Goal: Communication & Community: Answer question/provide support

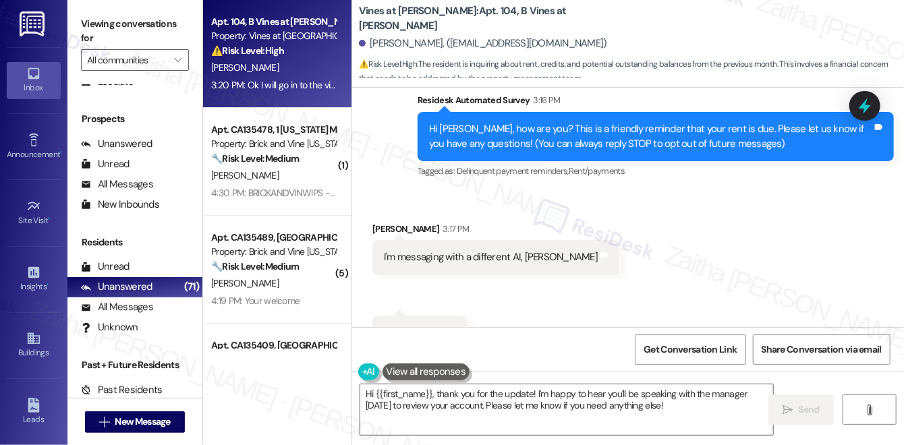
scroll to position [203, 0]
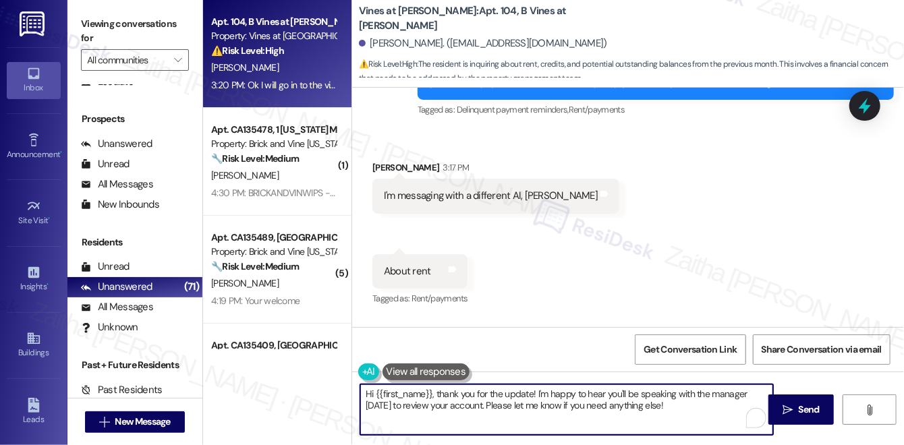
drag, startPoint x: 438, startPoint y: 394, endPoint x: 355, endPoint y: 386, distance: 84.0
click at [355, 386] on div "Hi {{first_name}}, thank you for the update! I'm happy to hear you'll be speaki…" at bounding box center [560, 410] width 414 height 52
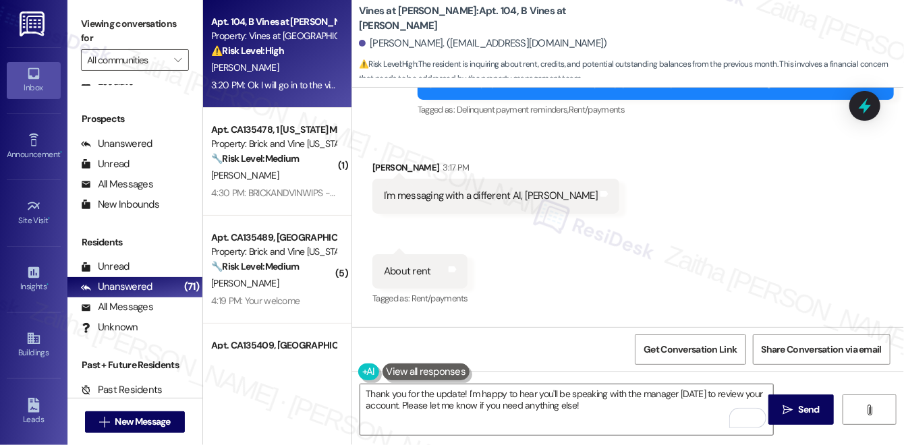
click at [381, 169] on div "Daysha Edwards 3:17 PM" at bounding box center [495, 170] width 247 height 19
copy div "Daysha"
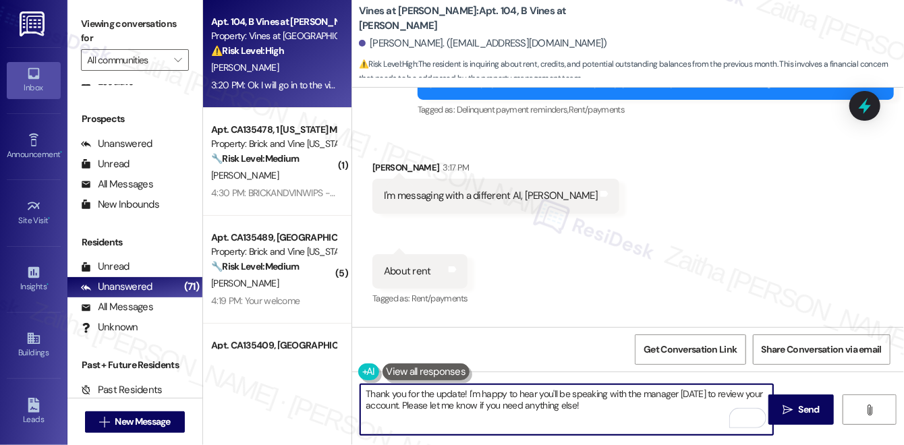
click at [462, 391] on textarea "Thank you for the update! I'm happy to hear you'll be speaking with the manager…" at bounding box center [566, 409] width 413 height 51
paste textarea "Daysha"
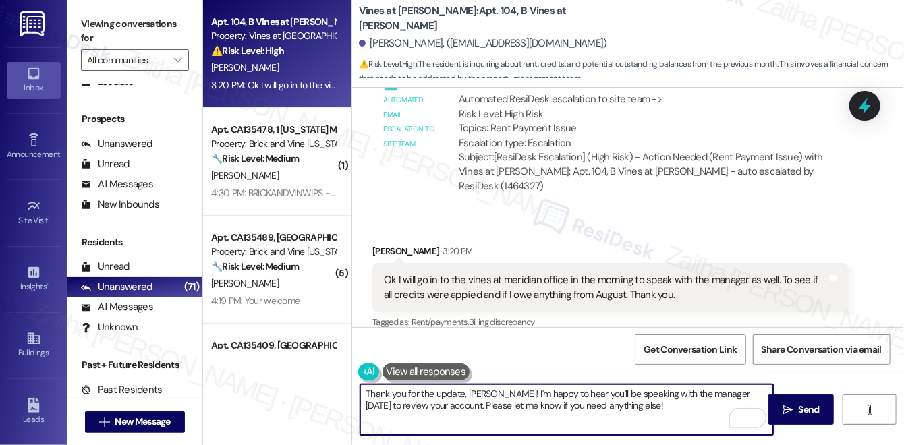
scroll to position [632, 0]
click at [450, 405] on textarea "Thank you for the update, Daysha! I'm happy to hear you'll be speaking with the…" at bounding box center [566, 409] width 413 height 51
click at [449, 405] on textarea "Thank you for the update, Daysha! I'm happy to hear you'll be speaking with the…" at bounding box center [566, 409] width 413 height 51
click at [523, 393] on textarea "Thank you for the update, Daysha! I'm happy to hear you'll be speaking with the…" at bounding box center [566, 409] width 413 height 51
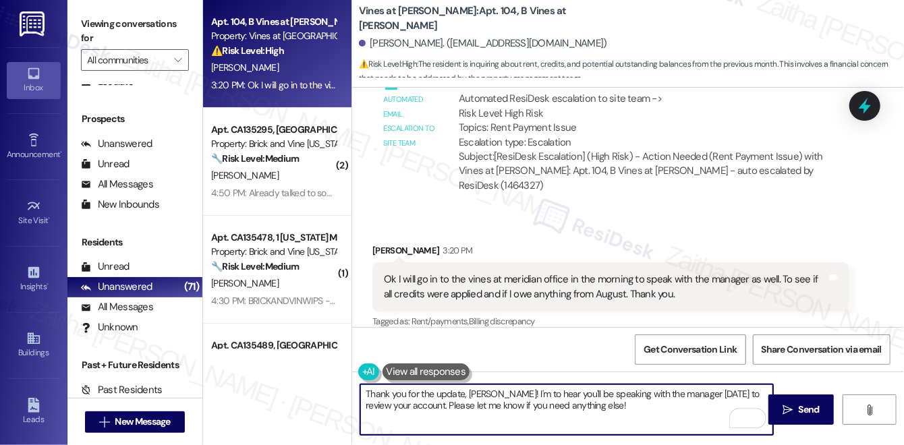
click at [534, 395] on textarea "Thank you for the update, Daysha! I'm to hear you'll be speaking with the manag…" at bounding box center [566, 409] width 413 height 51
click at [622, 406] on textarea "Thank you for the update, Daysha! I understand that you'll be speaking with the…" at bounding box center [566, 409] width 413 height 51
click at [544, 405] on textarea "Thank you for the update, Daysha! I understand that you'll be speaking with the…" at bounding box center [566, 409] width 413 height 51
click at [414, 416] on textarea "Thank you for the update, Daysha! I understand that you'll be speaking with the…" at bounding box center [566, 409] width 413 height 51
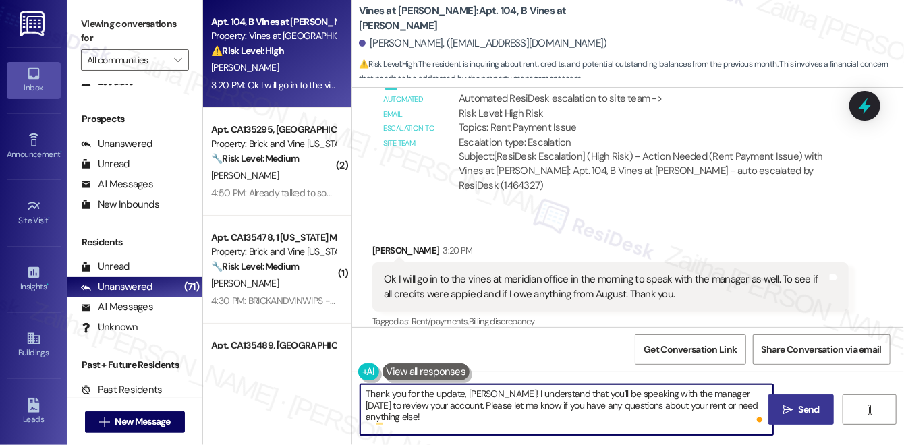
type textarea "Thank you for the update, Daysha! I understand that you'll be speaking with the…"
click at [805, 411] on span "Send" at bounding box center [809, 410] width 21 height 14
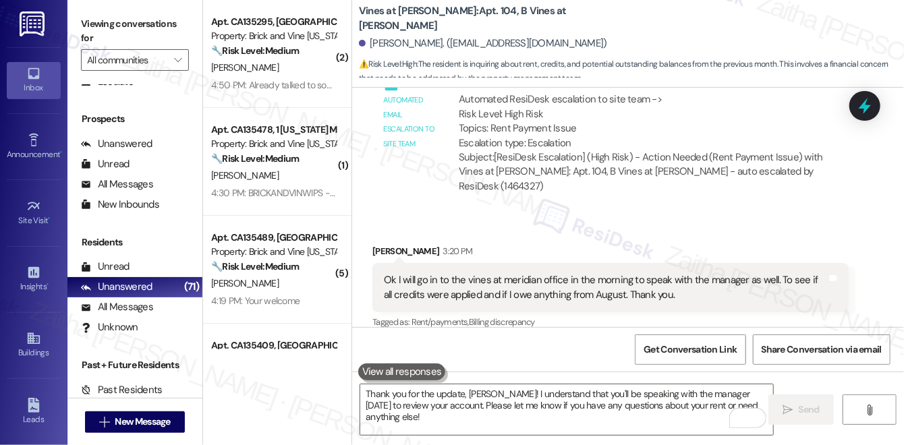
scroll to position [741, 0]
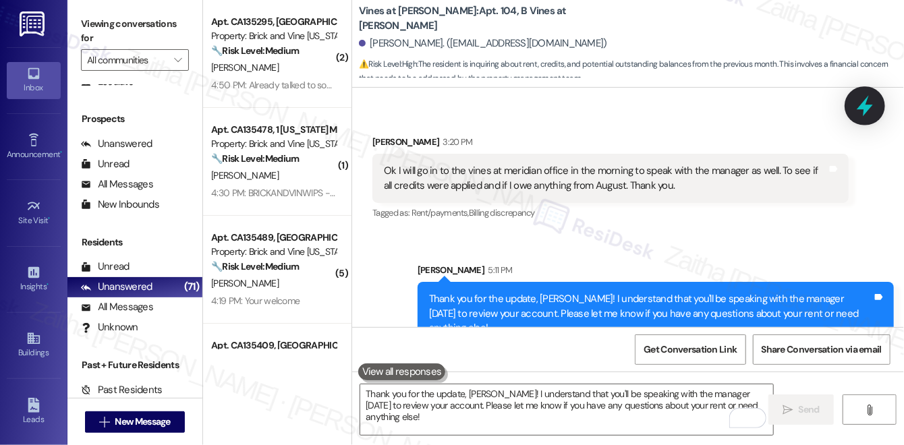
click at [868, 102] on icon at bounding box center [864, 105] width 23 height 23
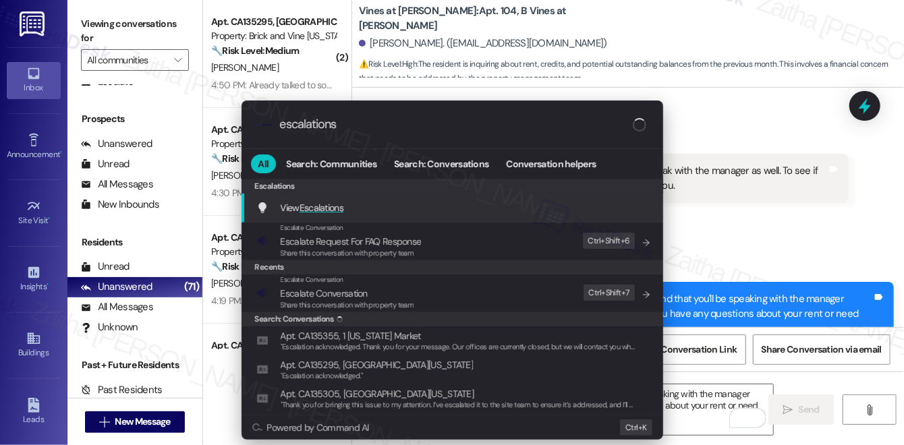
type input "escalations"
click at [327, 203] on span "Escalations" at bounding box center [322, 208] width 44 height 12
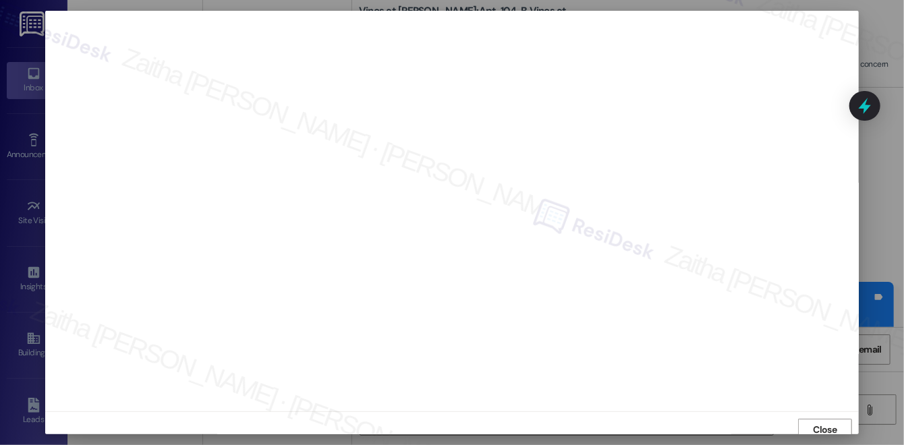
scroll to position [5, 0]
click at [827, 426] on span "Close" at bounding box center [826, 425] width 24 height 14
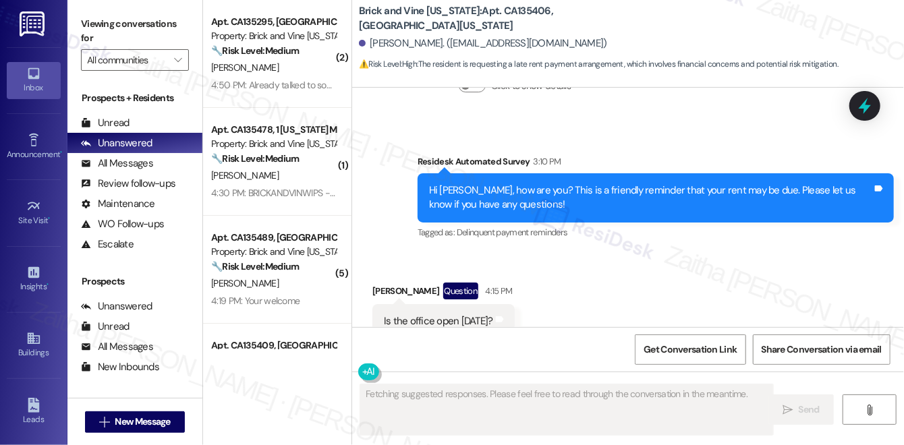
scroll to position [4955, 0]
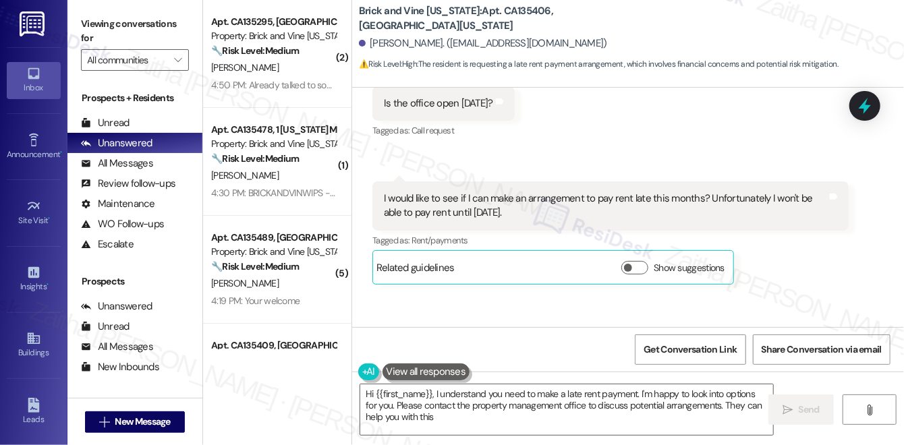
type textarea "Hi {{first_name}}, I understand you need to make a late rent payment. I'm happy…"
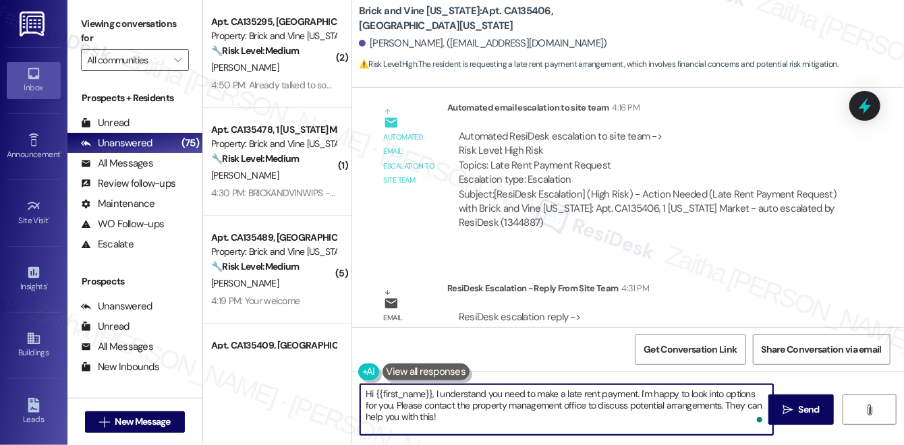
drag, startPoint x: 364, startPoint y: 391, endPoint x: 434, endPoint y: 416, distance: 74.2
click at [434, 416] on textarea "Hi {{first_name}}, I understand you need to make a late rent payment. I'm happy…" at bounding box center [566, 409] width 413 height 51
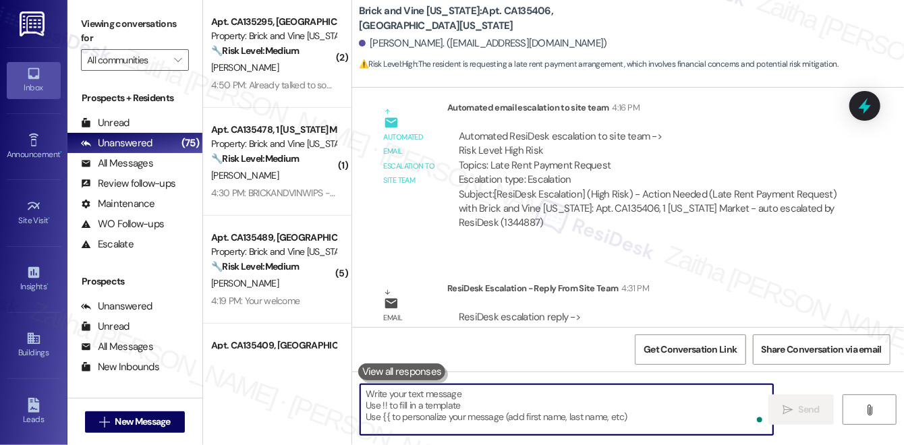
paste textarea "The team has informed me that we will note your account for the delayed paymen"
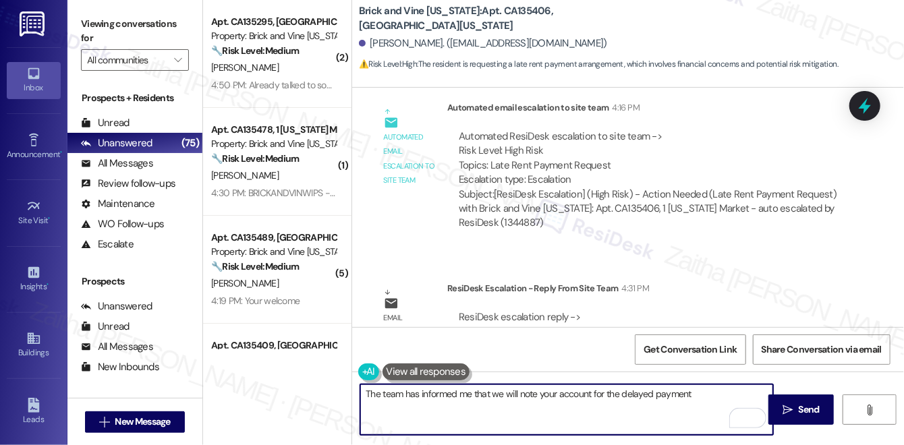
click at [373, 393] on textarea "The team has informed me that we will note your account for the delayed payment" at bounding box center [566, 409] width 413 height 51
drag, startPoint x: 403, startPoint y: 391, endPoint x: 500, endPoint y: 395, distance: 96.6
click at [500, 395] on textarea "The team has informed me that we will note your account for the delayed payment" at bounding box center [566, 409] width 413 height 51
click at [438, 392] on textarea "The team will note your account for the delayed payment" at bounding box center [566, 409] width 413 height 51
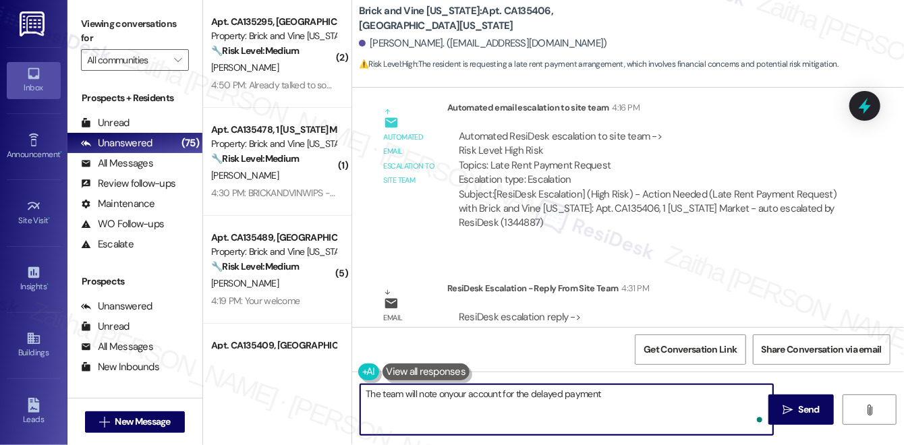
type textarea "The team will note on your account for the delayed payment"
drag, startPoint x: 362, startPoint y: 394, endPoint x: 660, endPoint y: 408, distance: 298.5
click at [660, 408] on textarea "The team will note on your account for the delayed payment" at bounding box center [566, 409] width 413 height 51
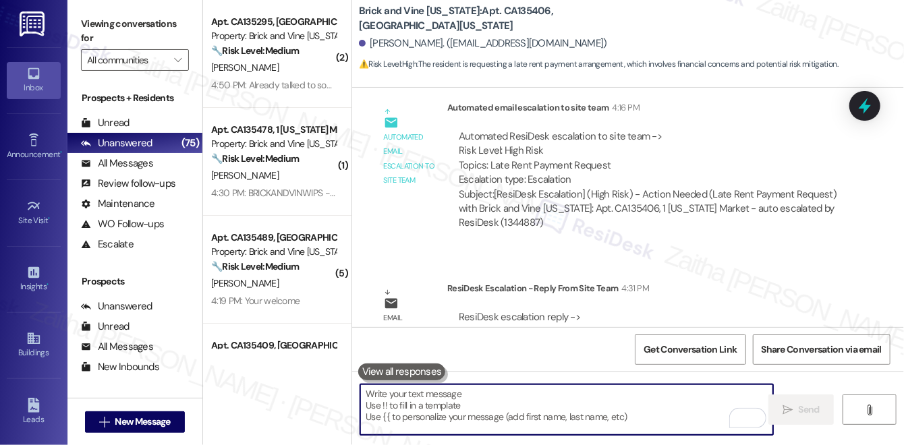
paste textarea "The team will make a note on your account regarding the delayed payment."
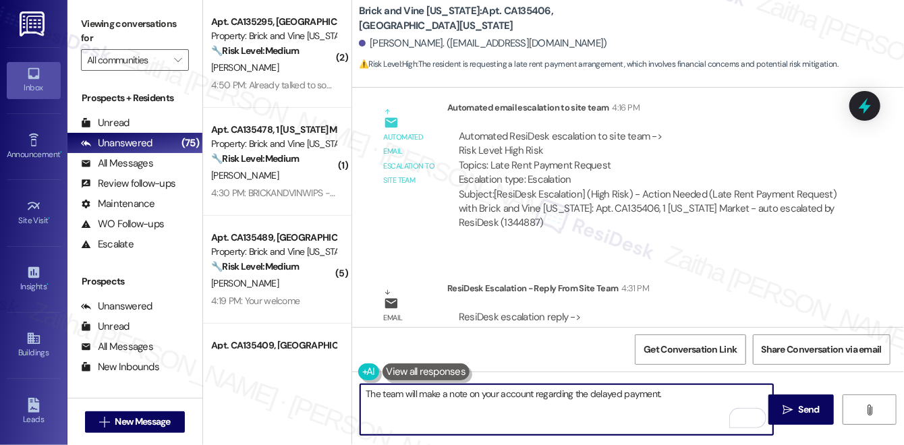
paste textarea "Please note that the subsidy with LACDA ended effective 08/31/2025. Beginning 0…"
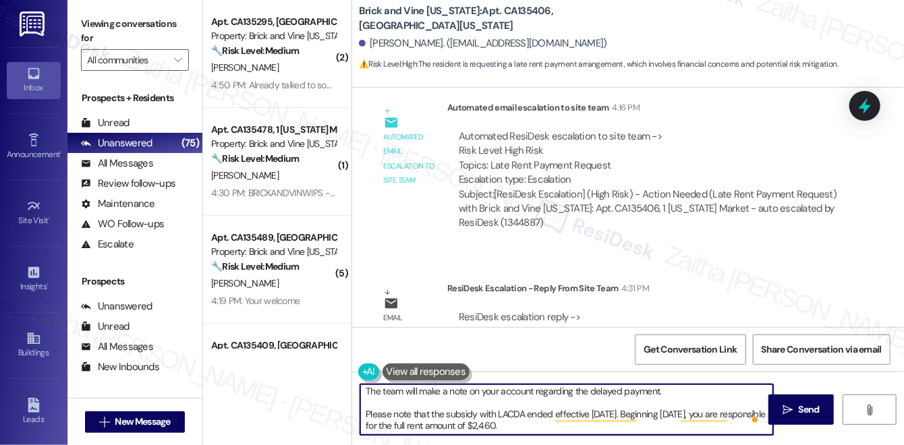
scroll to position [3, 0]
paste textarea "If you experience any changes in your income, you are required to reach out dir…"
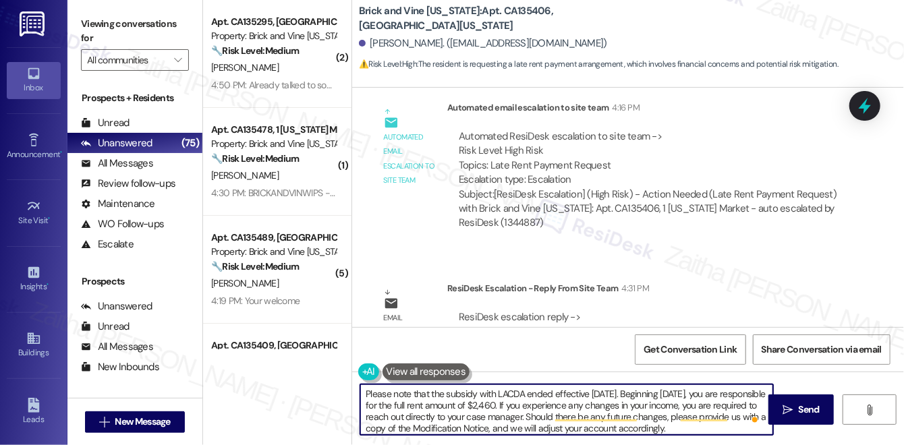
scroll to position [23, 0]
type textarea "The team will make a note on your account regarding the delayed payment. Please…"
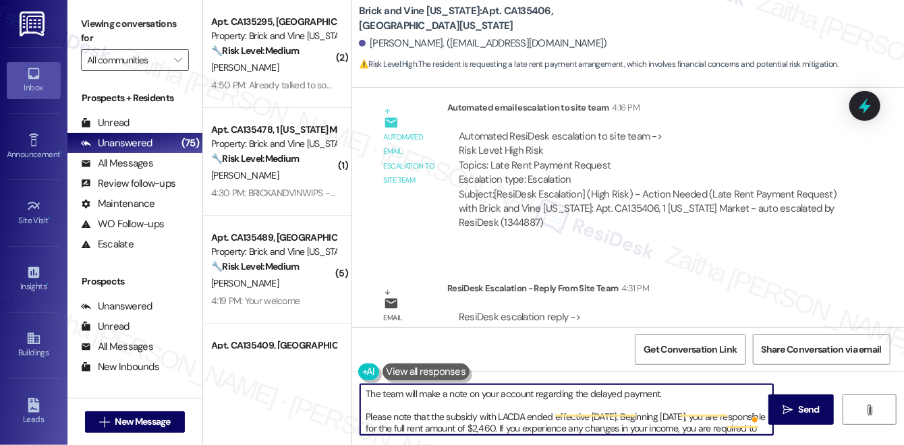
scroll to position [0, 0]
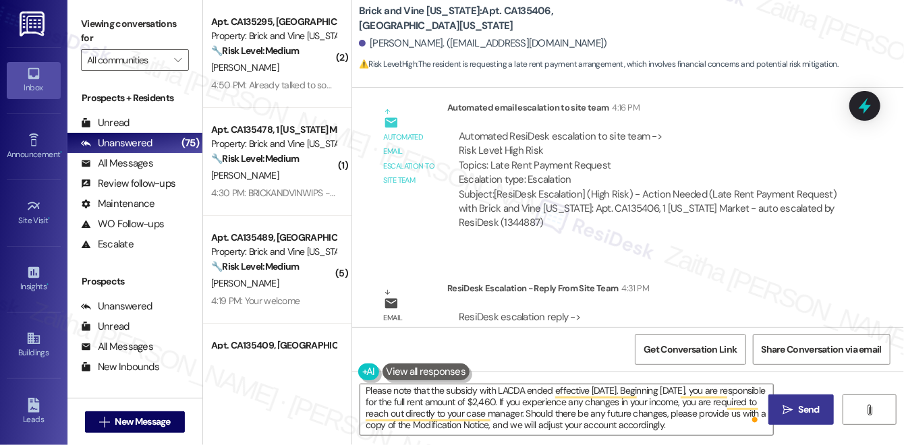
click at [802, 415] on span "Send" at bounding box center [809, 410] width 21 height 14
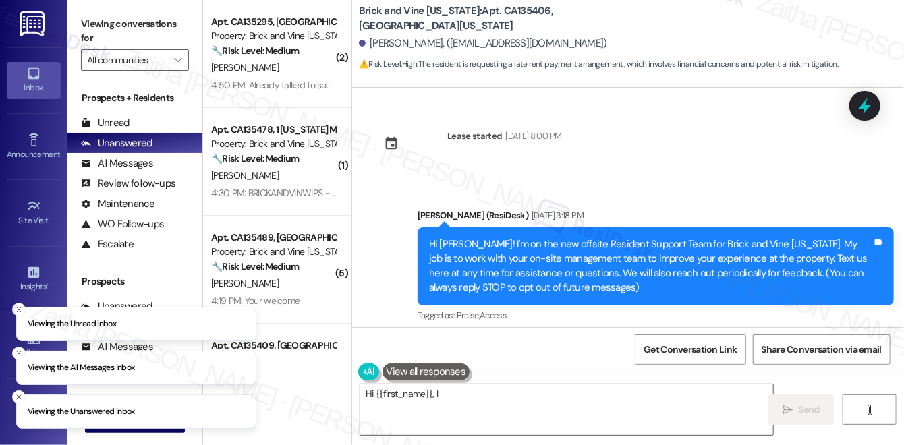
scroll to position [5141, 0]
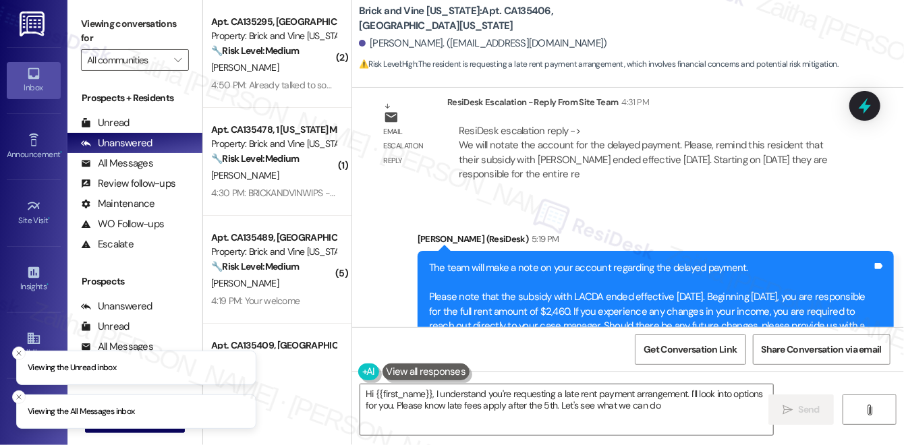
type textarea "Hi {{first_name}}, I understand you're requesting a late rent payment arrangeme…"
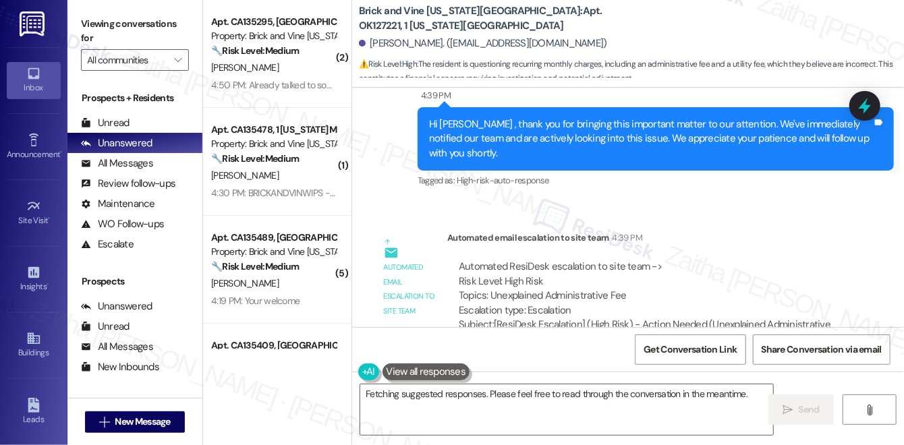
scroll to position [1135, 0]
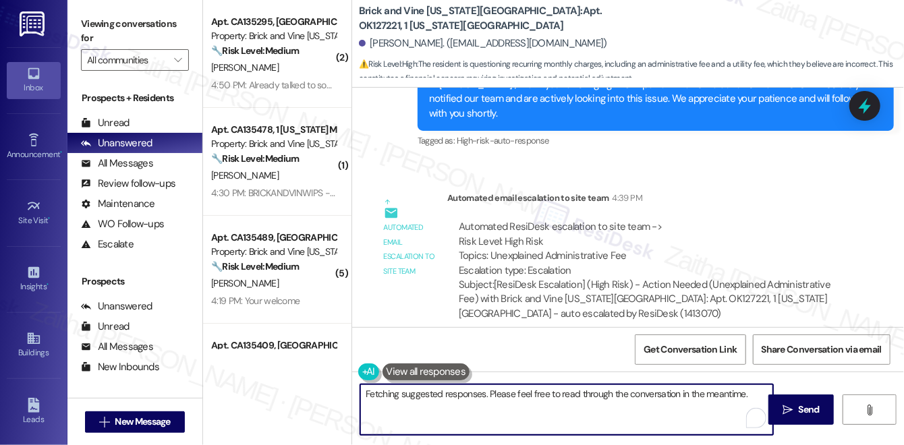
drag, startPoint x: 600, startPoint y: 393, endPoint x: 627, endPoint y: 393, distance: 27.0
click at [627, 393] on textarea "Hi {{first_name}}, I understand your concern about the fees. I'll look into the…" at bounding box center [566, 409] width 413 height 51
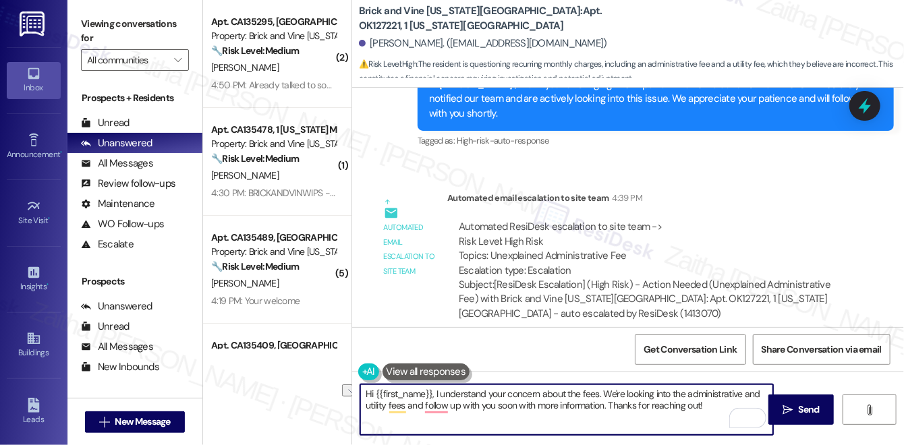
drag, startPoint x: 608, startPoint y: 402, endPoint x: 705, endPoint y: 410, distance: 97.5
click at [705, 410] on textarea "Hi {{first_name}}, I understand your concern about the fees. We're looking into…" at bounding box center [566, 409] width 413 height 51
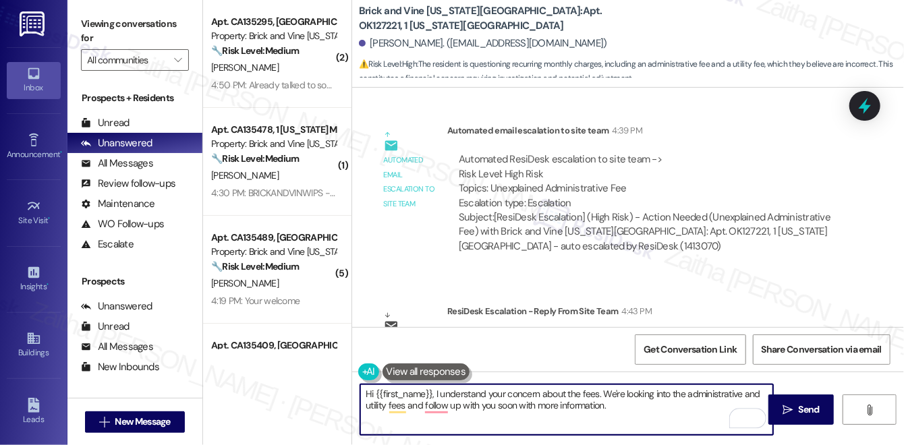
scroll to position [1257, 0]
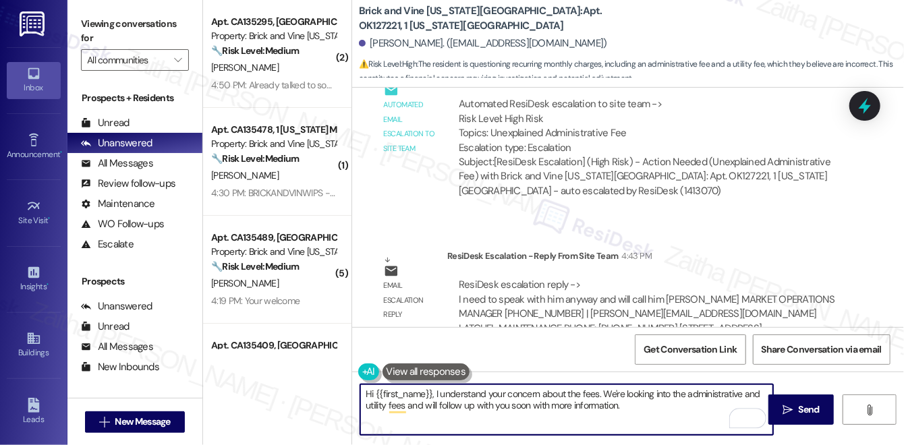
click at [667, 410] on textarea "Hi {{first_name}}, I understand your concern about the fees. We're looking into…" at bounding box center [566, 409] width 413 height 51
drag, startPoint x: 364, startPoint y: 393, endPoint x: 445, endPoint y: 418, distance: 85.4
click at [445, 418] on textarea "Hi {{first_name}}, I understand your concern about the fees. We're looking into…" at bounding box center [566, 409] width 413 height 51
type textarea "Hi {{first_name}}, I understand your concern about the fees. We're looking into…"
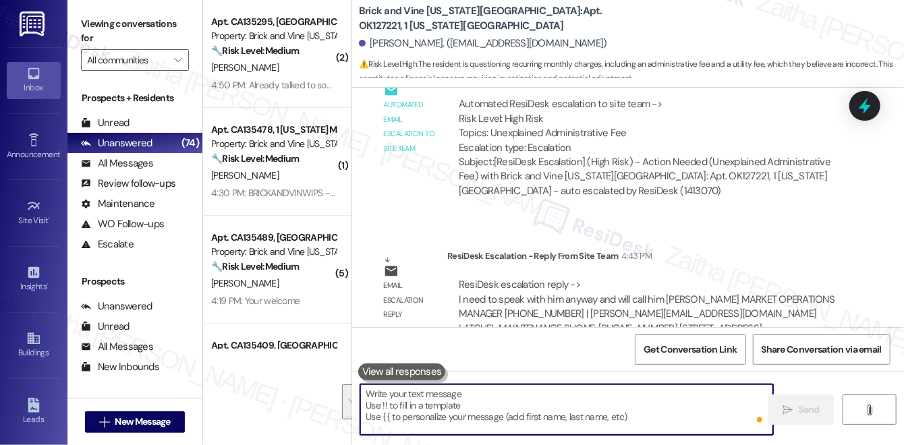
paste textarea "Hi {{first_name}}, I understand your concern about the fees. We’re currently lo…"
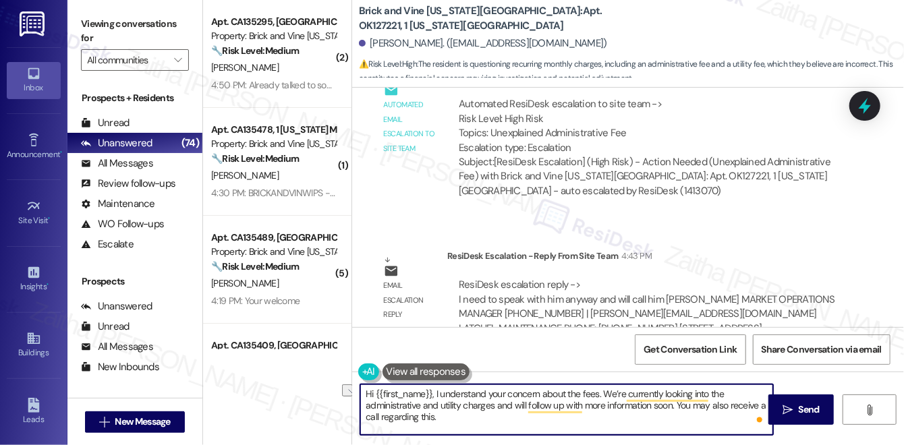
drag, startPoint x: 433, startPoint y: 393, endPoint x: 360, endPoint y: 391, distance: 73.6
click at [360, 391] on textarea "Hi {{first_name}}, I understand your concern about the fees. We’re currently lo…" at bounding box center [566, 409] width 413 height 51
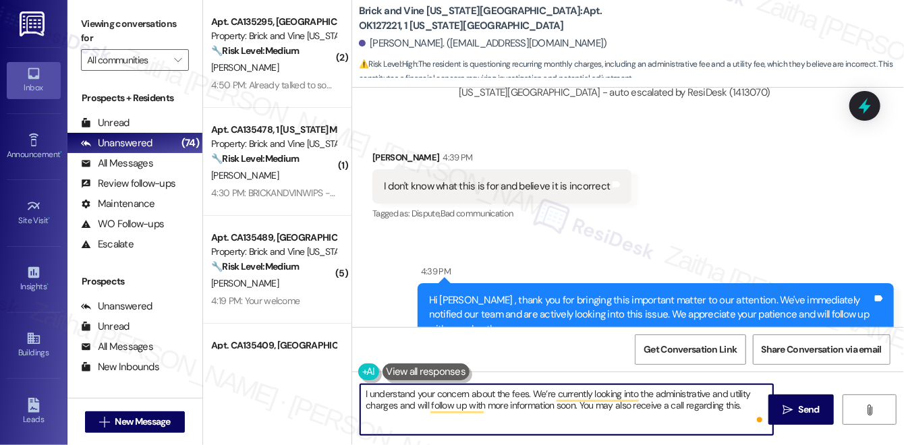
scroll to position [890, 0]
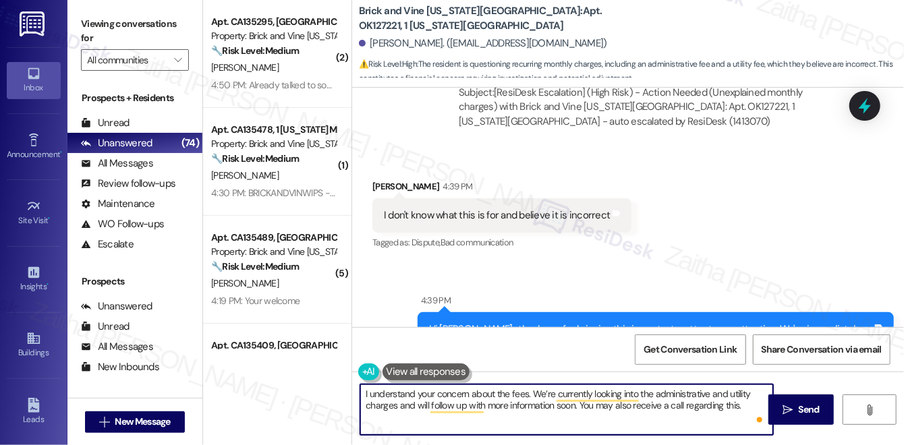
click at [384, 179] on div "Tanner Smith 4:39 PM" at bounding box center [501, 188] width 259 height 19
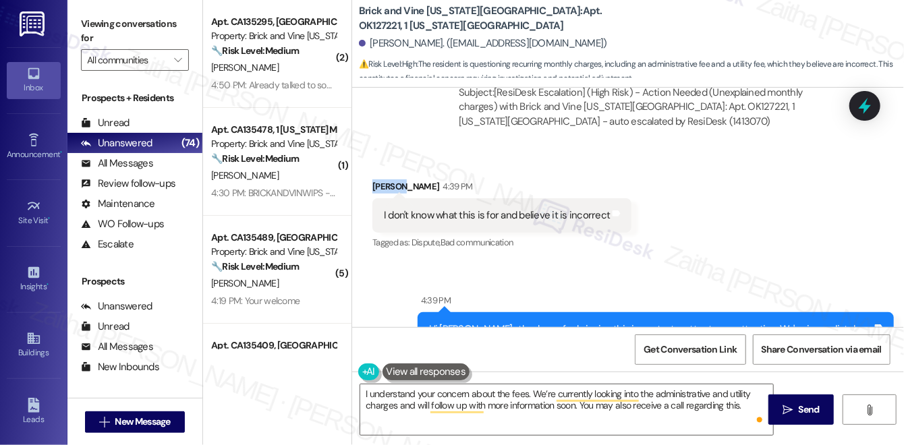
click at [384, 179] on div "Tanner Smith 4:39 PM" at bounding box center [501, 188] width 259 height 19
copy div "Tanner"
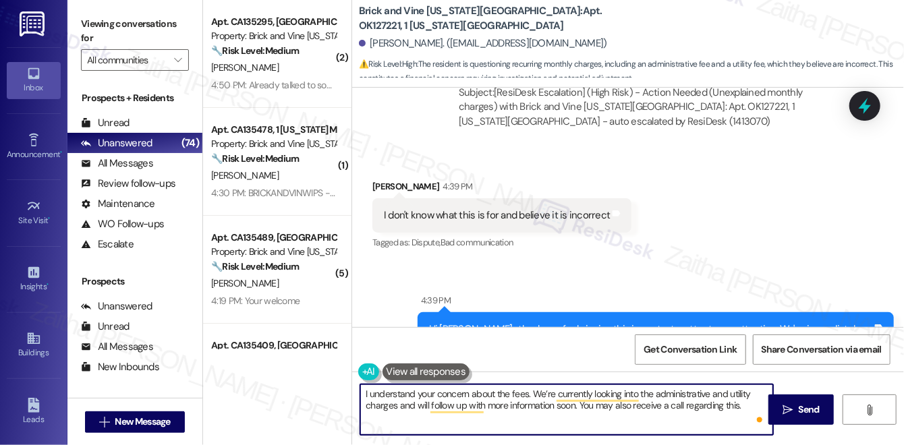
click at [525, 390] on textarea "I understand your concern about the fees. We’re currently looking into the admi…" at bounding box center [566, 409] width 413 height 51
paste textarea "Tanner"
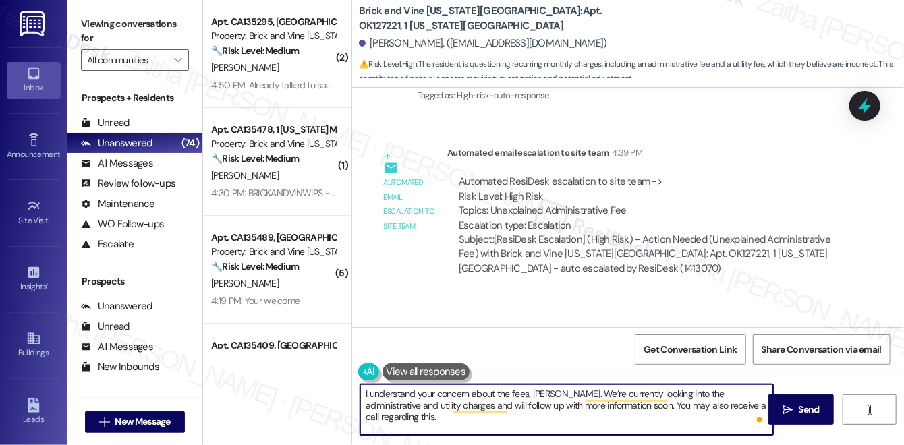
scroll to position [1257, 0]
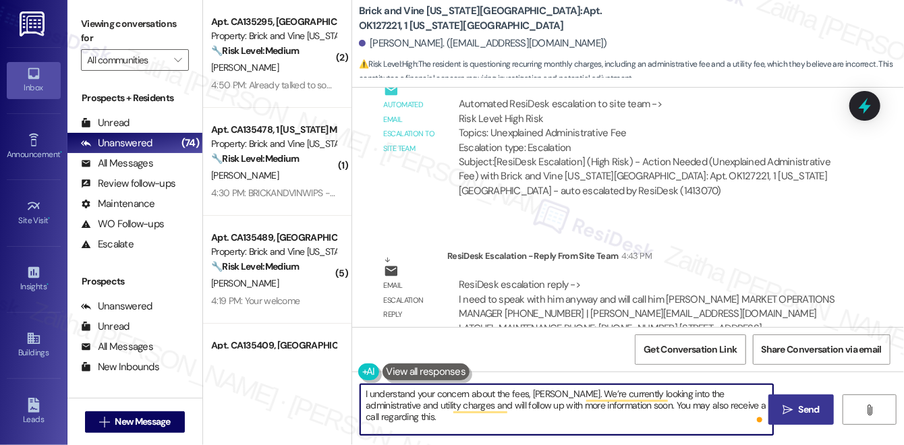
type textarea "I understand your concern about the fees, Tanner. We’re currently looking into …"
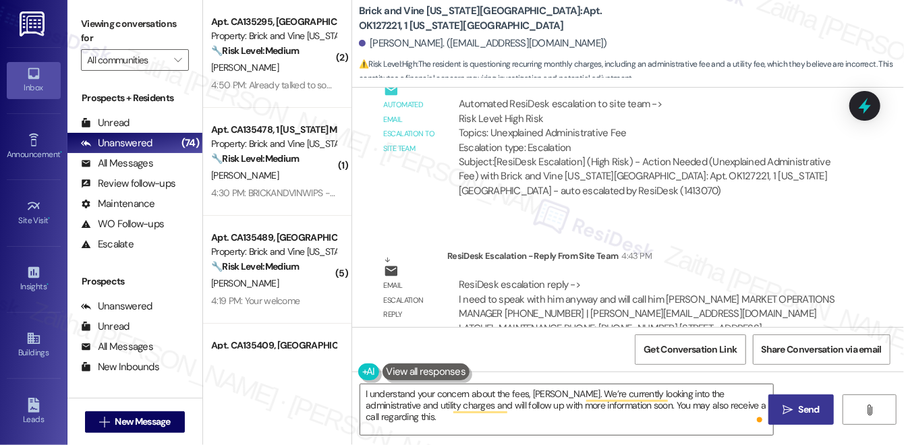
click at [811, 412] on span "Send" at bounding box center [809, 410] width 21 height 14
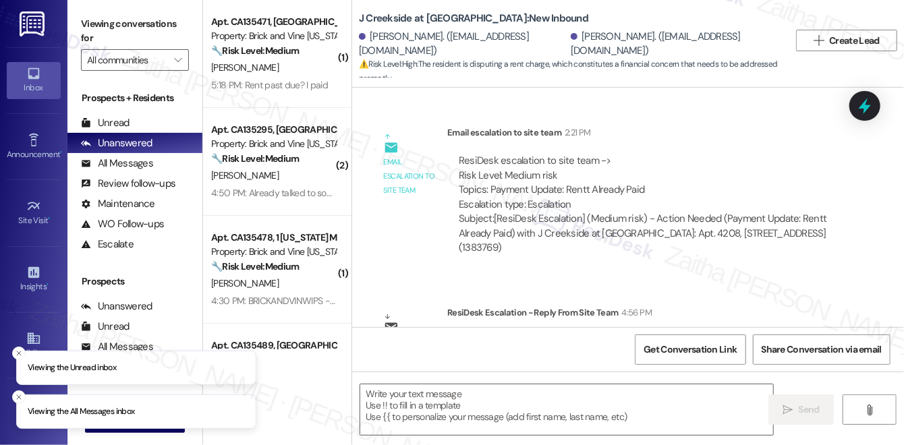
scroll to position [3998, 0]
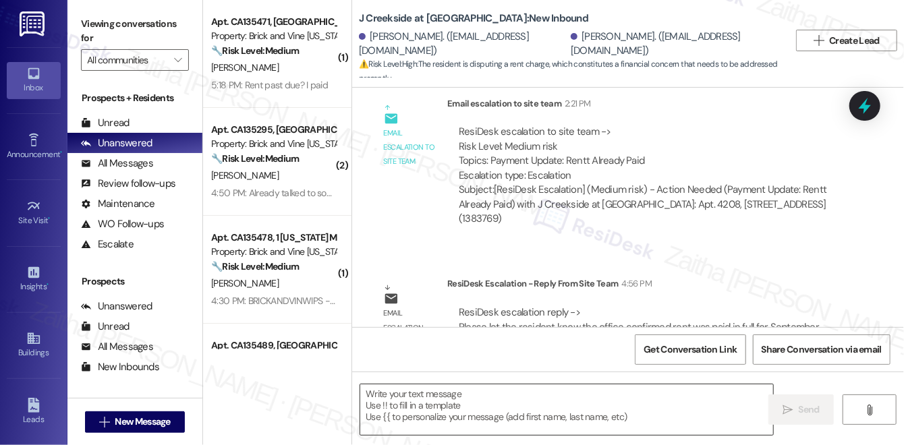
click at [489, 416] on textarea at bounding box center [566, 409] width 413 height 51
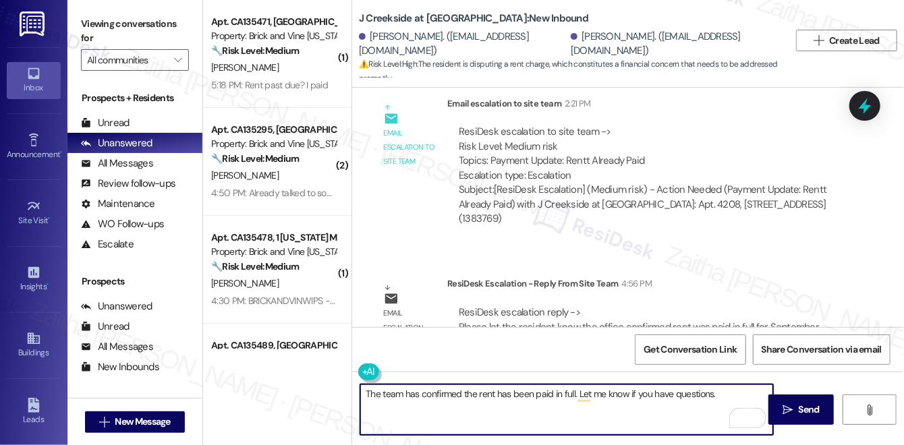
click at [388, 395] on textarea "The team has confirmed the rent has been paid in full. Let me know if you have …" at bounding box center [566, 409] width 413 height 51
type textarea "The office has confirmed that the rent has been paid in full. Let me know if yo…"
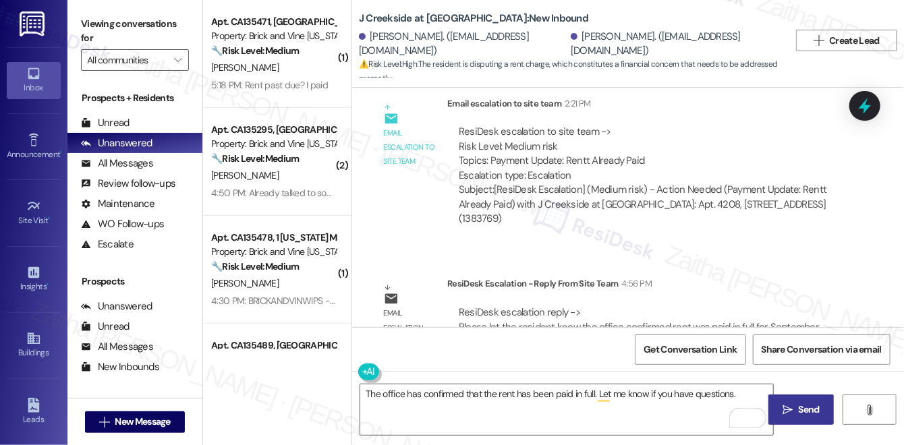
click at [801, 422] on button " Send" at bounding box center [800, 410] width 65 height 30
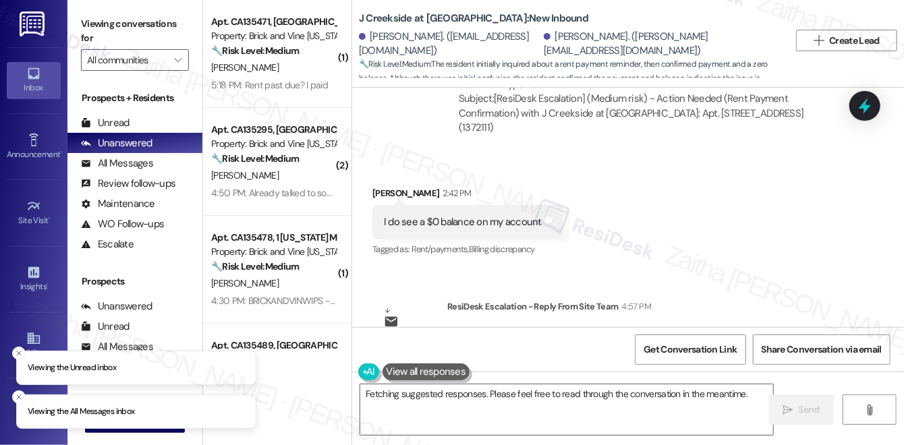
scroll to position [1216, 0]
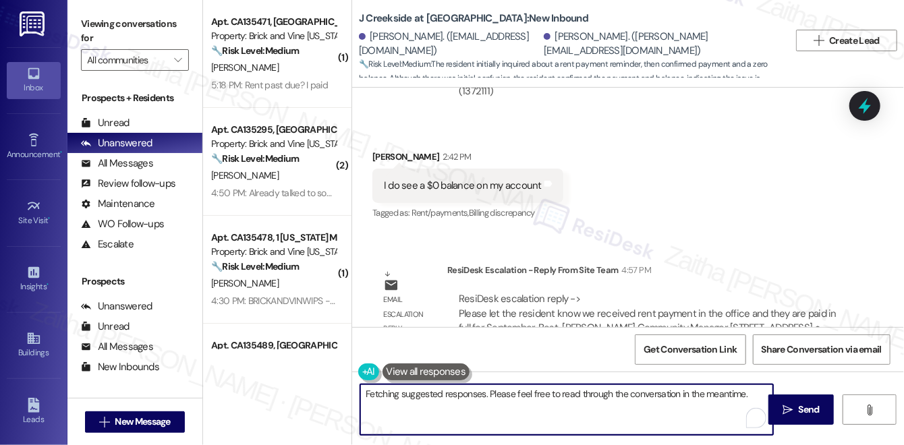
drag, startPoint x: 362, startPoint y: 393, endPoint x: 707, endPoint y: 422, distance: 346.0
click at [707, 423] on textarea "Hi {{first_name}}, thanks for confirming! I'm glad to hear you see a $0 balance…" at bounding box center [566, 409] width 413 height 51
type textarea "The team has confirmed that we received the rent payment in ful"
drag, startPoint x: 363, startPoint y: 396, endPoint x: 649, endPoint y: 400, distance: 286.0
click at [649, 400] on textarea "The team has confirmed that we received the rent payment in ful" at bounding box center [566, 409] width 413 height 51
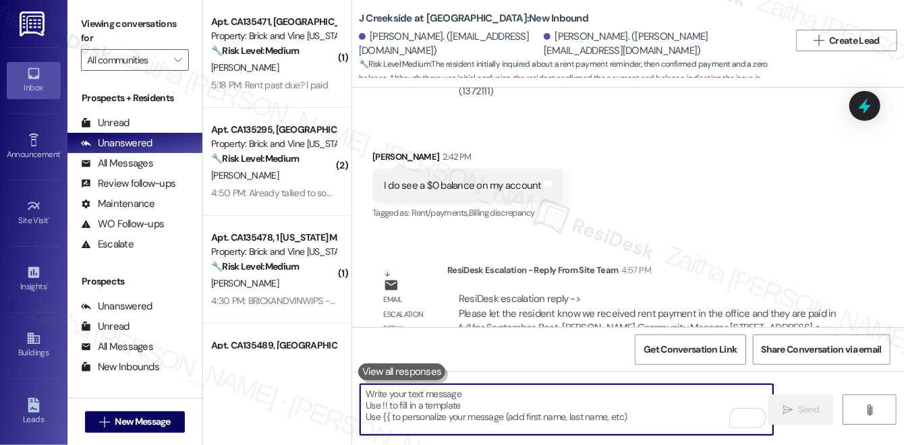
click at [503, 417] on textarea "To enrich screen reader interactions, please activate Accessibility in Grammarl…" at bounding box center [566, 409] width 413 height 51
paste textarea "The team has confirmed that your rent payment was received in full."
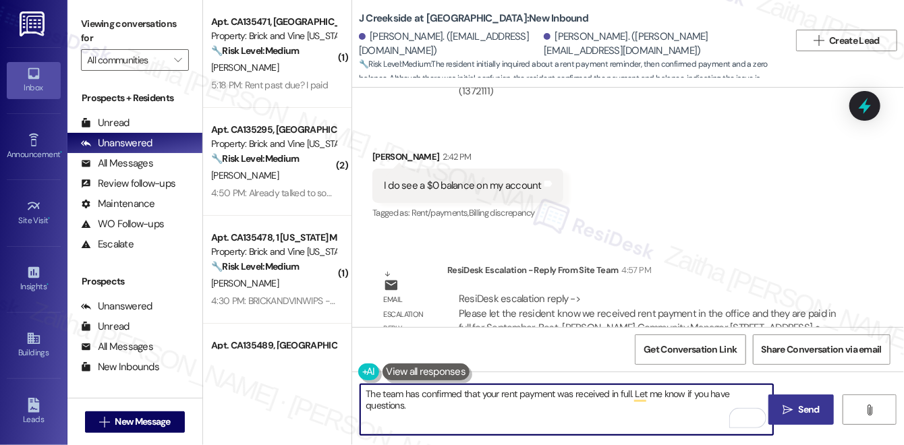
type textarea "The team has confirmed that your rent payment was received in full. Let me know…"
click at [789, 403] on span " Send" at bounding box center [801, 410] width 42 height 14
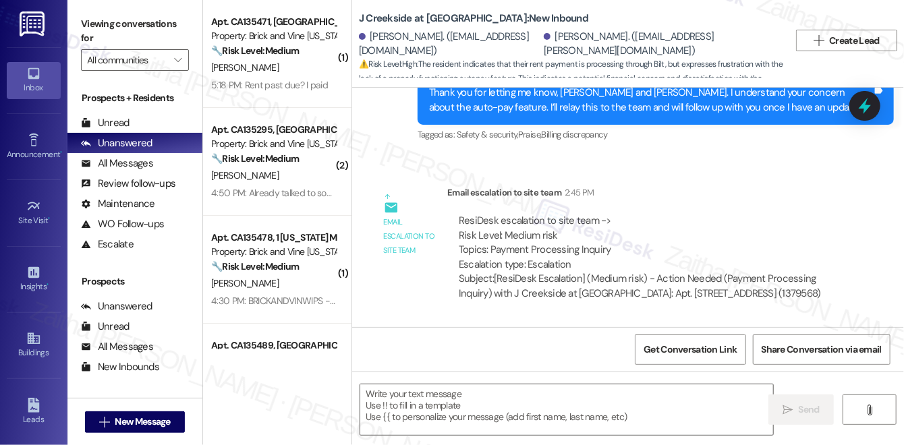
scroll to position [880, 0]
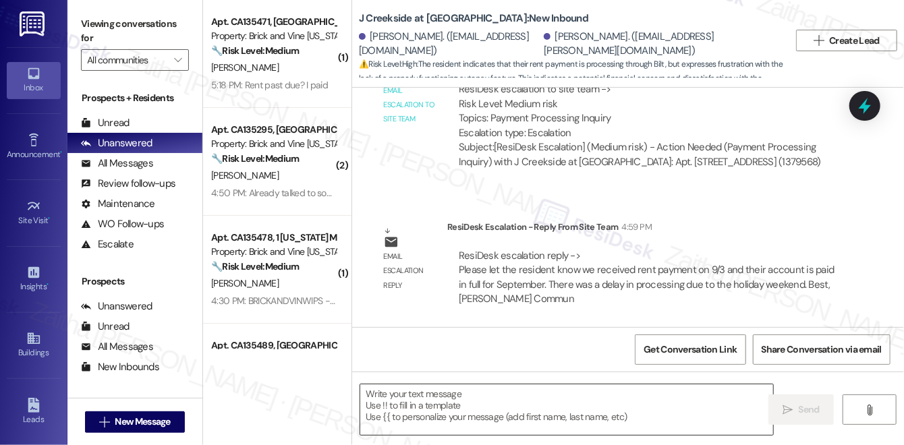
click at [503, 411] on textarea at bounding box center [566, 409] width 413 height 51
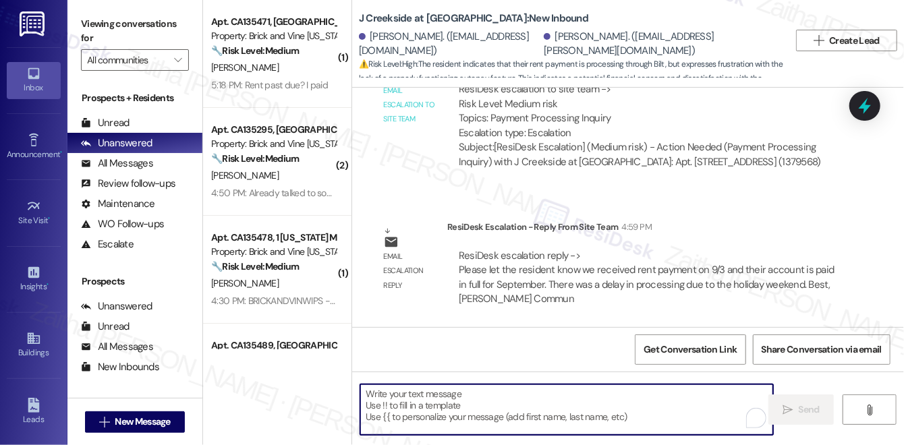
paste textarea "The team has confirmed that we received your rent payment on 9/3, and your acco…"
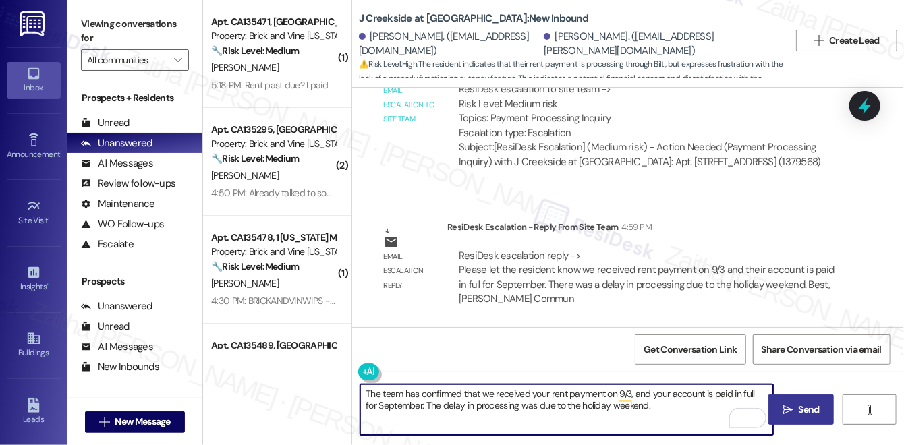
type textarea "The team has confirmed that we received your rent payment on 9/3, and your acco…"
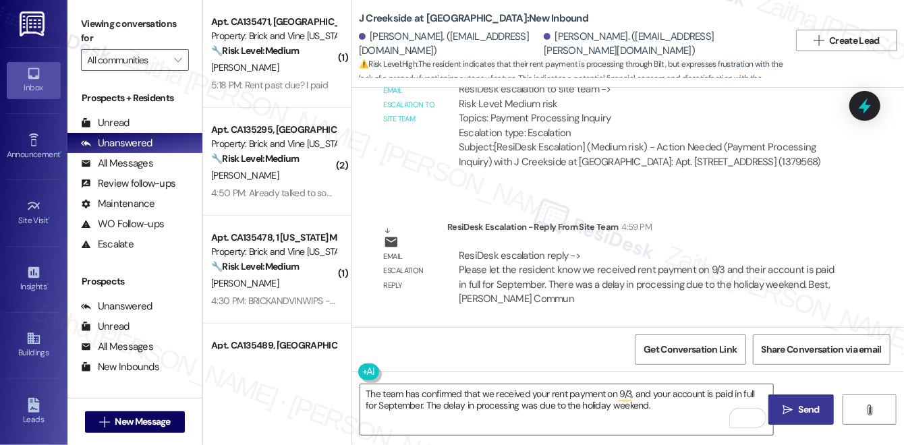
click at [814, 416] on span "Send" at bounding box center [809, 410] width 21 height 14
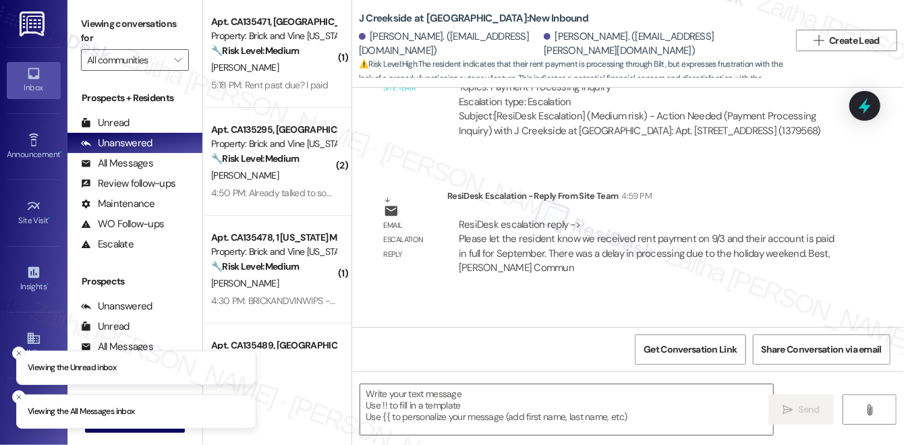
scroll to position [1008, 0]
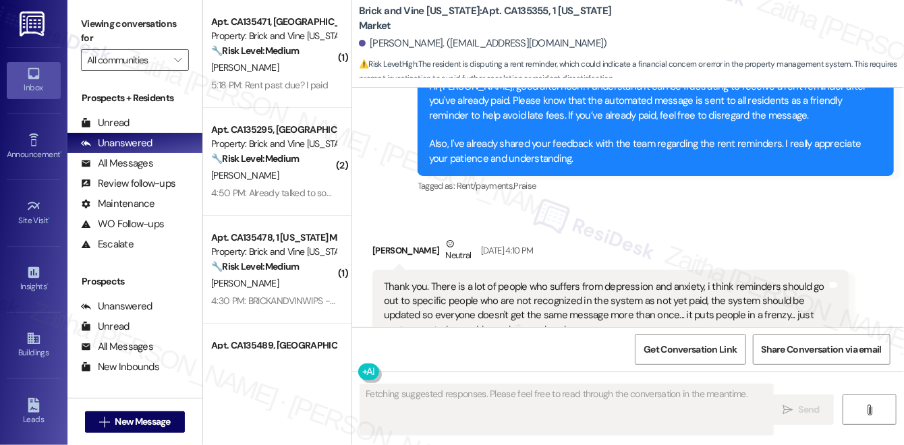
scroll to position [6731, 0]
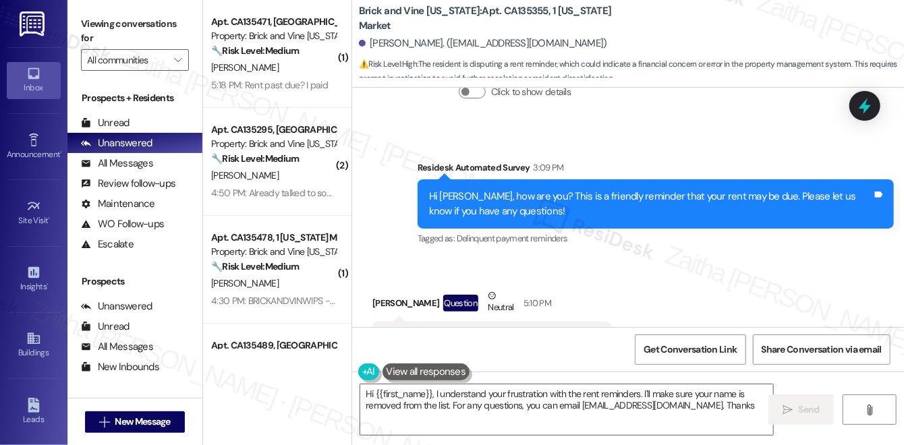
type textarea "Hi {{first_name}}, I understand your frustration with the rent reminders. I'll …"
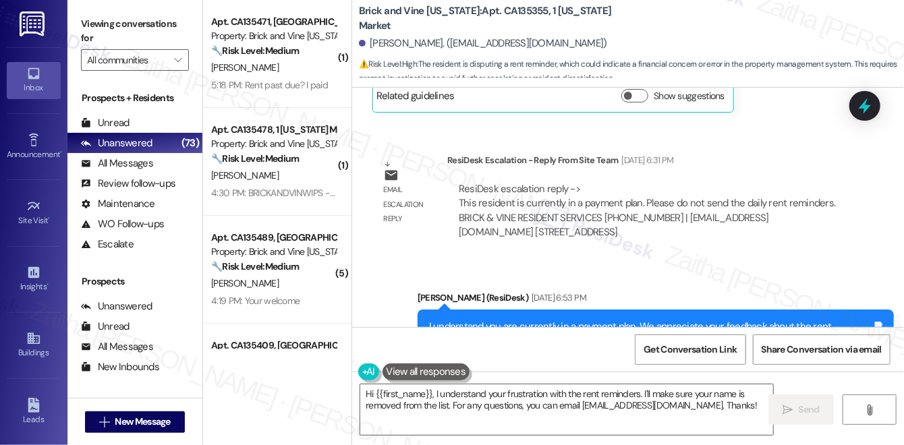
scroll to position [5476, 0]
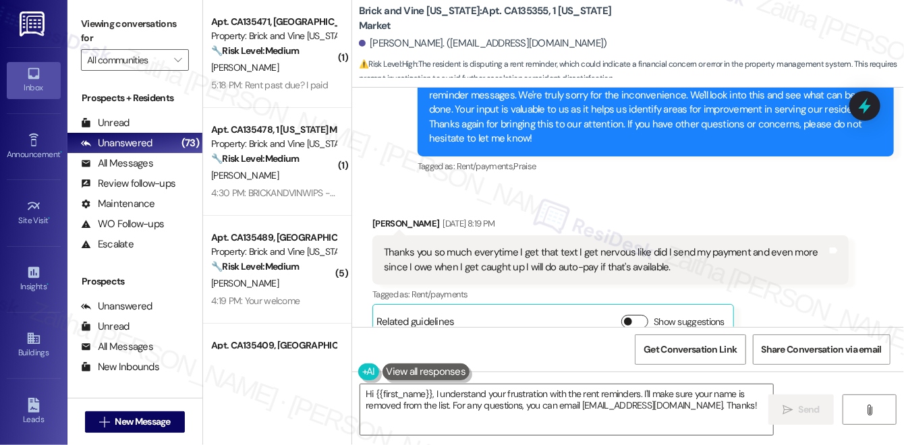
click at [642, 315] on button "Show suggestions" at bounding box center [634, 321] width 27 height 13
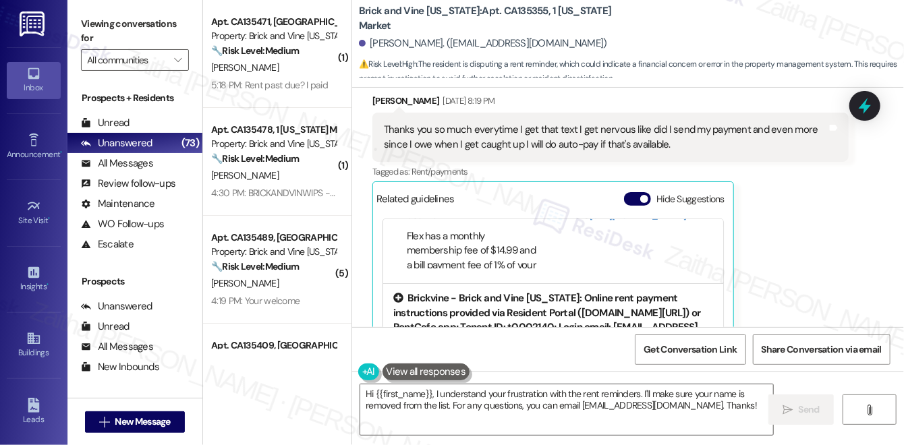
scroll to position [183, 0]
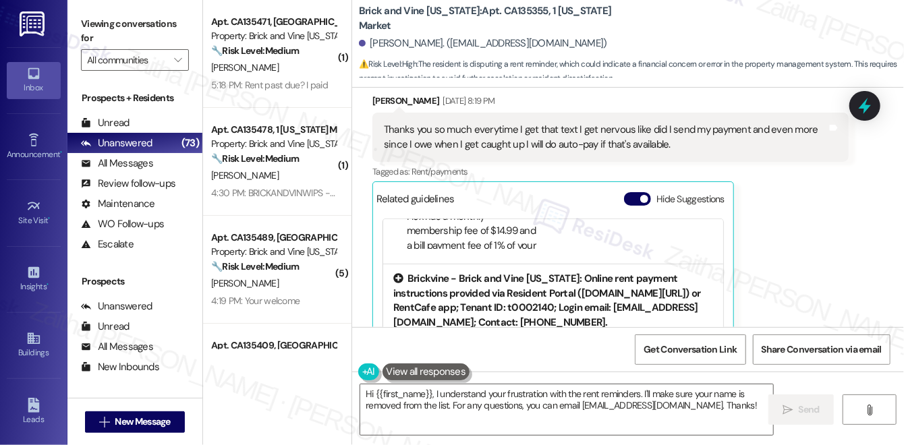
click at [622, 272] on div "Brickvine - Brick and Vine California: Online rent payment instructions provide…" at bounding box center [553, 301] width 320 height 58
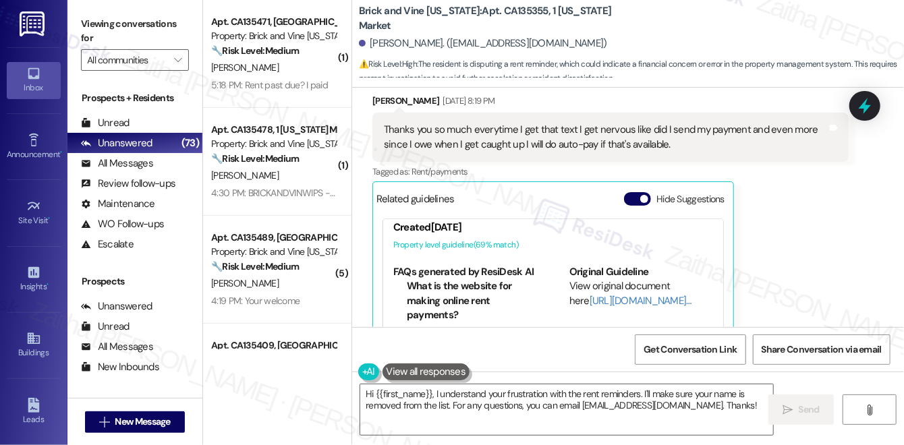
scroll to position [74, 0]
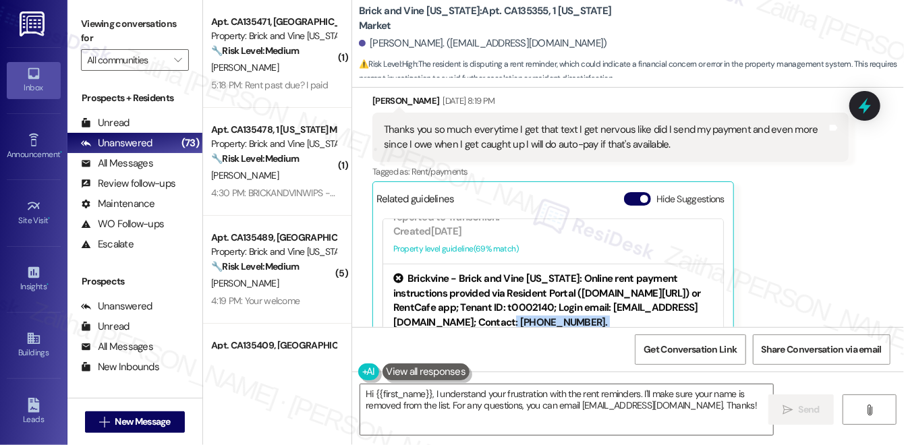
drag, startPoint x: 623, startPoint y: 259, endPoint x: 634, endPoint y: 278, distance: 22.1
click at [634, 278] on div "Brickvine - Brick and Vine California: Online rent payment instructions provide…" at bounding box center [553, 301] width 320 height 58
copy div "Contact: 866-941-1001."
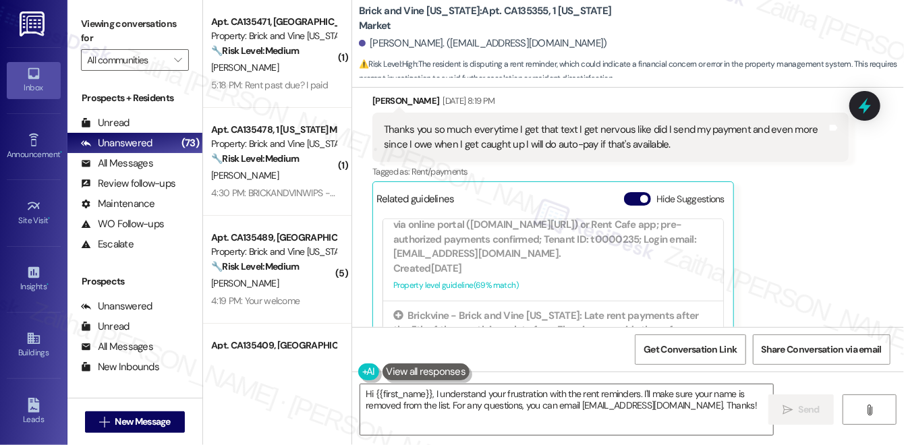
scroll to position [258, 0]
click at [629, 192] on button "Hide Suggestions" at bounding box center [637, 198] width 27 height 13
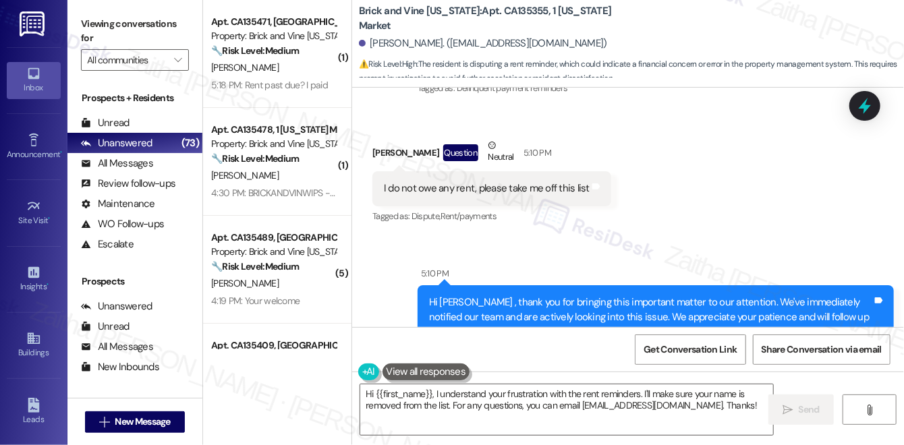
scroll to position [7193, 0]
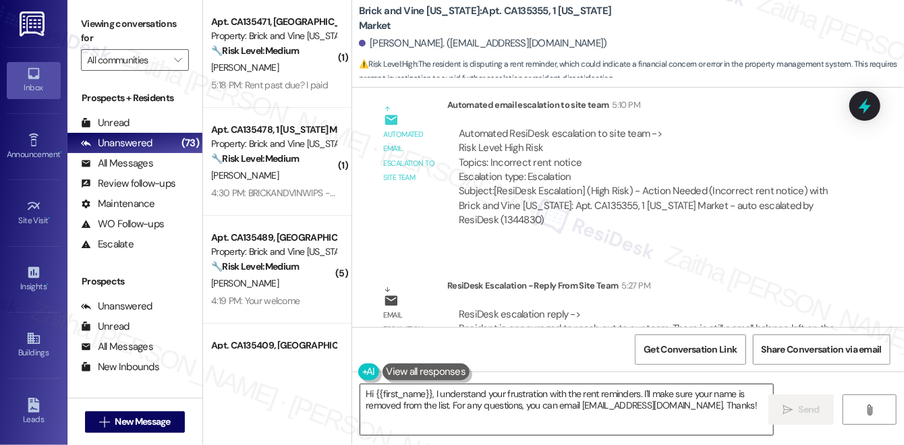
click at [366, 394] on textarea "Hi {{first_name}}, I understand your frustration with the rent reminders. I'll …" at bounding box center [566, 409] width 413 height 51
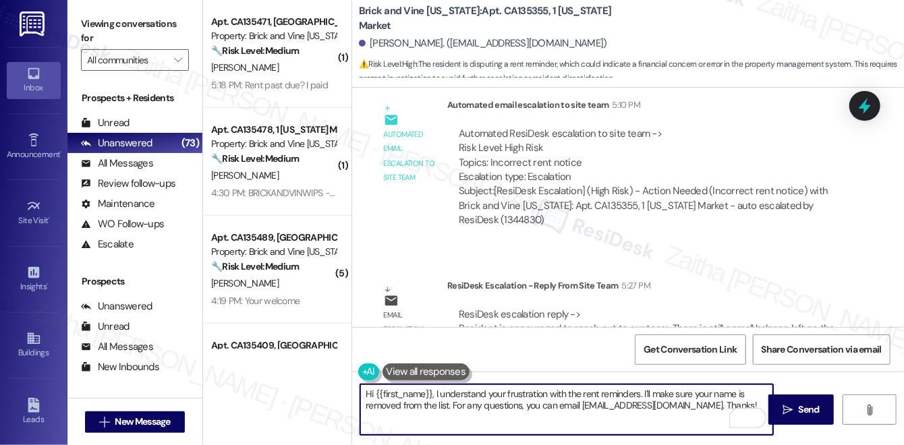
drag, startPoint x: 391, startPoint y: 395, endPoint x: 705, endPoint y: 401, distance: 314.4
click at [705, 401] on textarea "Hi {{first_name}}, I understand your frustration with the rent reminders. I'll …" at bounding box center [566, 409] width 413 height 51
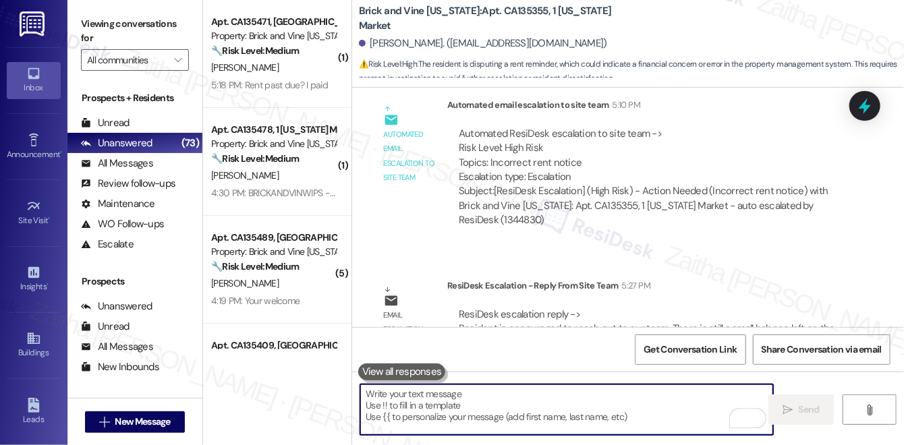
paste textarea "The team has let me know there’s still a small balance on the account. Please r…"
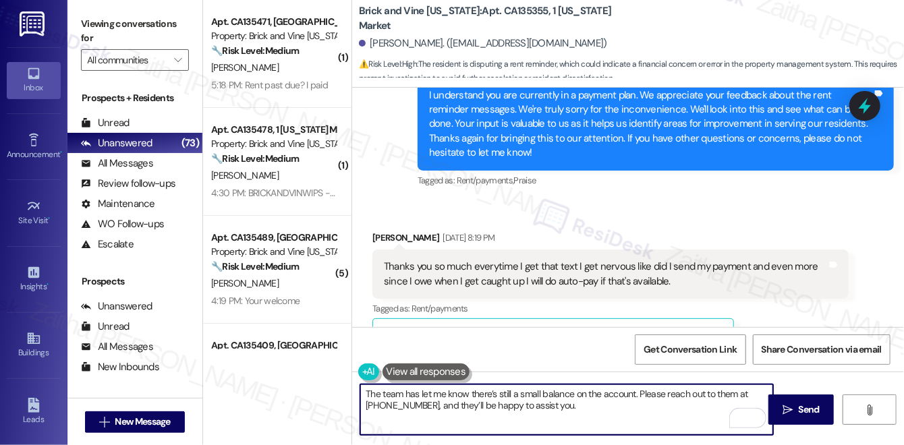
scroll to position [5537, 0]
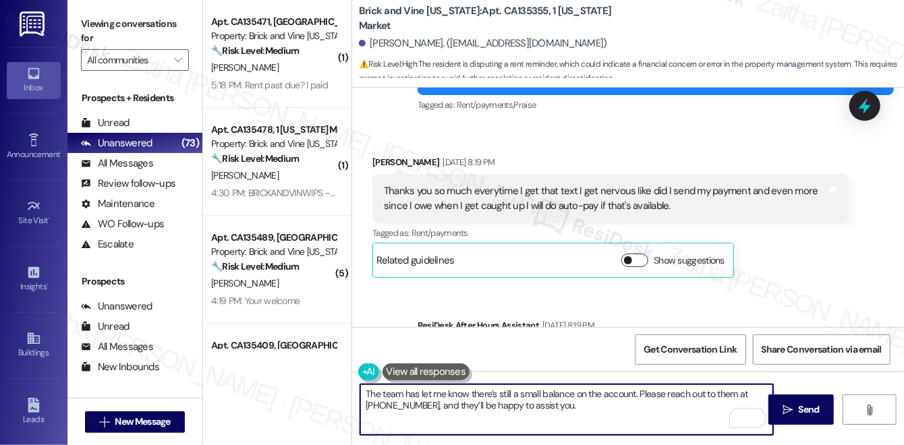
type textarea "The team has let me know there’s still a small balance on the account. Please r…"
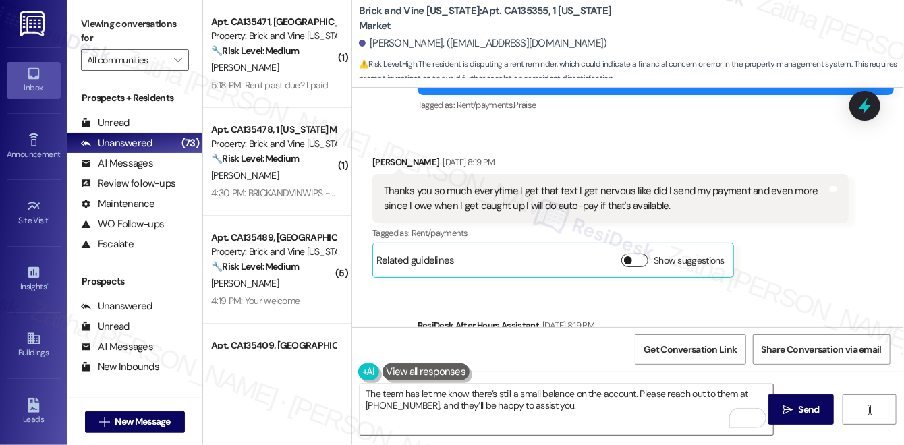
click at [644, 254] on button "Show suggestions" at bounding box center [634, 260] width 27 height 13
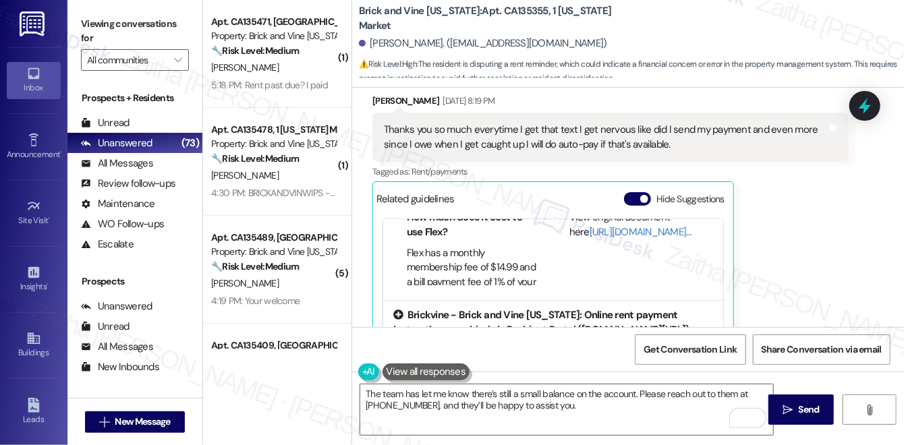
scroll to position [183, 0]
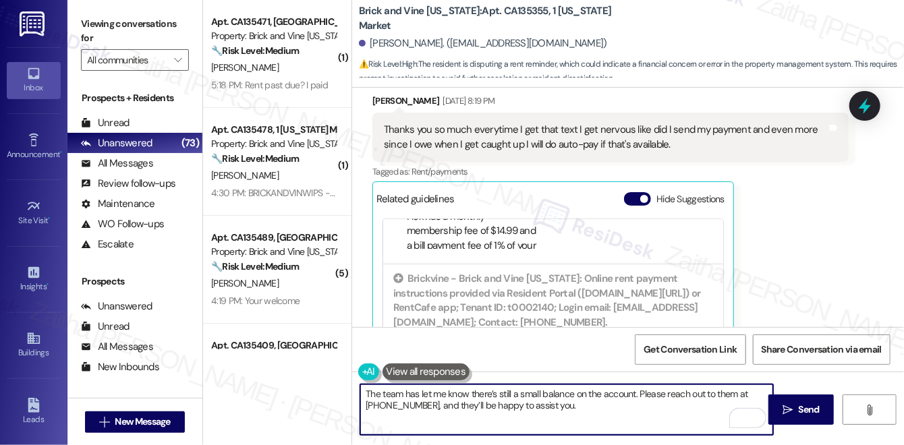
click at [583, 409] on textarea "The team has let me know there’s still a small balance on the account. Please r…" at bounding box center [566, 409] width 413 height 51
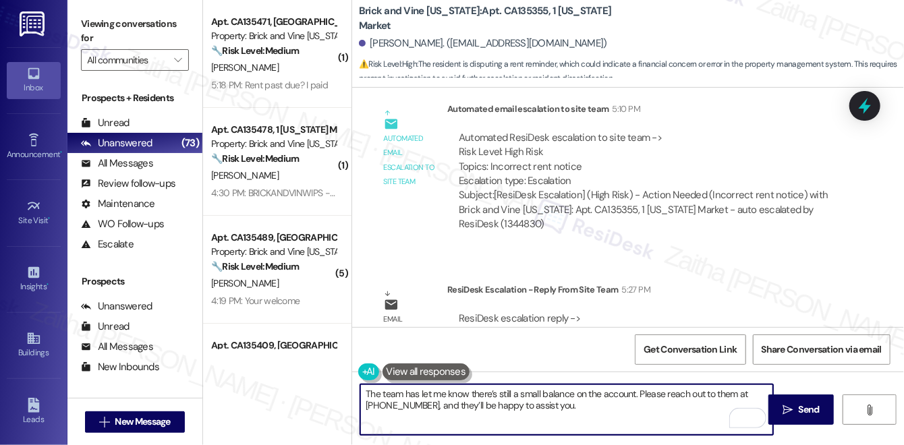
scroll to position [7372, 0]
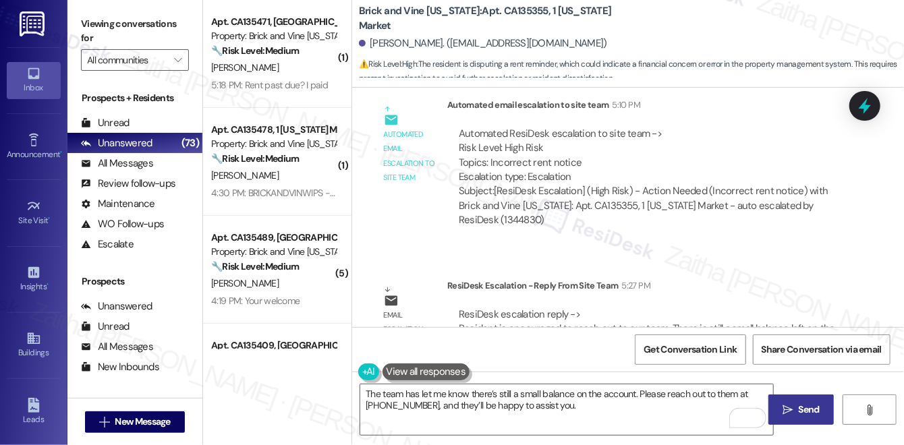
click at [814, 410] on span "Send" at bounding box center [809, 410] width 21 height 14
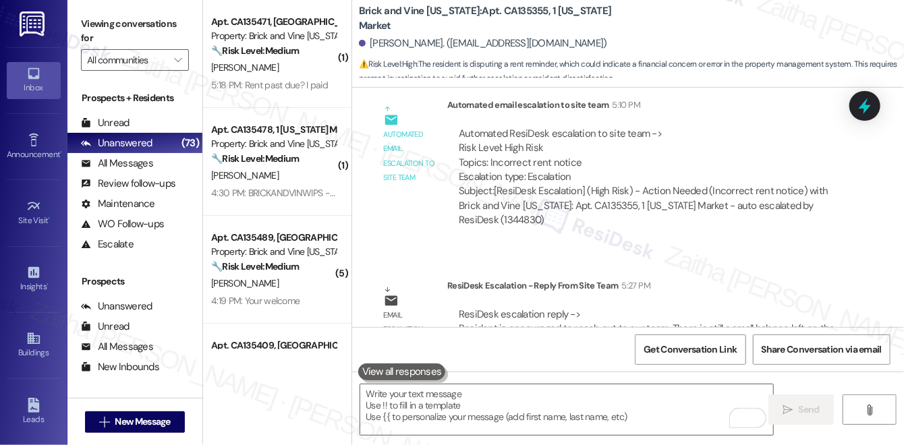
scroll to position [7400, 0]
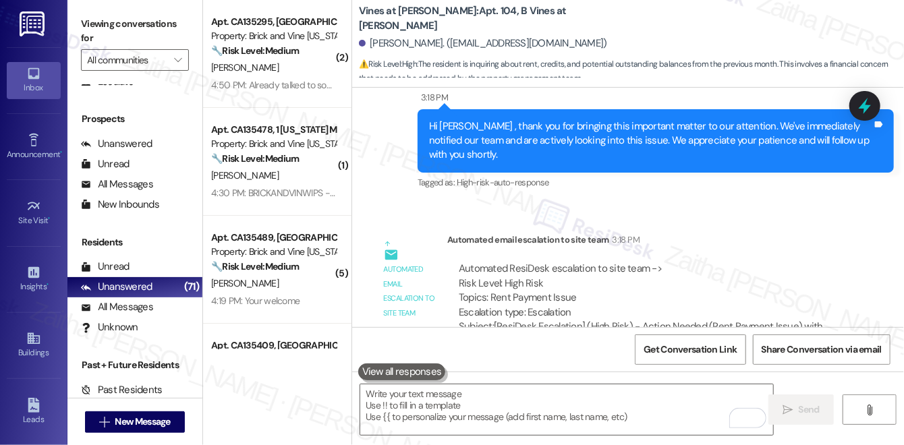
scroll to position [434, 0]
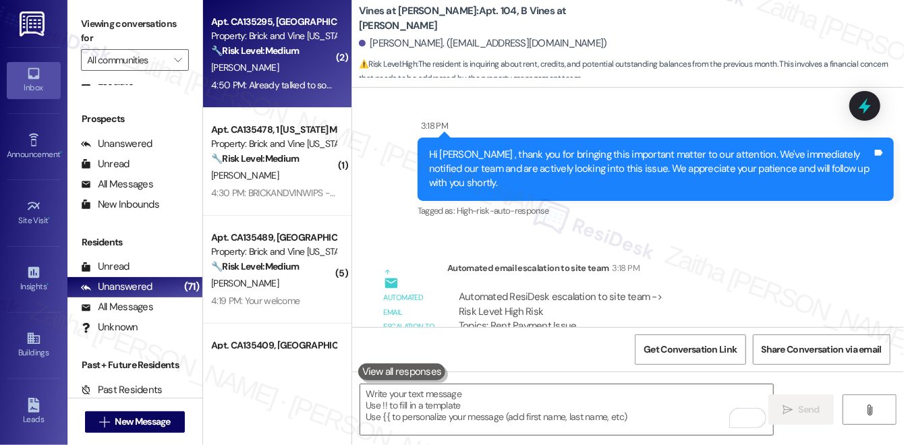
click at [254, 85] on div "4:50 PM: Already talked to someone 4:50 PM: Already talked to someone" at bounding box center [282, 85] width 142 height 12
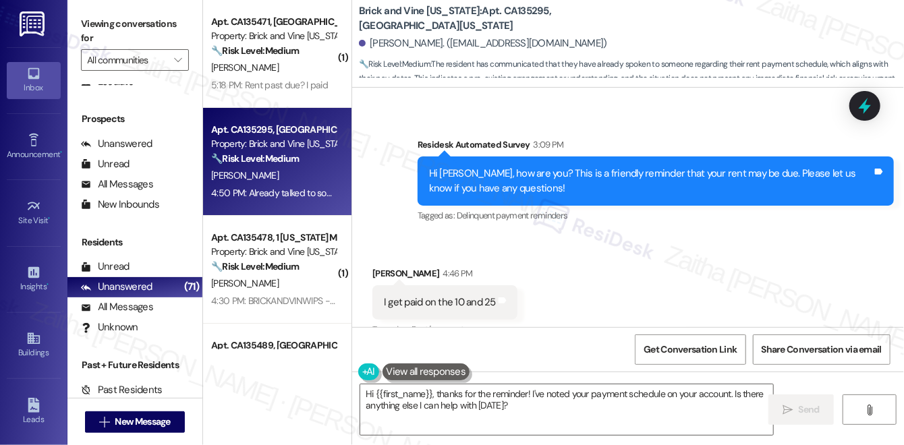
scroll to position [6650, 0]
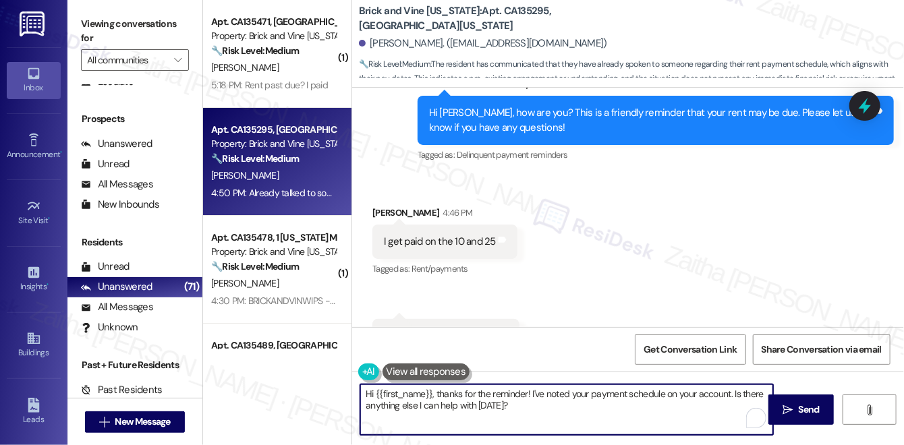
drag, startPoint x: 439, startPoint y: 393, endPoint x: 358, endPoint y: 394, distance: 81.6
click at [357, 394] on div "Hi {{first_name}}, thanks for the reminder! I've noted your payment schedule on…" at bounding box center [560, 410] width 414 height 52
click at [440, 393] on textarea "Thanks for the reminder! I've noted your payment schedule on your account. Is t…" at bounding box center [566, 409] width 413 height 51
click at [380, 206] on div "[PERSON_NAME] 4:46 PM" at bounding box center [444, 215] width 145 height 19
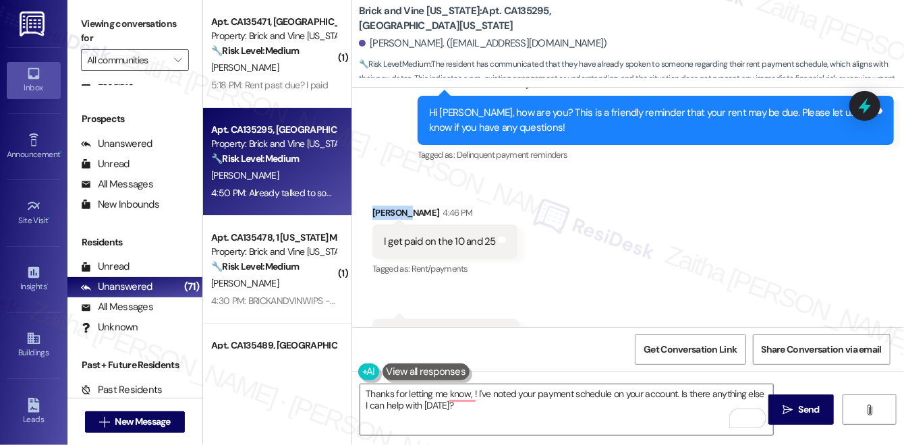
click at [380, 206] on div "[PERSON_NAME] 4:46 PM" at bounding box center [444, 215] width 145 height 19
copy div "[PERSON_NAME]"
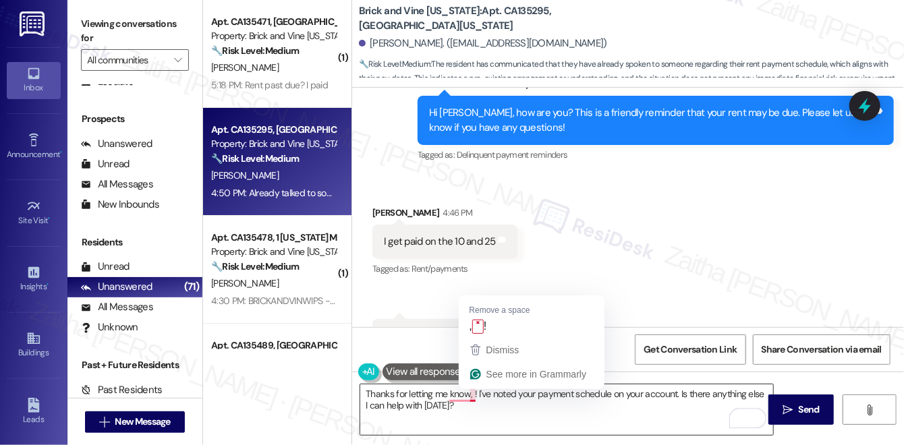
click at [469, 393] on textarea "Thanks for letting me know, ! I've noted your payment schedule on your account.…" at bounding box center [566, 409] width 413 height 51
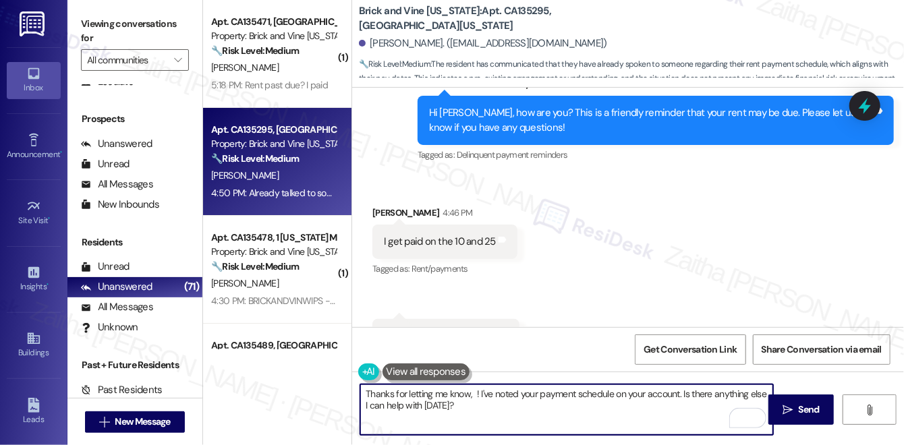
paste textarea "Theresa"
drag, startPoint x: 710, startPoint y: 393, endPoint x: 714, endPoint y: 407, distance: 14.9
click at [714, 407] on textarea "Thanks for letting me know, Theresa! I've noted your payment schedule on your a…" at bounding box center [566, 409] width 413 height 51
click at [505, 404] on textarea "Thanks for letting me know, Theresa! I've noted your payment schedule on your a…" at bounding box center [566, 409] width 413 height 51
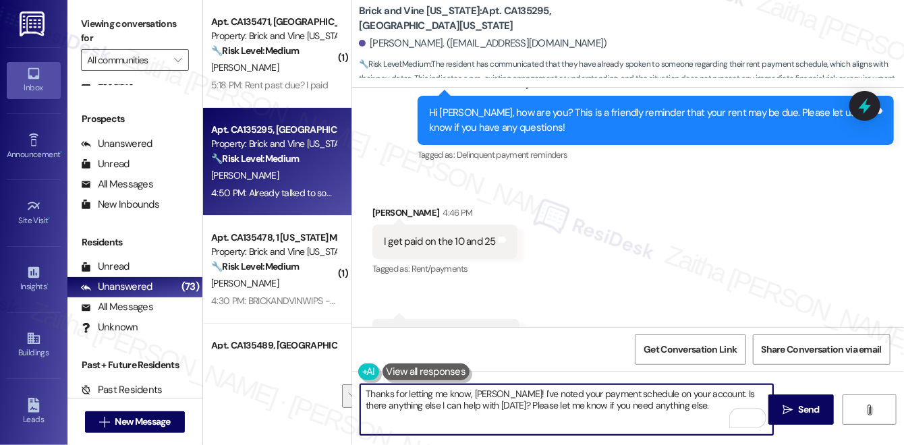
drag, startPoint x: 711, startPoint y: 391, endPoint x: 503, endPoint y: 403, distance: 208.1
click at [503, 403] on textarea "Thanks for letting me know, Theresa! I've noted your payment schedule on your a…" at bounding box center [566, 409] width 413 height 51
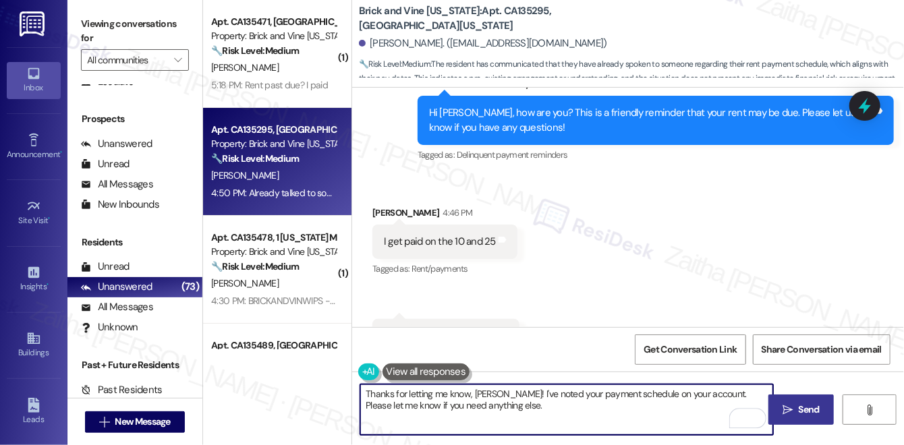
type textarea "Thanks for letting me know, Theresa! I've noted your payment schedule on your a…"
click at [796, 407] on span "Send" at bounding box center [809, 410] width 26 height 14
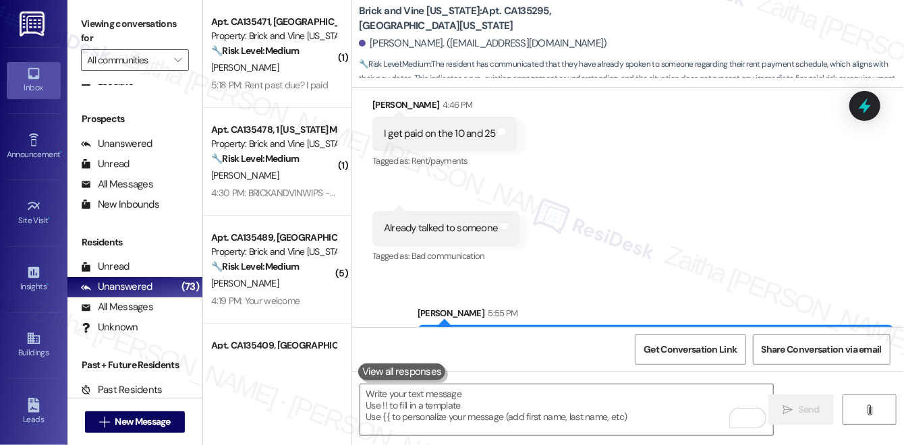
scroll to position [6697, 0]
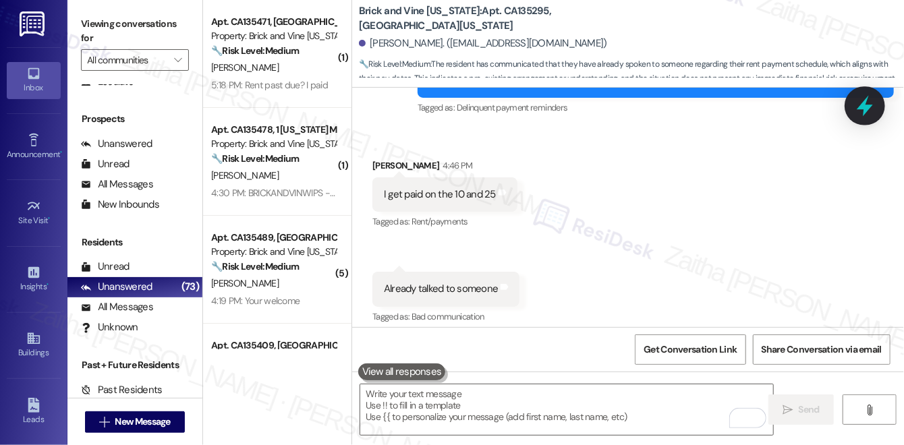
click at [867, 113] on icon at bounding box center [864, 105] width 23 height 23
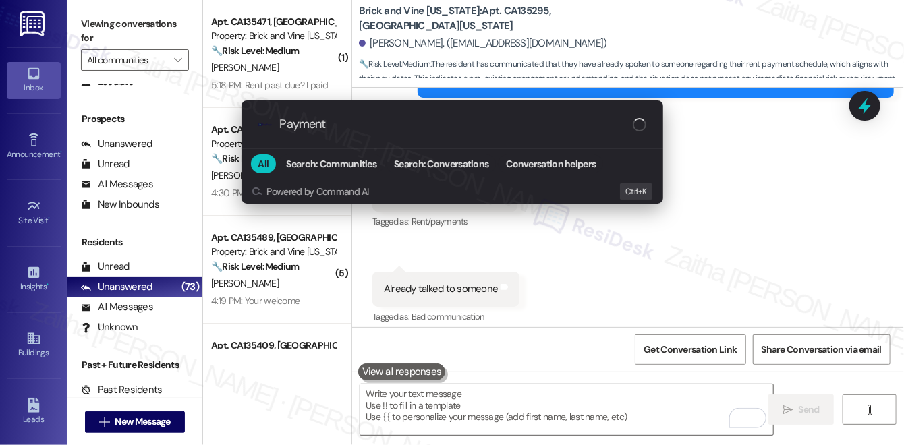
type input "Payment"
click at [789, 213] on div ".cls-1{fill:#0a055f;}.cls-2{fill:#0cc4c4;} resideskLogoBlueOrange Payment All S…" at bounding box center [452, 222] width 904 height 445
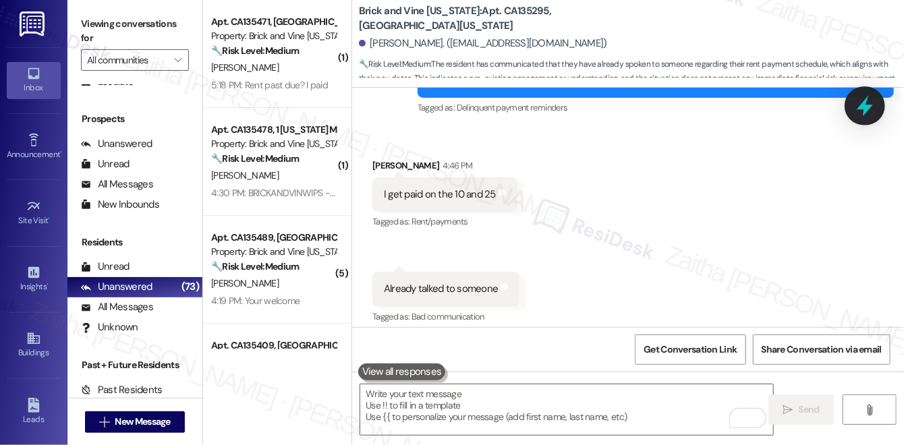
click at [865, 103] on icon at bounding box center [865, 106] width 16 height 21
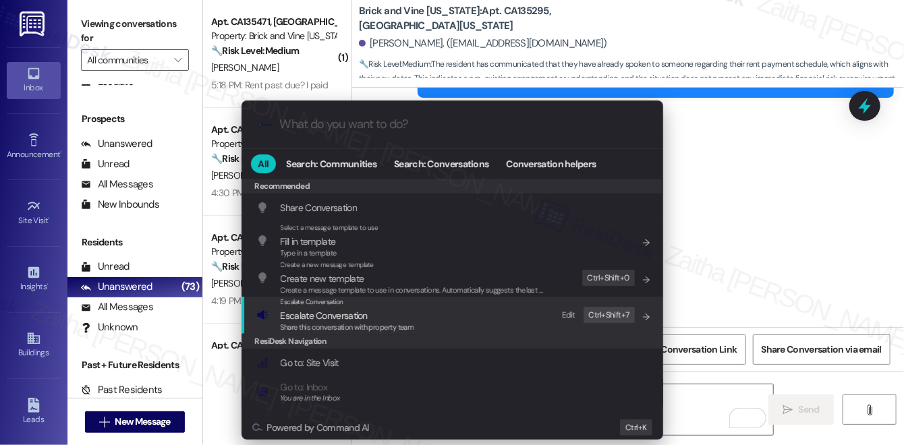
click at [331, 322] on div "Share this conversation with property team" at bounding box center [348, 328] width 134 height 12
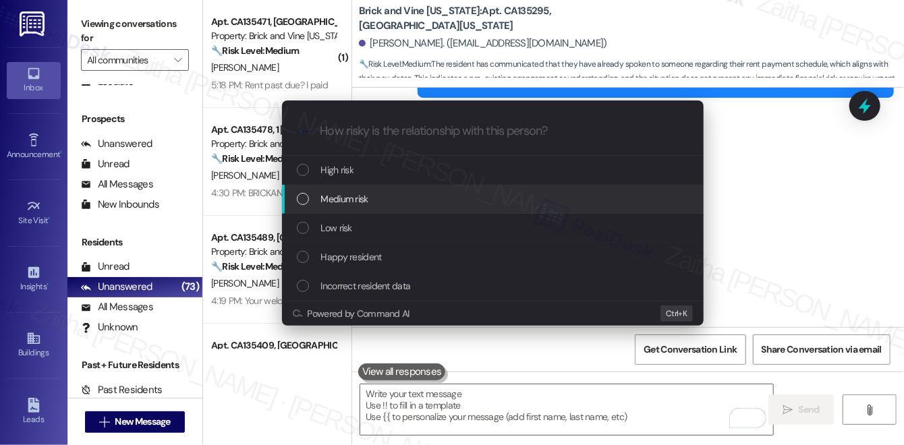
click at [340, 202] on span "Medium risk" at bounding box center [344, 199] width 47 height 15
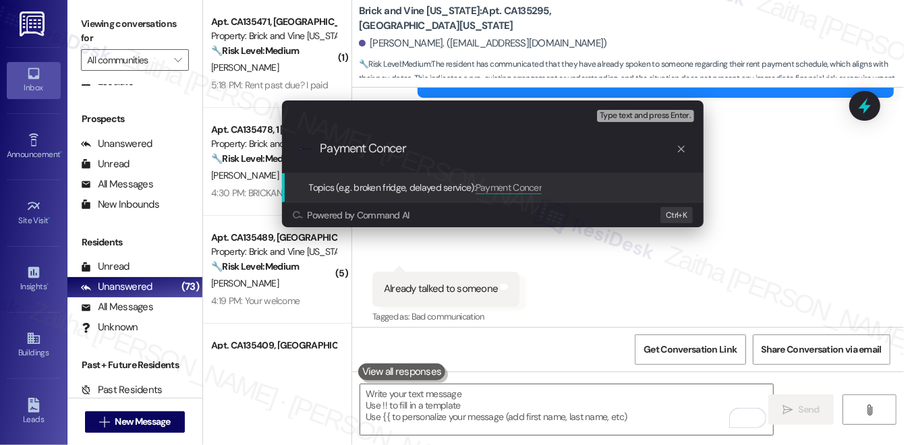
type input "Payment Concern"
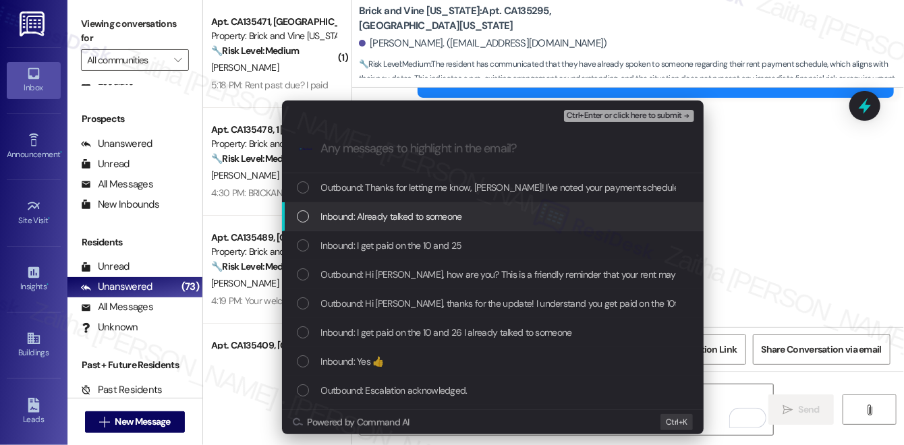
click at [366, 217] on span "Inbound: Already talked to someone" at bounding box center [391, 216] width 141 height 15
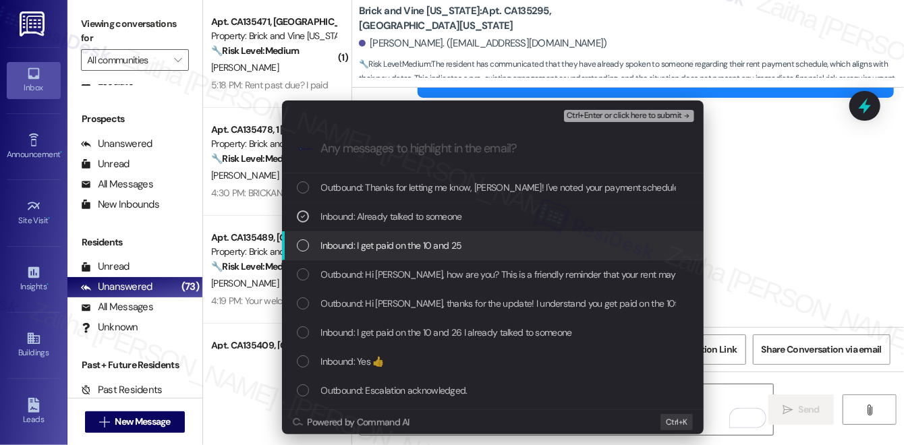
click at [384, 244] on span "Inbound: I get paid on the 10 and 25" at bounding box center [391, 245] width 141 height 15
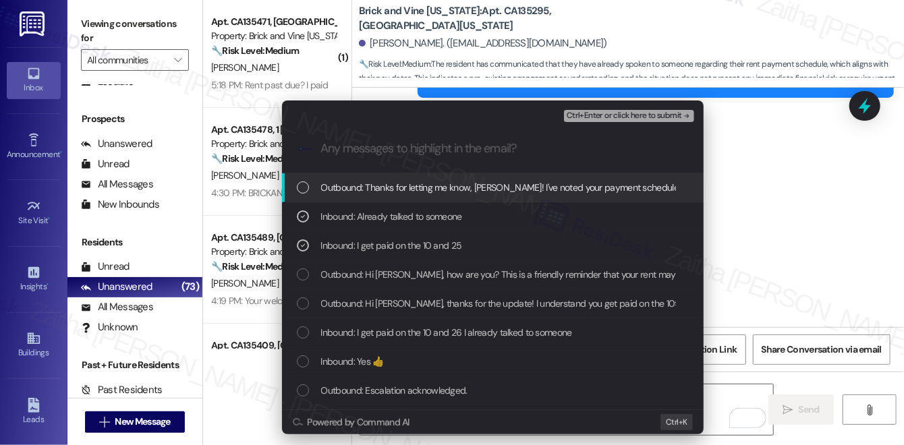
click at [627, 111] on span "Ctrl+Enter or click here to submit" at bounding box center [624, 115] width 115 height 9
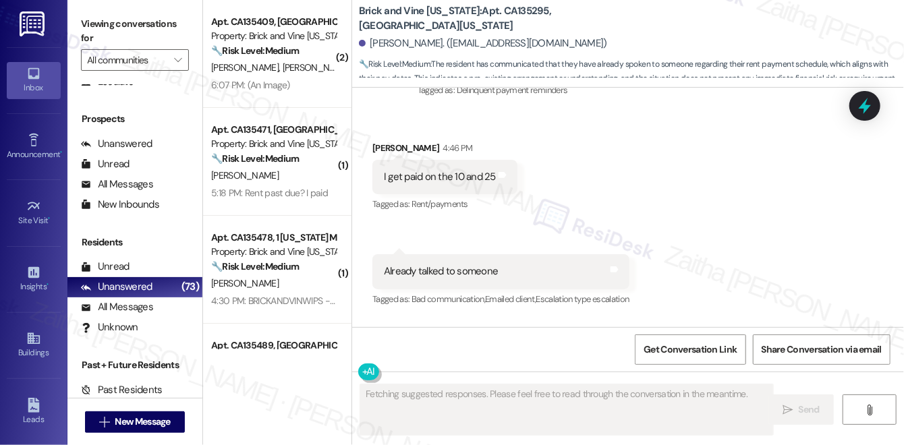
scroll to position [6778, 0]
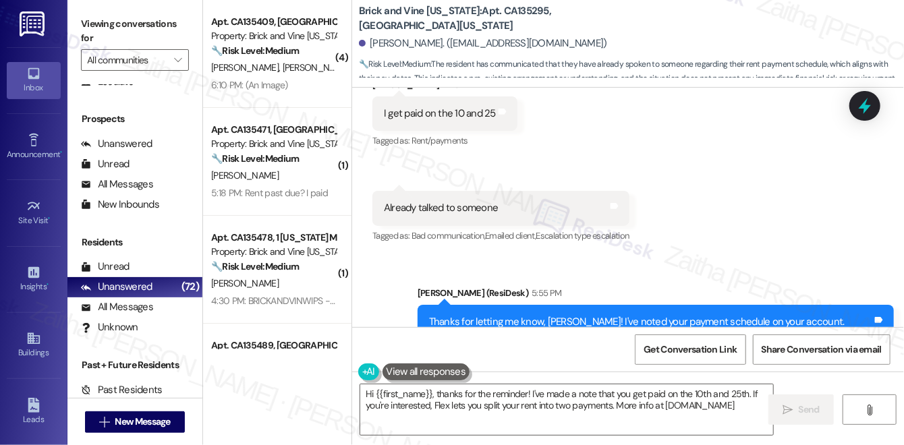
type textarea "Hi {{first_name}}, thanks for the reminder! I've made a note that you get paid …"
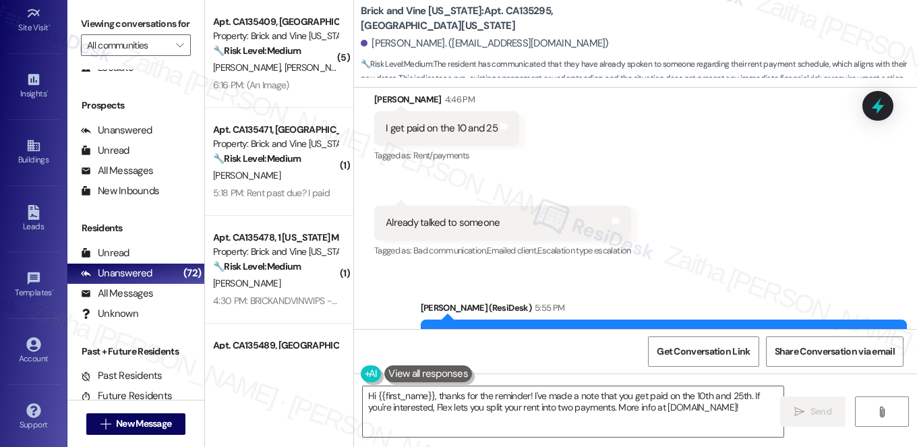
scroll to position [6762, 0]
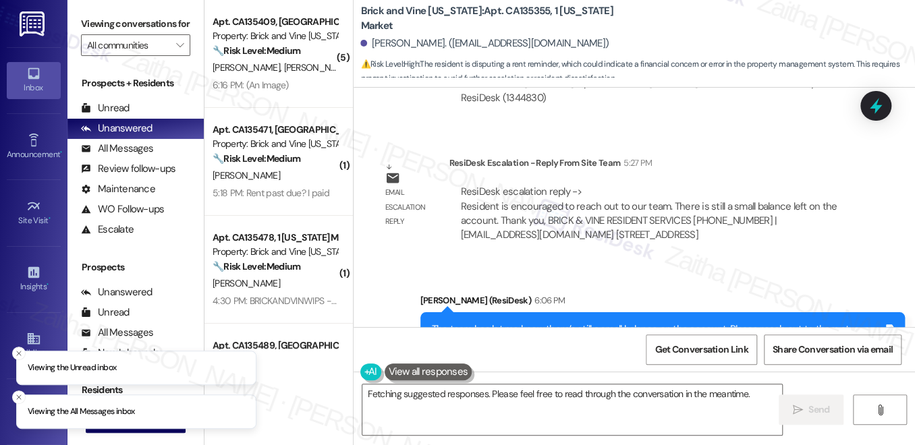
scroll to position [7307, 0]
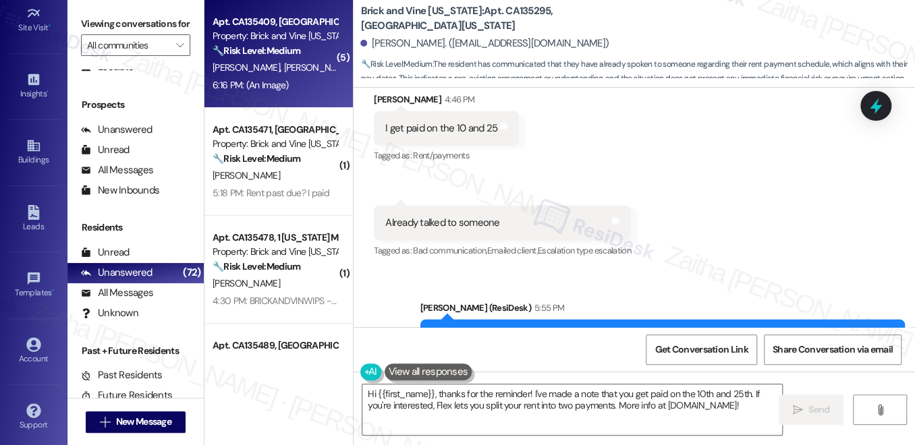
click at [312, 80] on div "6:16 PM: (An Image) 6:16 PM: (An Image)" at bounding box center [274, 85] width 127 height 17
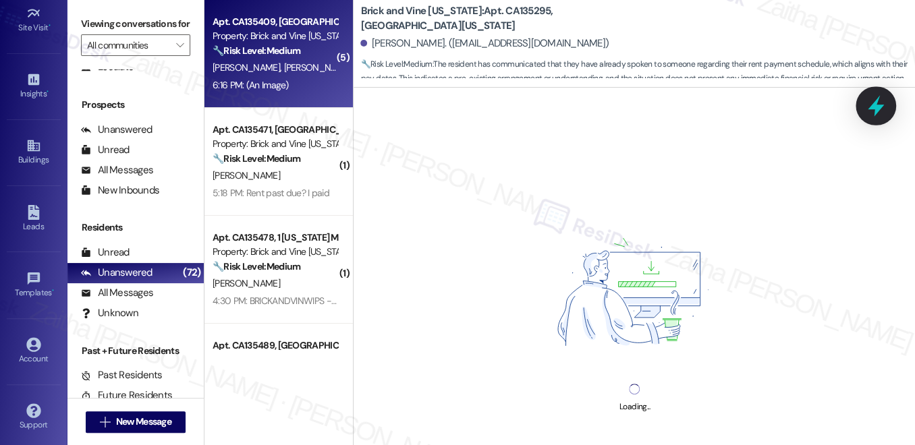
click at [869, 106] on icon at bounding box center [875, 105] width 23 height 23
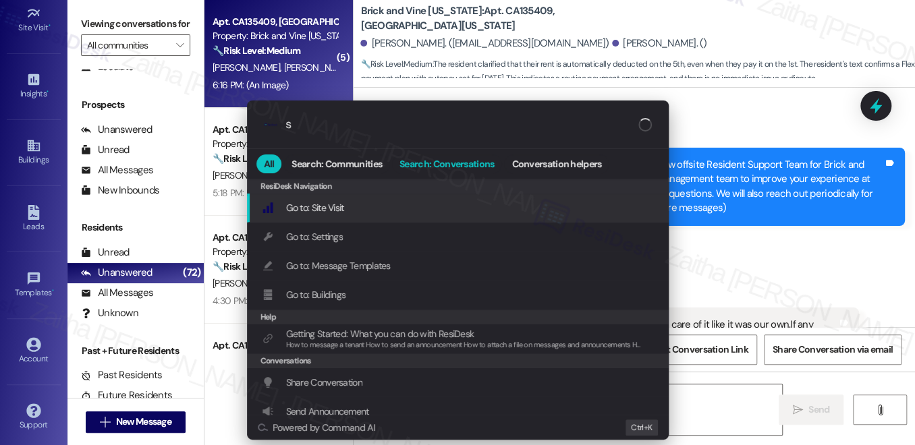
type input "sl"
type textarea "Fetching suggested responses. Please feel free to read through the conversation…"
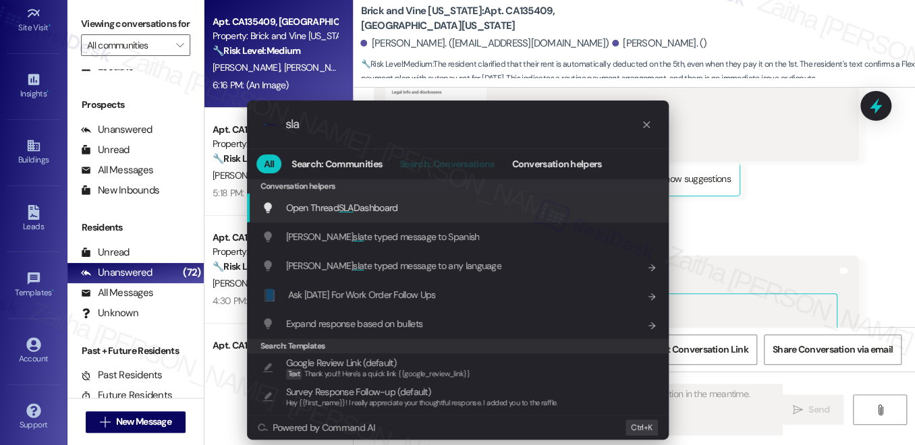
scroll to position [5874, 0]
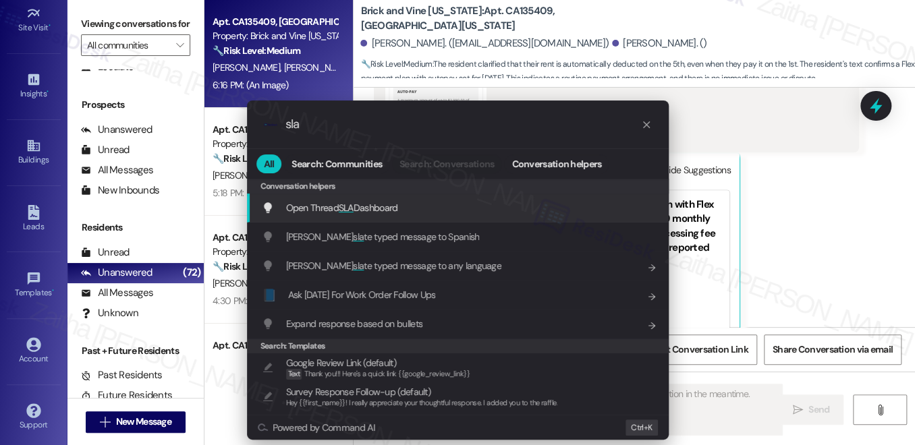
type input "sla"
click at [355, 209] on span "Open Thread SLA Dashboard" at bounding box center [342, 208] width 112 height 12
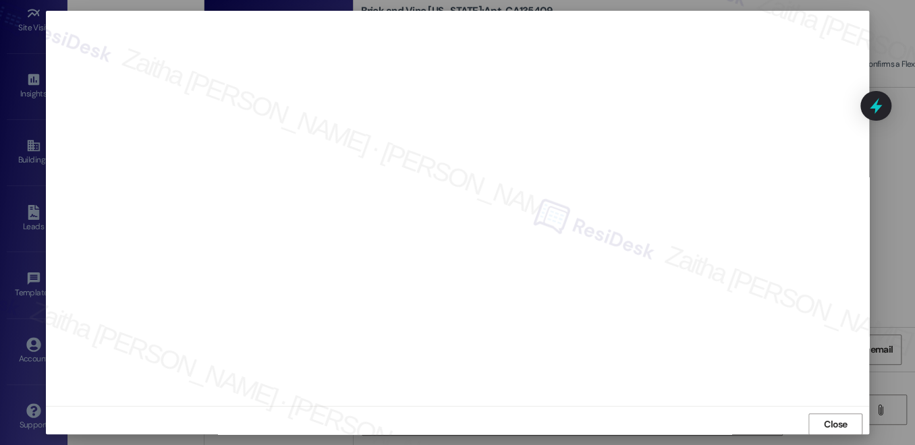
scroll to position [12, 0]
click at [832, 415] on span "Close" at bounding box center [836, 418] width 24 height 14
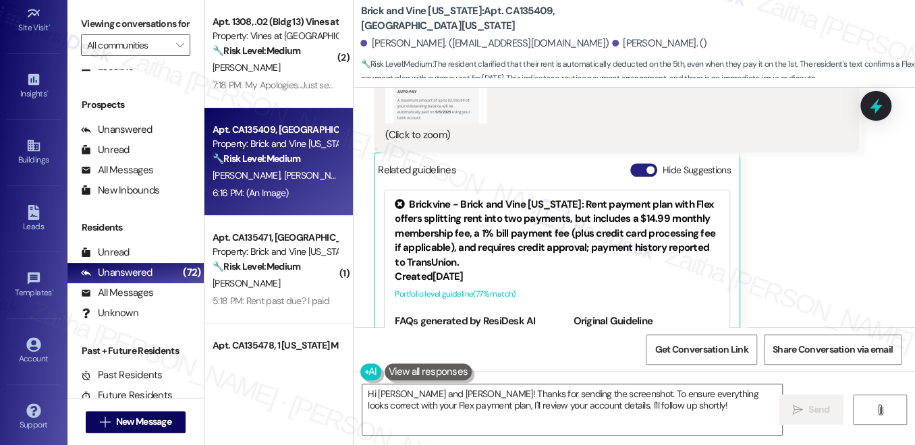
click at [642, 163] on button "Hide Suggestions" at bounding box center [643, 169] width 27 height 13
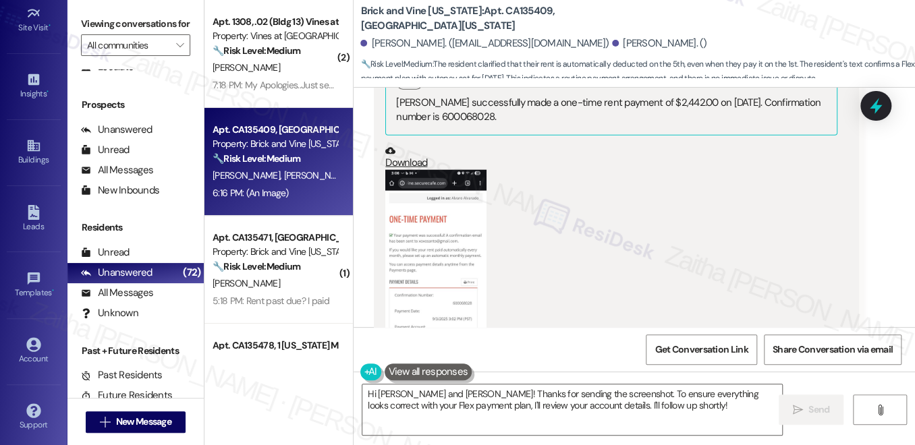
scroll to position [4224, 0]
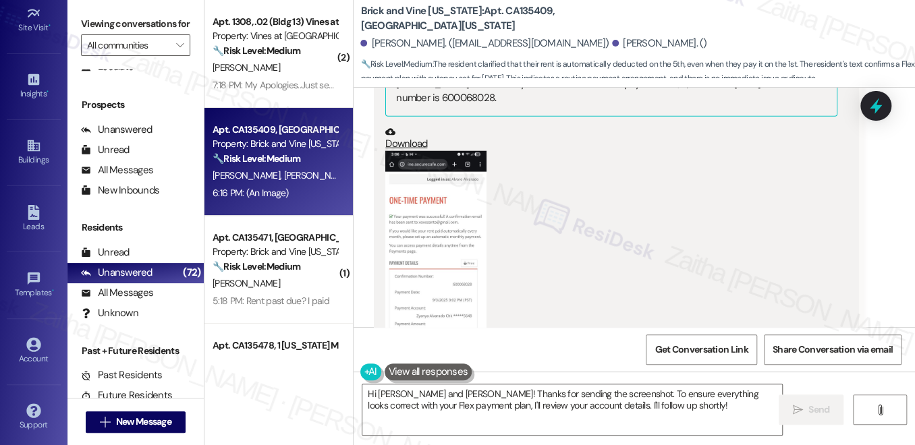
click at [419, 192] on button "Zoom image" at bounding box center [435, 264] width 101 height 226
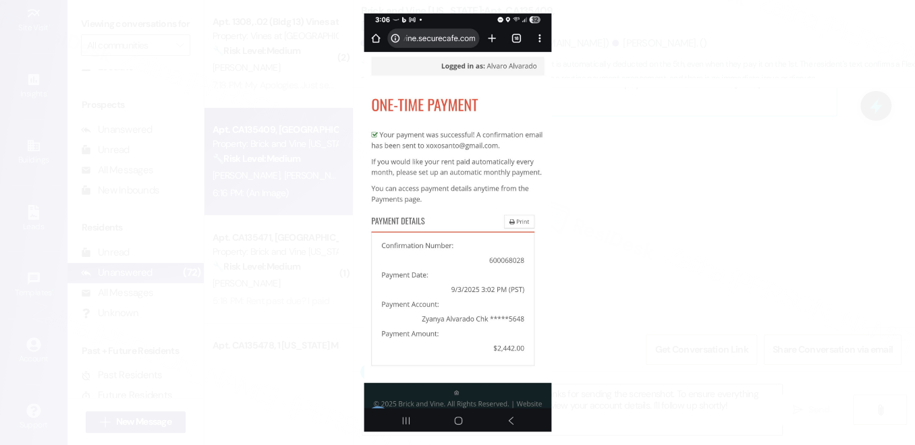
click at [658, 256] on button "Unzoom image" at bounding box center [457, 222] width 915 height 445
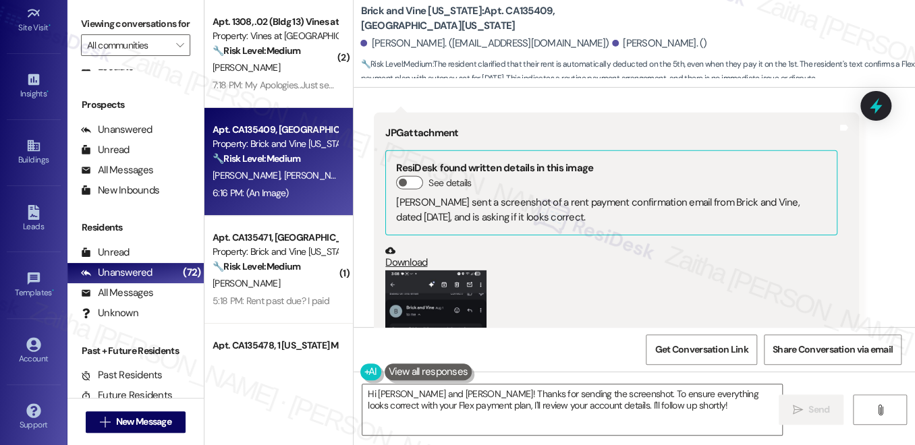
scroll to position [4714, 0]
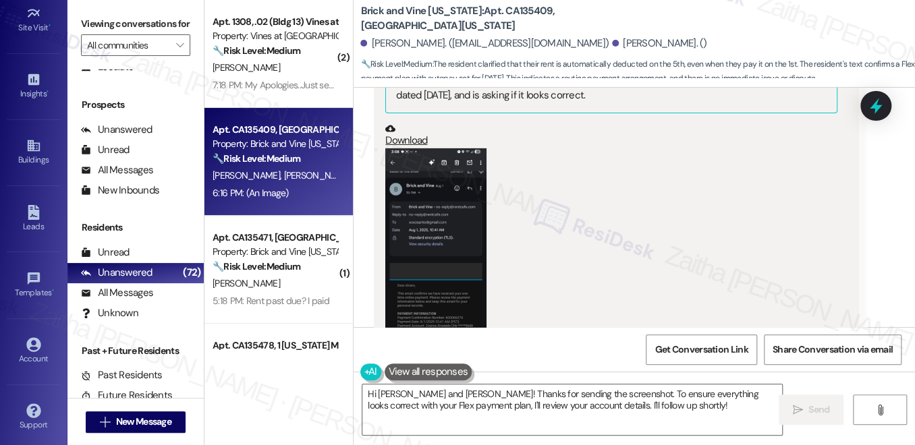
click at [469, 232] on button "Zoom image" at bounding box center [435, 261] width 101 height 226
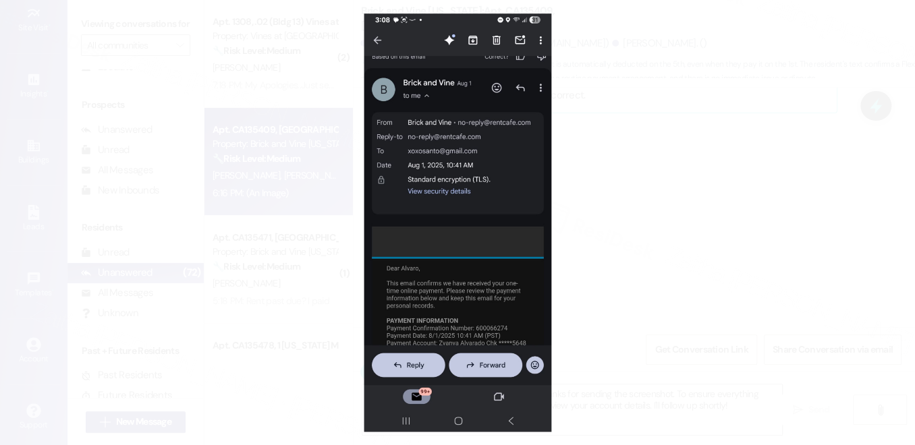
click at [681, 256] on button "Unzoom image" at bounding box center [457, 222] width 915 height 445
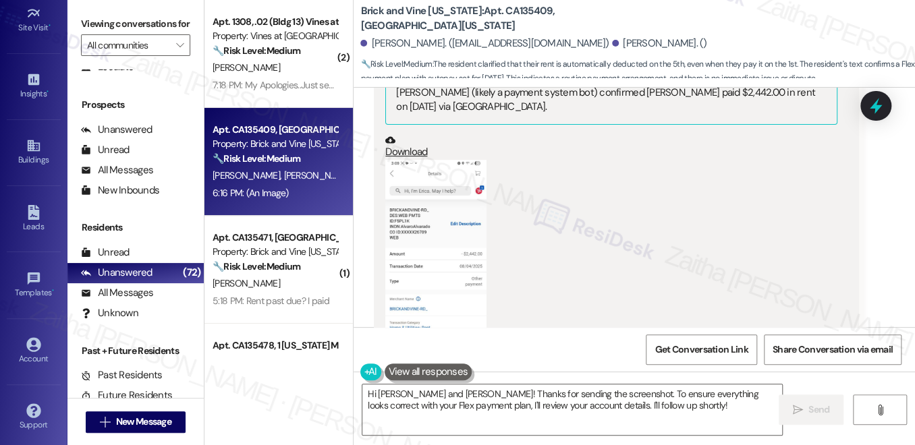
scroll to position [5206, 0]
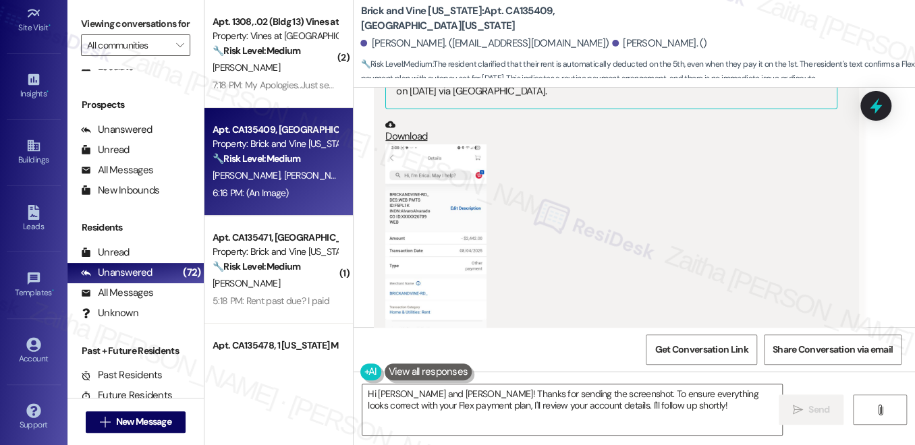
click at [444, 225] on button "Zoom image" at bounding box center [435, 257] width 101 height 226
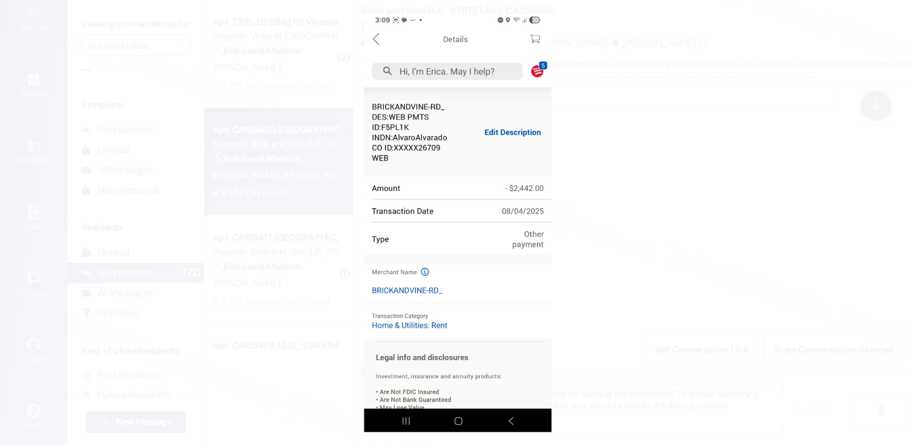
click at [673, 237] on button "Unzoom image" at bounding box center [457, 222] width 915 height 445
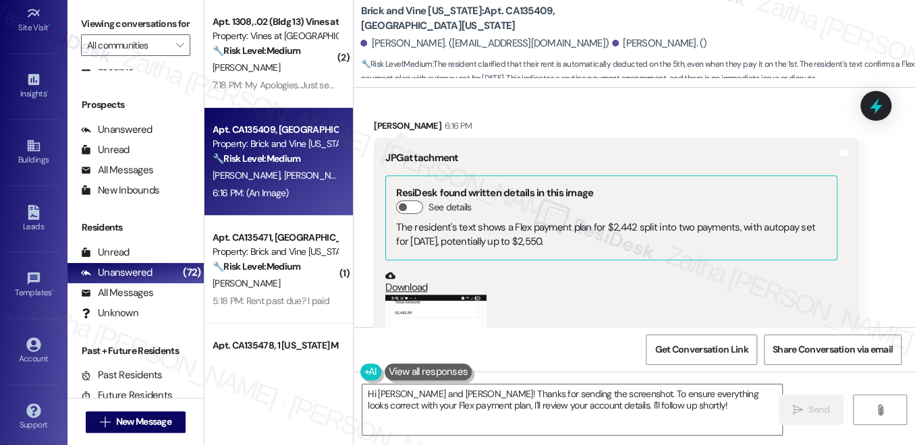
scroll to position [5696, 0]
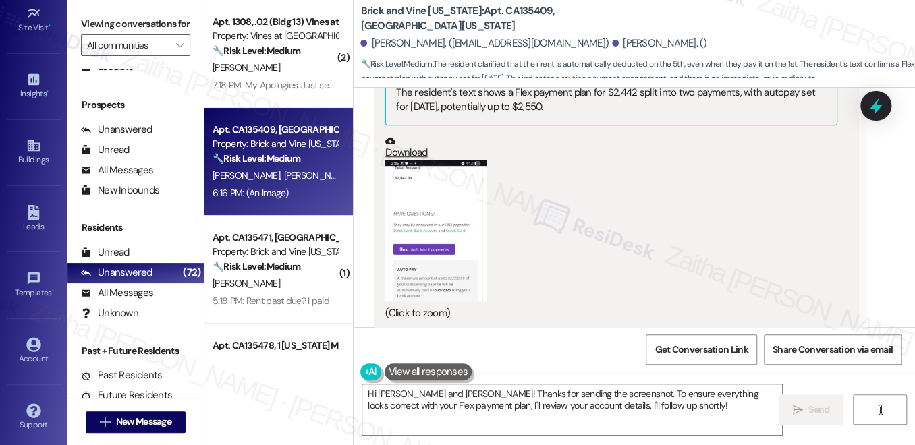
click at [458, 195] on button "Zoom image" at bounding box center [435, 231] width 101 height 142
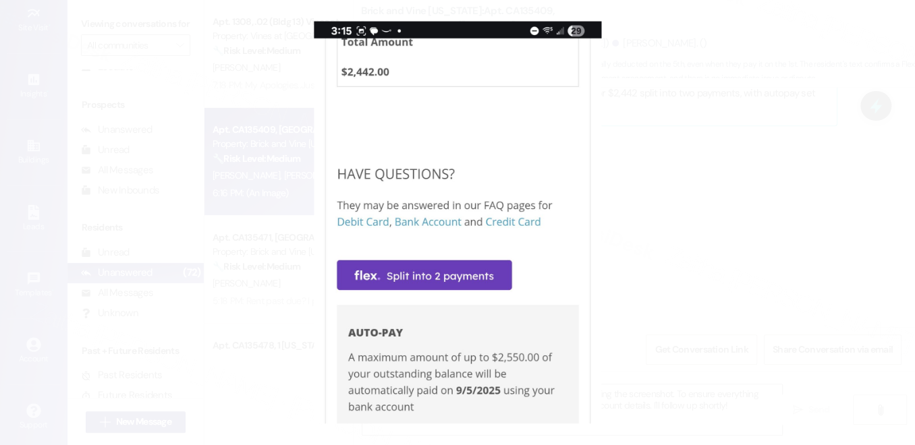
click at [721, 197] on button "Unzoom image" at bounding box center [457, 222] width 915 height 445
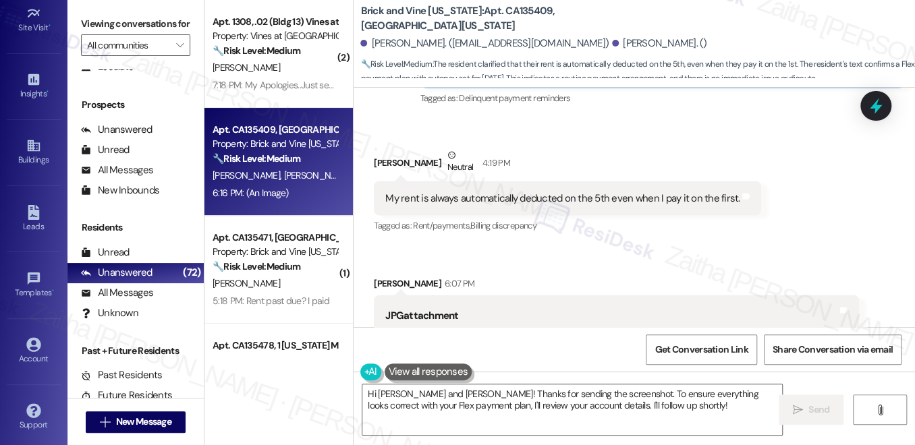
scroll to position [3918, 0]
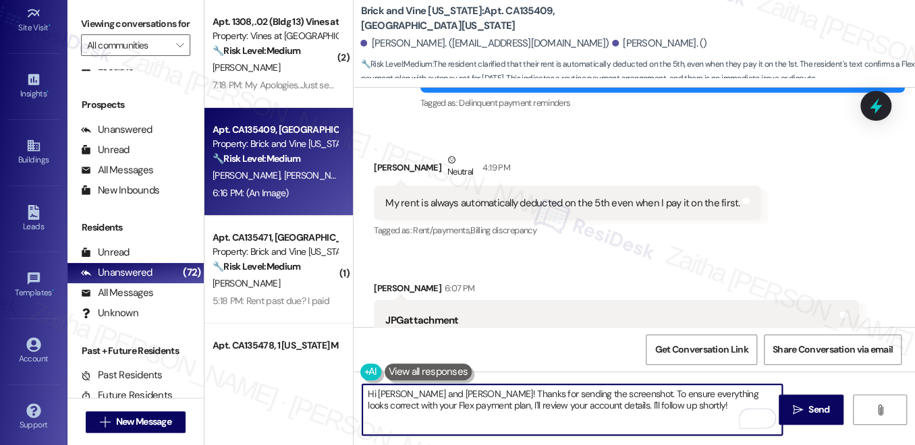
drag, startPoint x: 398, startPoint y: 392, endPoint x: 445, endPoint y: 389, distance: 46.7
click at [445, 389] on textarea "Hi Alvaro and Pamela! Thanks for sending the screenshot. To ensure everything l…" at bounding box center [572, 409] width 420 height 51
click at [446, 392] on textarea "Hi Alvaro and Pamela! Thanks for sending the screenshot. To ensure everything l…" at bounding box center [572, 409] width 420 height 51
drag, startPoint x: 450, startPoint y: 393, endPoint x: 365, endPoint y: 392, distance: 85.0
click at [365, 392] on textarea "Hi Alvaro and Pamela! Thanks for sending the screenshot. To ensure everything l…" at bounding box center [572, 409] width 420 height 51
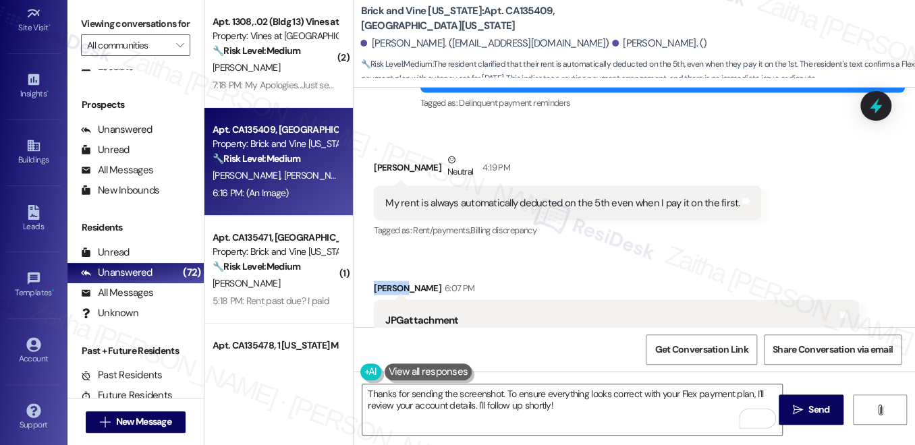
copy div "Alvaro"
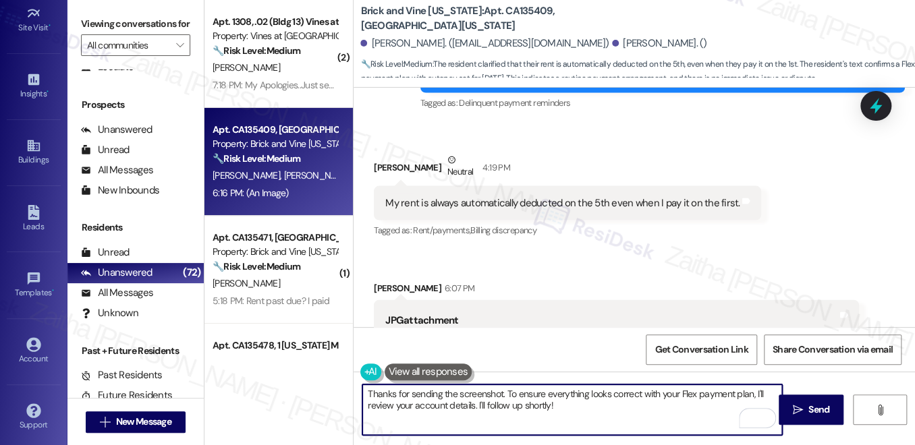
click at [498, 393] on textarea "Thanks for sending the screenshot. To ensure everything looks correct with your…" at bounding box center [572, 409] width 420 height 51
paste textarea "Alvaro"
drag, startPoint x: 533, startPoint y: 392, endPoint x: 604, endPoint y: 414, distance: 74.9
click at [604, 414] on textarea "Thanks for sending the screenshot, Alvaro. To ensure everything looks correct w…" at bounding box center [572, 409] width 420 height 51
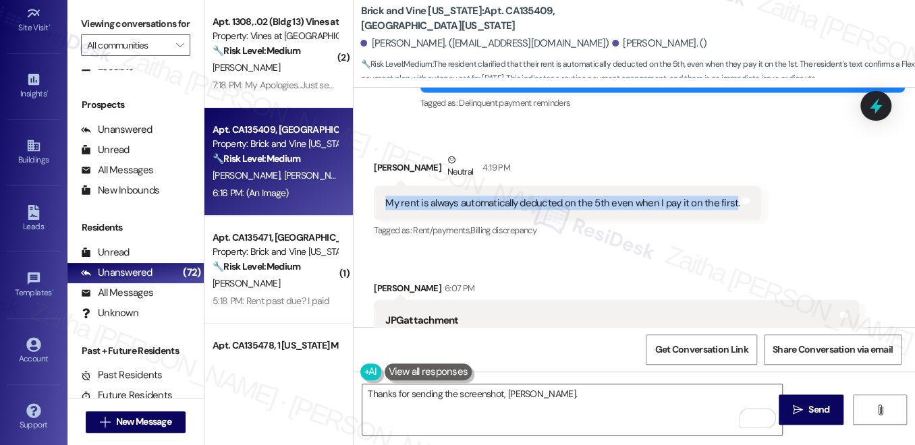
drag, startPoint x: 370, startPoint y: 154, endPoint x: 726, endPoint y: 171, distance: 355.9
click at [726, 171] on div "Received via SMS Alvaro Alvarado Neutral 4:19 PM My rent is always automaticall…" at bounding box center [567, 197] width 407 height 108
copy div "My rent is always automatically deducted on the 5th even when I pay it on the f…"
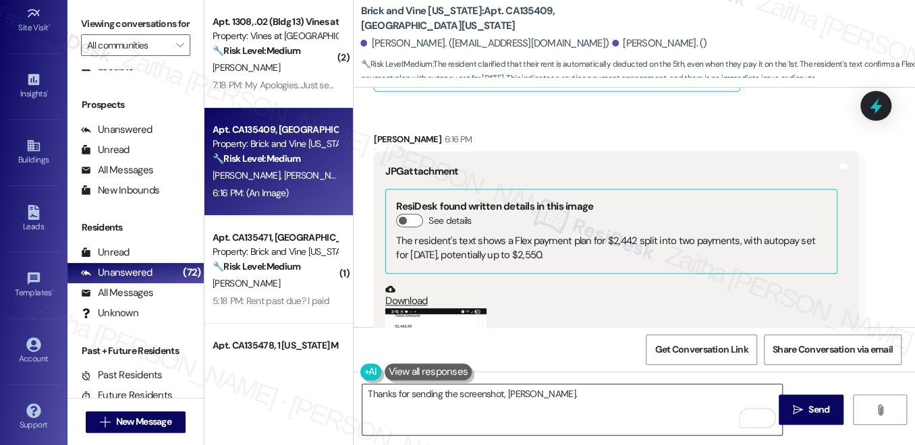
scroll to position [5696, 0]
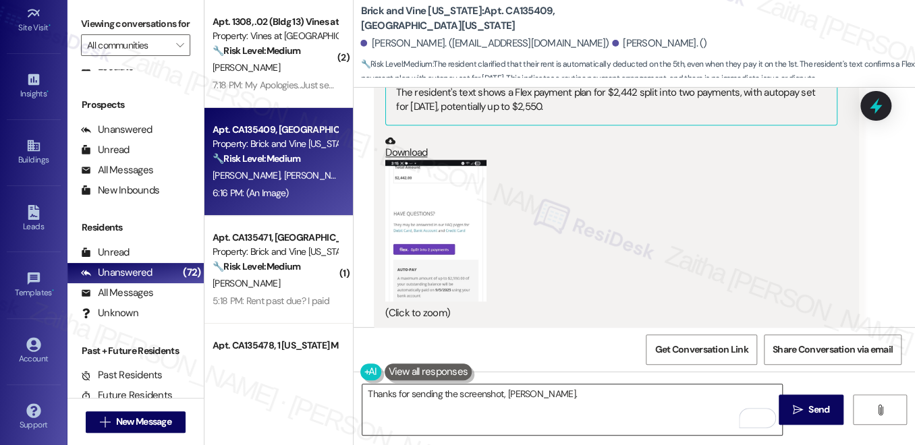
click at [576, 395] on textarea "Thanks for sending the screenshot, Alvaro." at bounding box center [572, 409] width 420 height 51
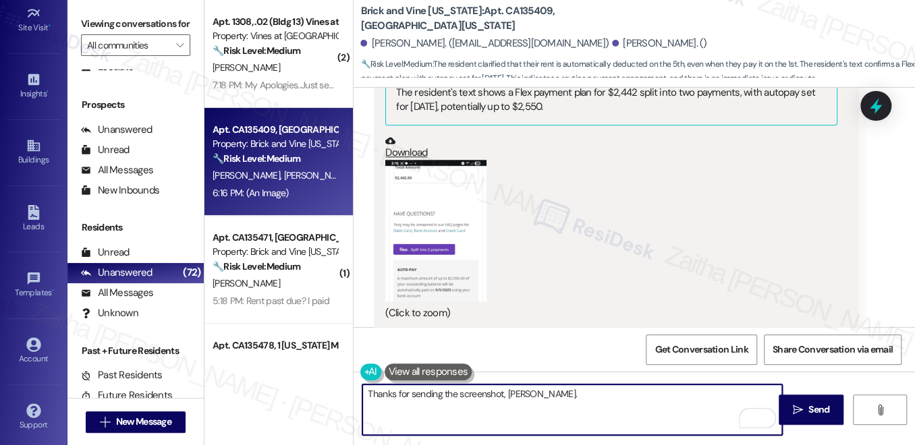
paste textarea "I understand your rent is automatically deducted on the 5th, even if you make a…"
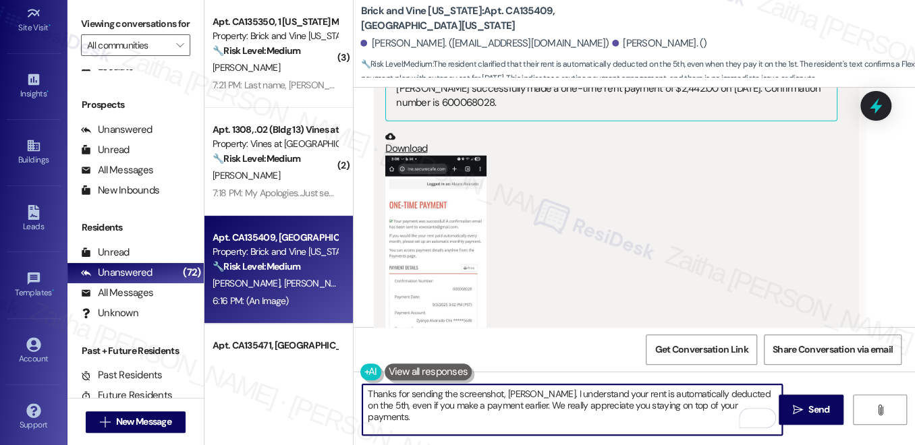
scroll to position [4225, 0]
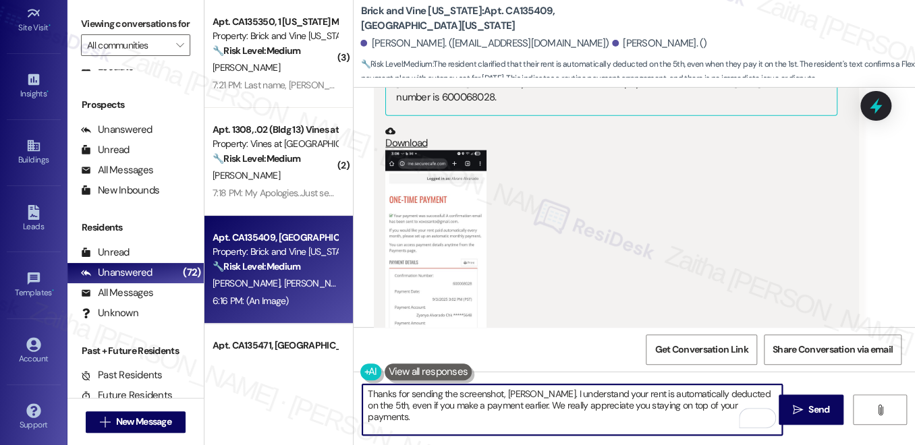
click at [465, 245] on button "Zoom image" at bounding box center [435, 263] width 101 height 226
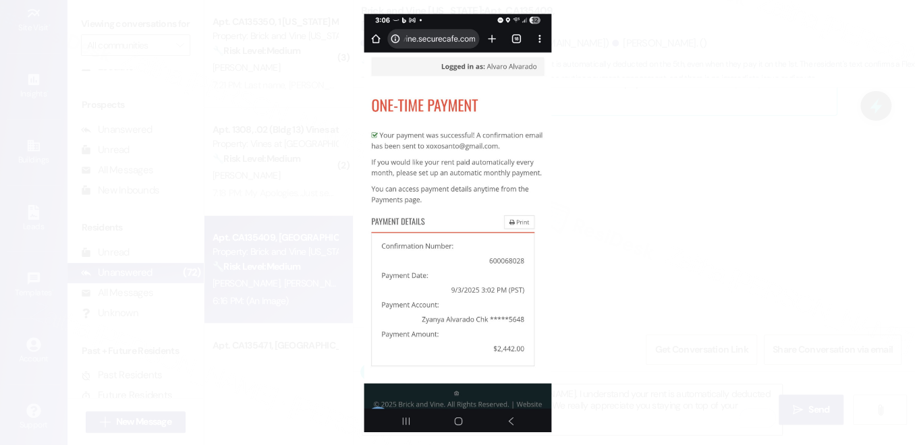
click at [667, 223] on button "Unzoom image" at bounding box center [457, 222] width 915 height 445
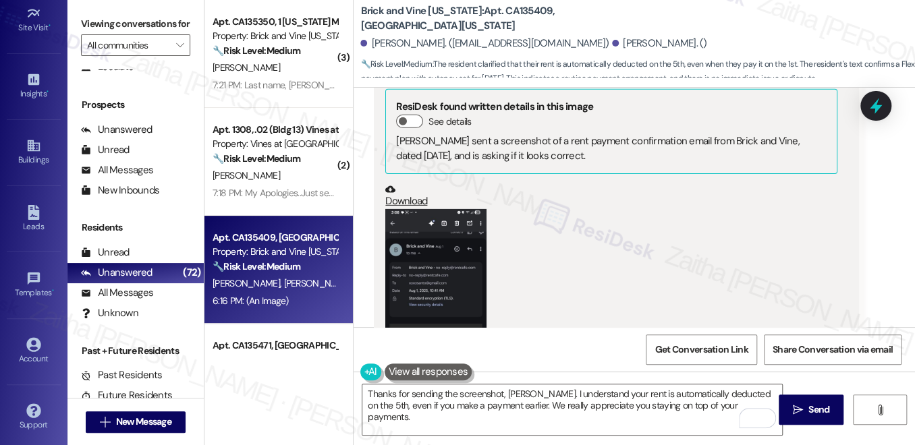
scroll to position [4715, 0]
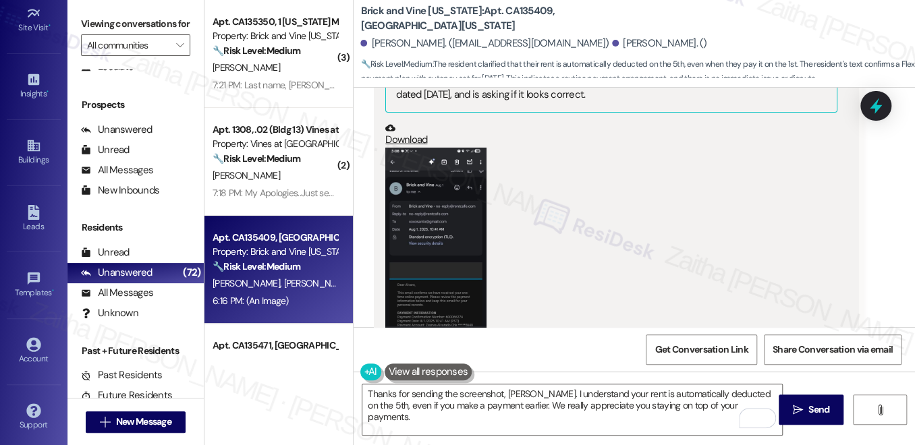
click at [421, 217] on button "Zoom image" at bounding box center [435, 261] width 101 height 226
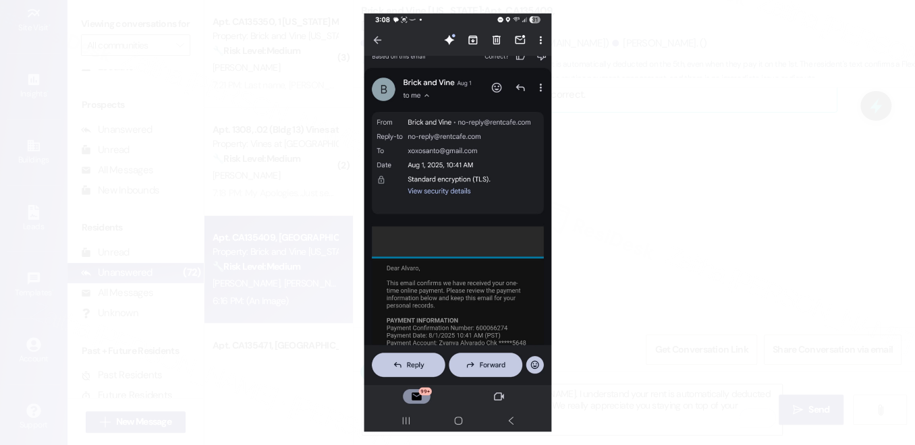
click at [680, 202] on button "Unzoom image" at bounding box center [457, 222] width 915 height 445
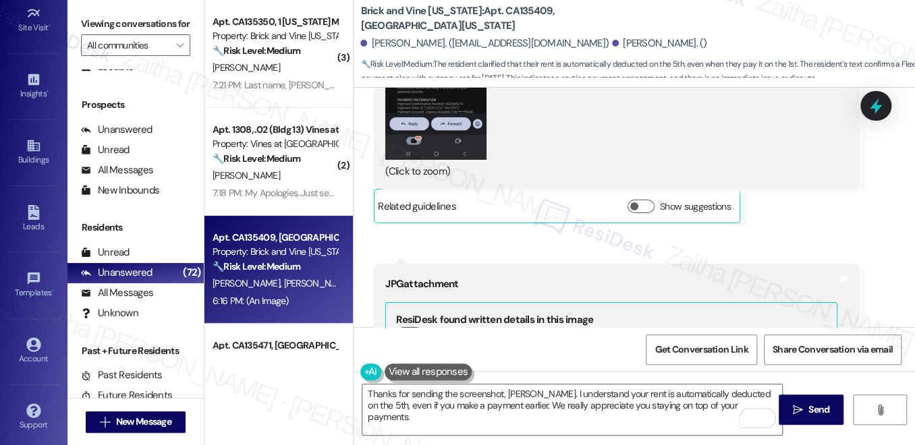
scroll to position [4961, 0]
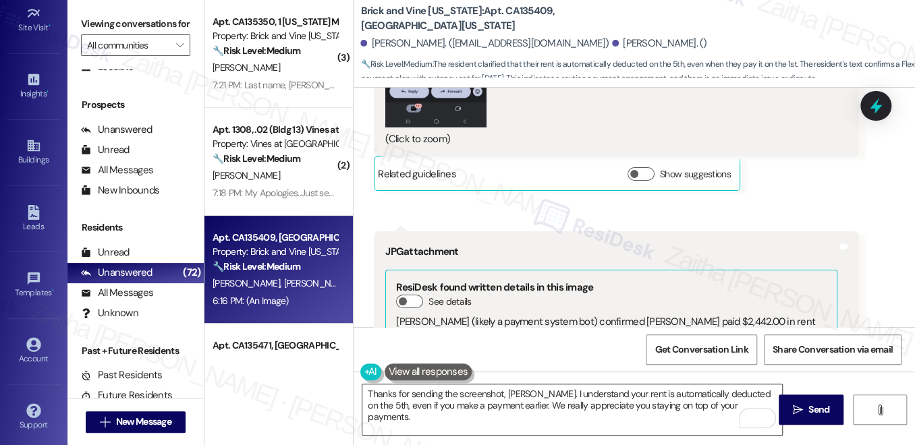
click at [504, 407] on textarea "Thanks for sending the screenshot, Alvaro. I understand your rent is automatica…" at bounding box center [572, 409] width 420 height 51
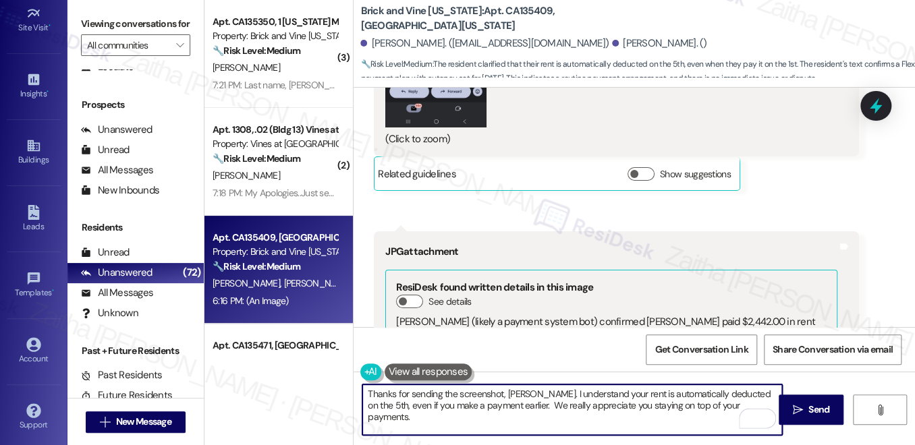
paste textarea ". Sometimes, it may take a few days for payments to be processed and posted."
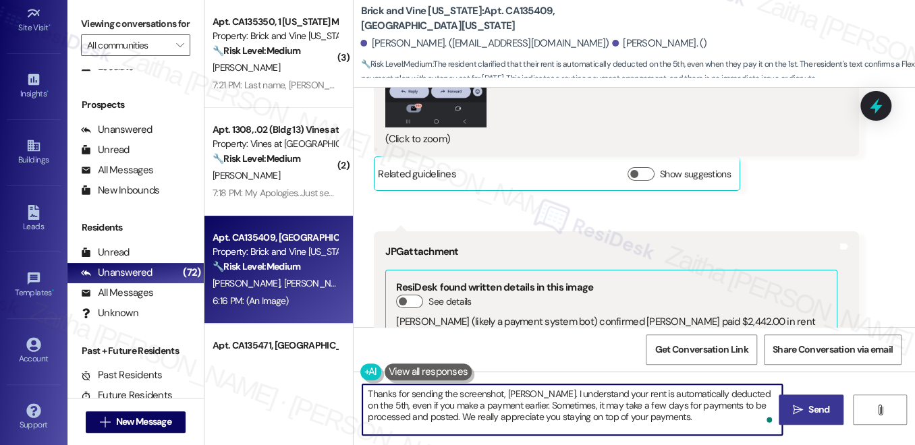
type textarea "Thanks for sending the screenshot, Alvaro. I understand your rent is automatica…"
click at [821, 413] on span "Send" at bounding box center [818, 410] width 21 height 14
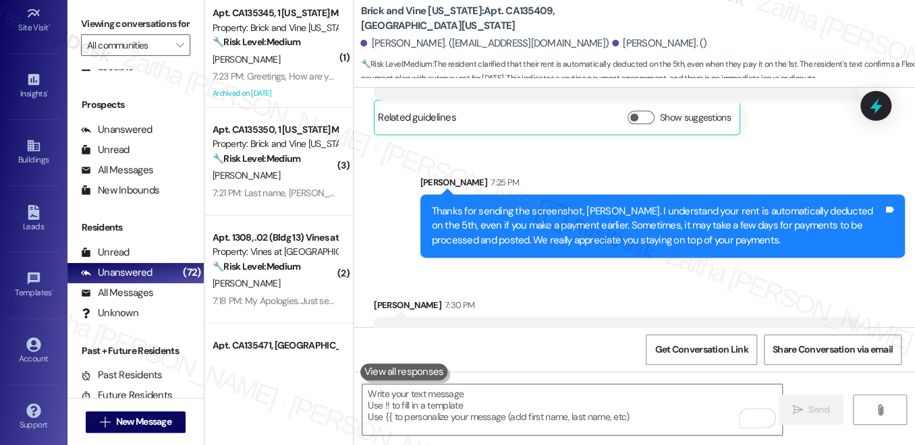
scroll to position [5927, 0]
drag, startPoint x: 380, startPoint y: 283, endPoint x: 764, endPoint y: 308, distance: 384.6
click at [764, 317] on div "No problem. We love living in our rental , and we appreciate how quickly you ha…" at bounding box center [616, 341] width 484 height 49
copy div "No problem. We love living in our rental , and we appreciate how quickly you ha…"
click at [548, 268] on div "Received via SMS Alvaro Alvarado 7:30 PM No problem. We love living in our rent…" at bounding box center [633, 322] width 561 height 109
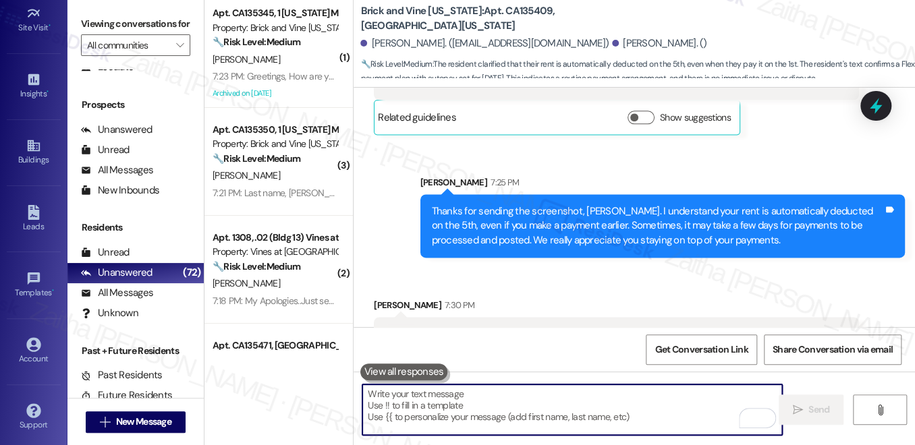
click at [461, 402] on textarea "To enrich screen reader interactions, please activate Accessibility in Grammarl…" at bounding box center [572, 409] width 420 height 51
paste textarea "Thank you so much, {{first_name}}. We’re so glad to hear you love your home, an…"
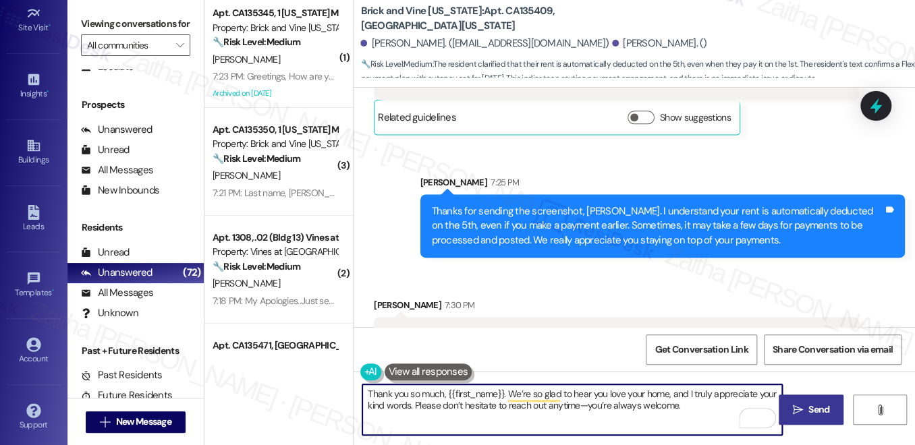
click at [588, 409] on textarea "Thank you so much, {{first_name}}. We’re so glad to hear you love your home, an…" at bounding box center [572, 409] width 420 height 51
click at [378, 298] on div "Alvaro Alvarado 7:30 PM" at bounding box center [616, 307] width 484 height 19
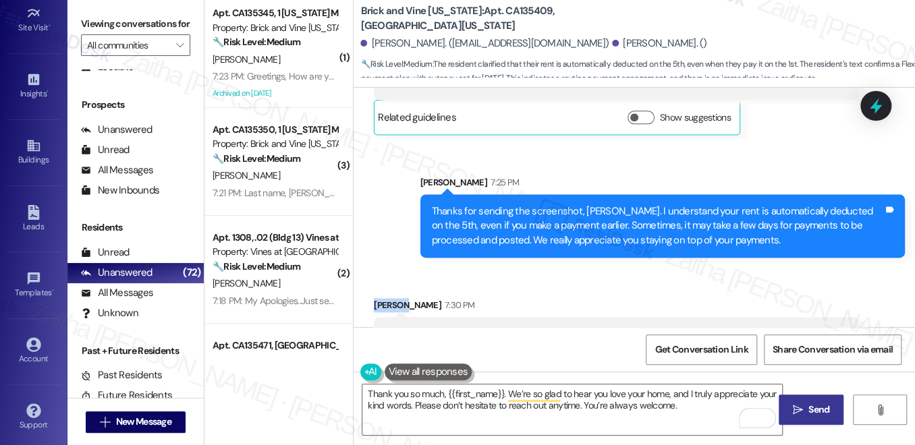
click at [378, 298] on div "Alvaro Alvarado 7:30 PM" at bounding box center [616, 307] width 484 height 19
copy div "Alvaro"
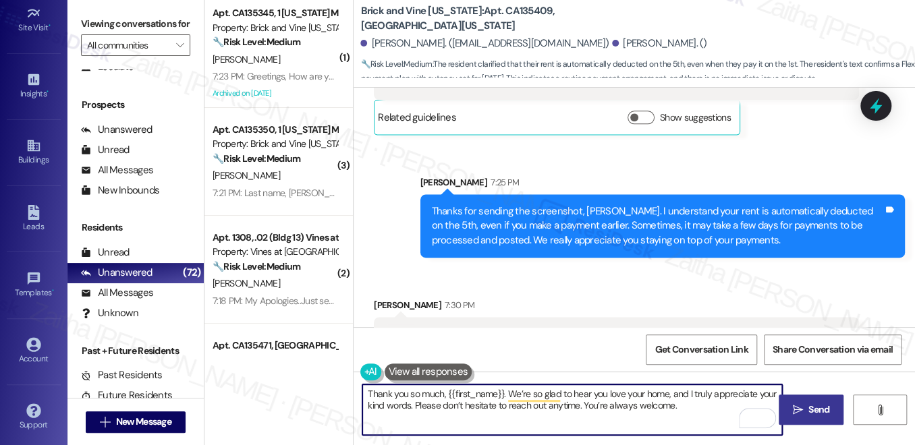
click at [484, 394] on textarea "Thank you so much, {{first_name}}. We’re so glad to hear you love your home, an…" at bounding box center [572, 409] width 420 height 51
paste textarea "Alvaro"
click at [666, 401] on textarea "Thank you so much, Alvaro. We’re so glad to hear you love your home, and I trul…" at bounding box center [572, 409] width 420 height 51
type textarea "Thank you so much, Alvaro. We’re so glad to hear you love your home, and I trul…"
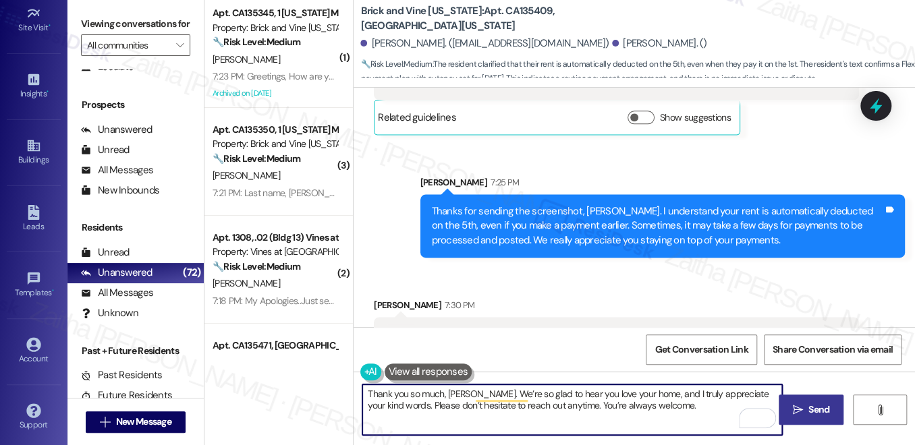
click at [834, 407] on button " Send" at bounding box center [810, 410] width 65 height 30
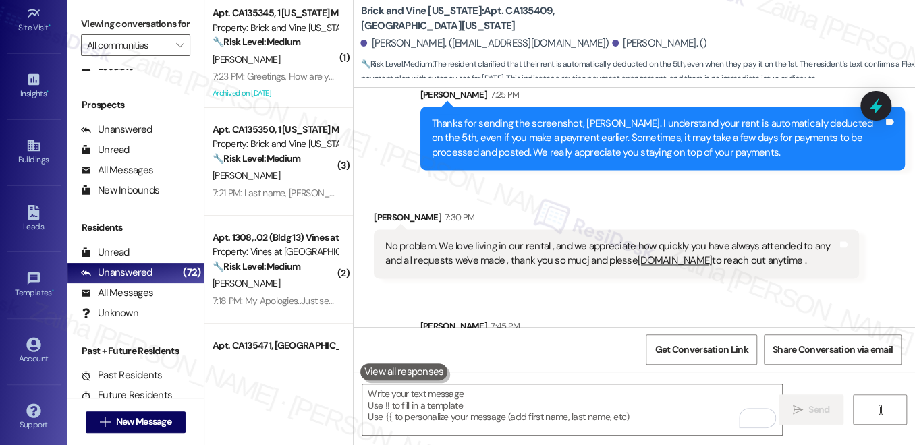
scroll to position [6036, 0]
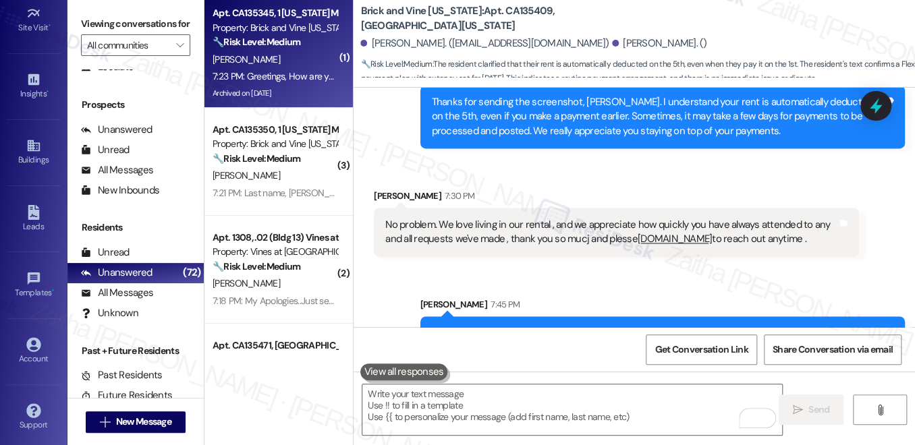
click at [310, 54] on div "R. Goodman" at bounding box center [274, 59] width 127 height 17
type textarea "Fetching suggested responses. Please feel free to read through the conversation…"
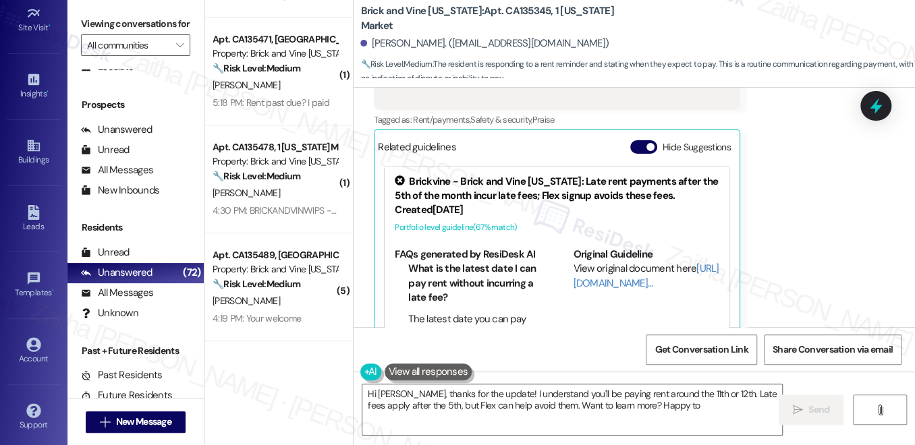
scroll to position [2414, 0]
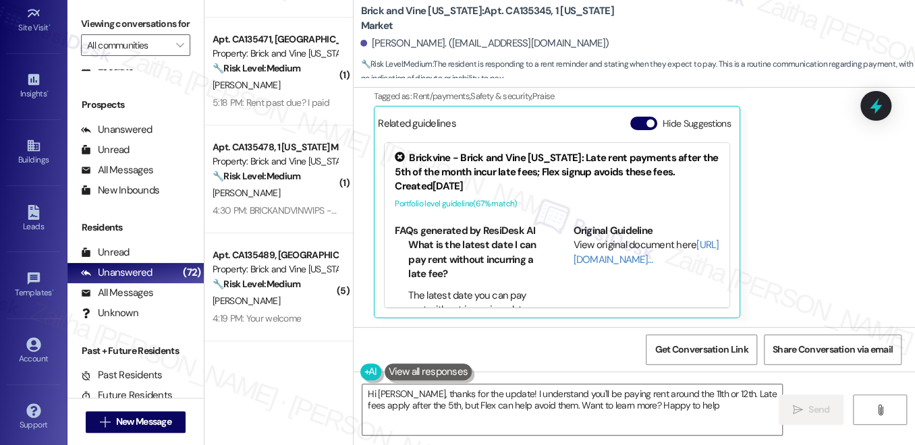
type textarea "Hi [PERSON_NAME], thanks for the update! I understand you'll be paying rent aro…"
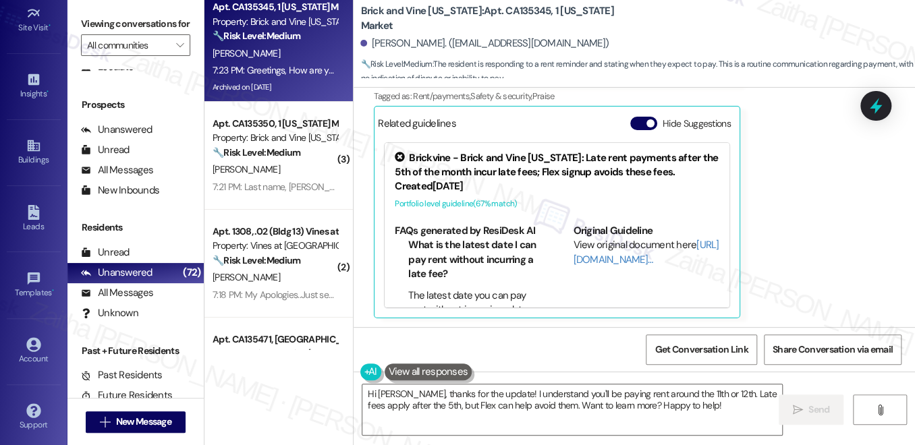
scroll to position [0, 0]
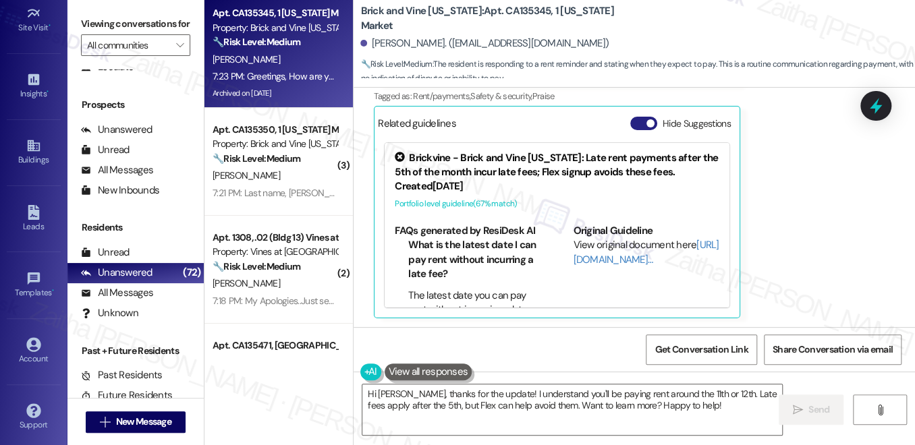
click at [640, 119] on button "Hide Suggestions" at bounding box center [643, 123] width 27 height 13
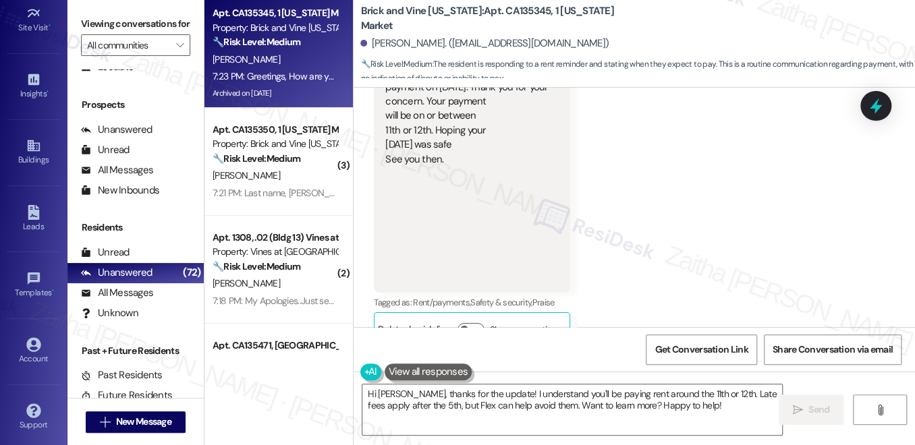
scroll to position [2235, 0]
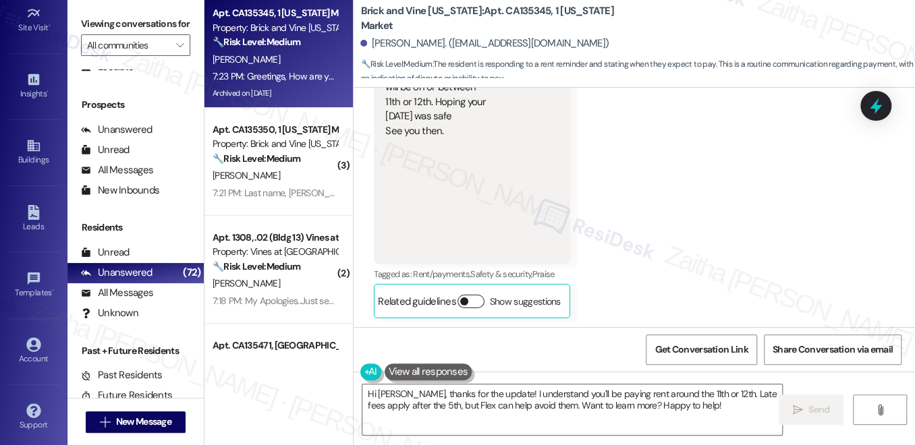
click at [484, 295] on button "Show suggestions" at bounding box center [470, 301] width 27 height 13
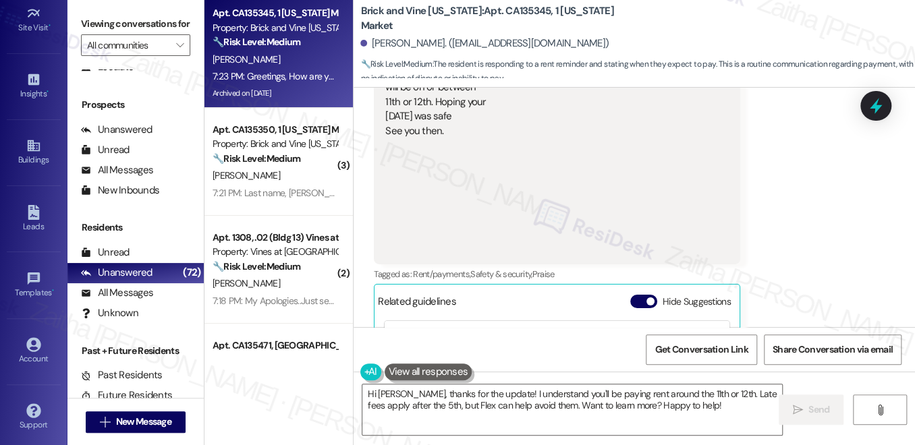
scroll to position [2414, 0]
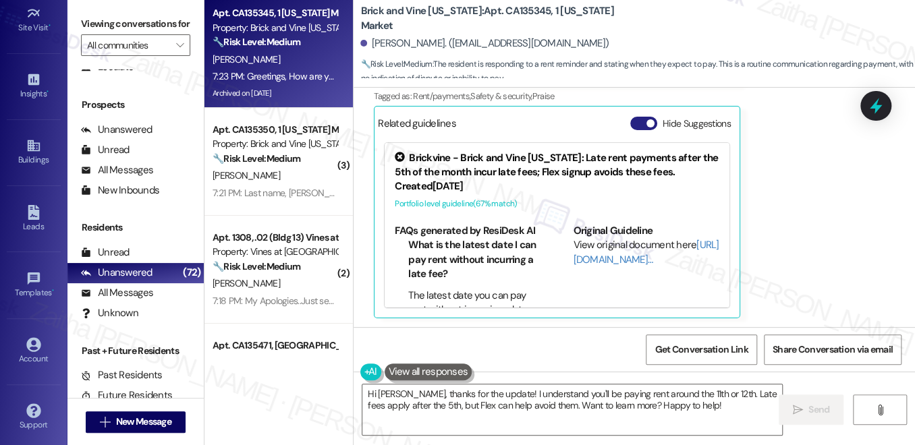
click at [635, 123] on button "Hide Suggestions" at bounding box center [643, 123] width 27 height 13
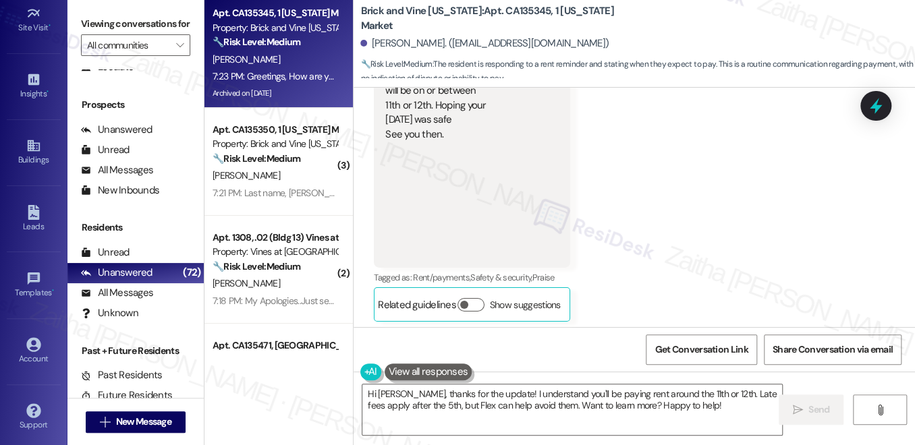
scroll to position [2235, 0]
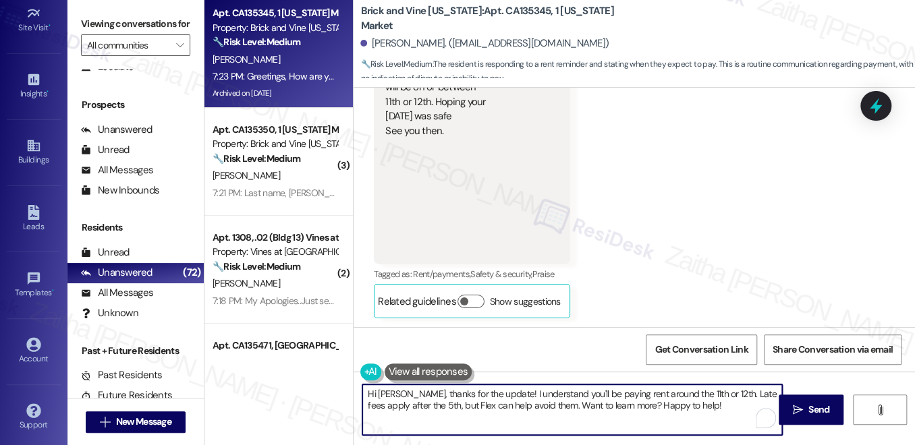
drag, startPoint x: 492, startPoint y: 394, endPoint x: 705, endPoint y: 402, distance: 212.6
click at [705, 402] on textarea "Hi [PERSON_NAME], thanks for the update! I understand you'll be paying rent aro…" at bounding box center [572, 409] width 420 height 51
click at [687, 411] on textarea "Hi [PERSON_NAME], thanks for the update! I understand you'll be paying rent aro…" at bounding box center [572, 409] width 420 height 51
click at [801, 407] on icon "" at bounding box center [798, 410] width 10 height 11
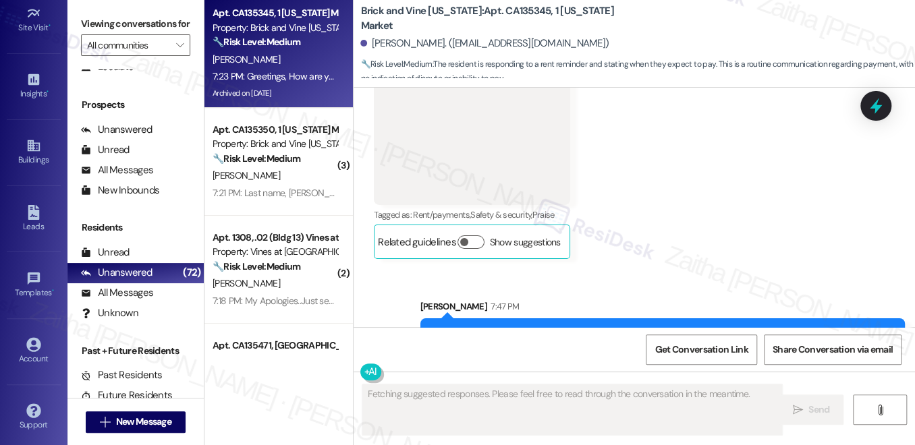
scroll to position [2344, 0]
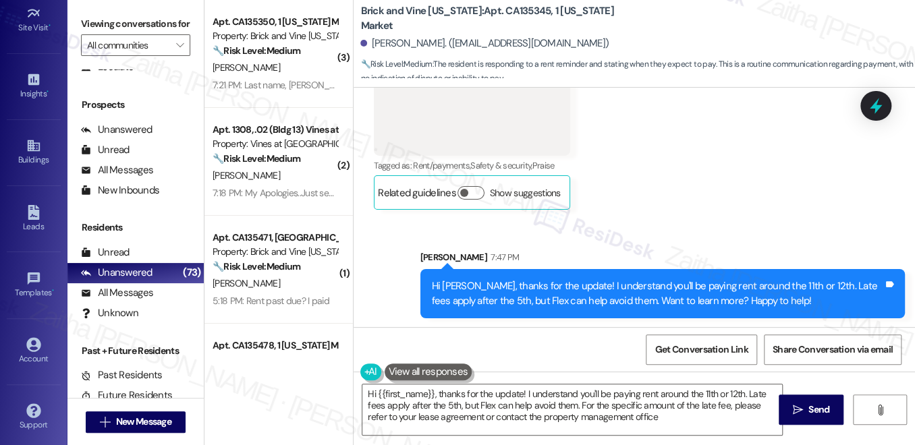
type textarea "Hi {{first_name}}, thanks for the update! I understand you'll be paying rent ar…"
click at [681, 350] on span "Get Conversation Link" at bounding box center [700, 350] width 93 height 14
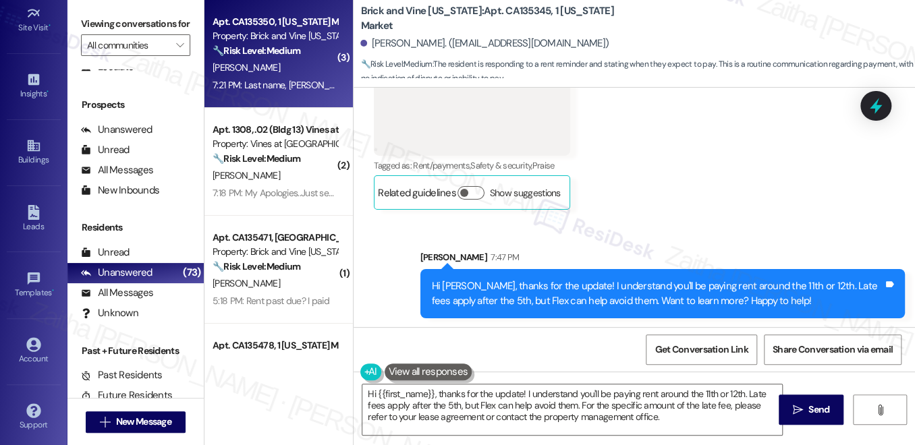
click at [275, 53] on strong "🔧 Risk Level: Medium" at bounding box center [256, 51] width 88 height 12
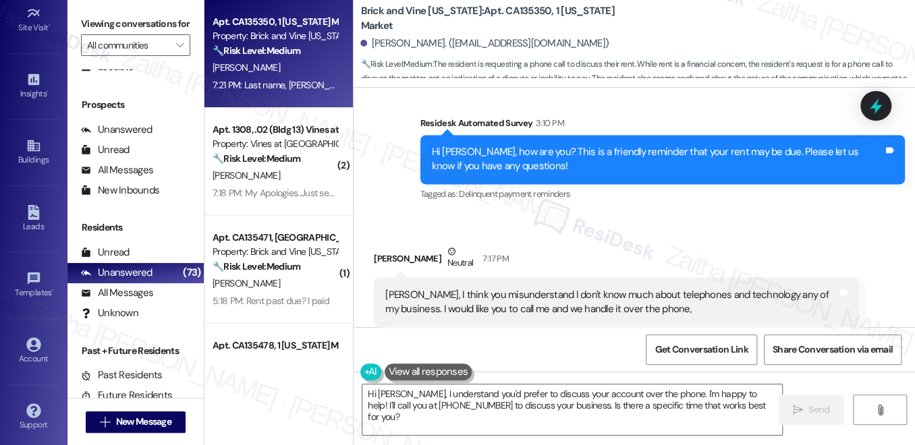
scroll to position [3686, 0]
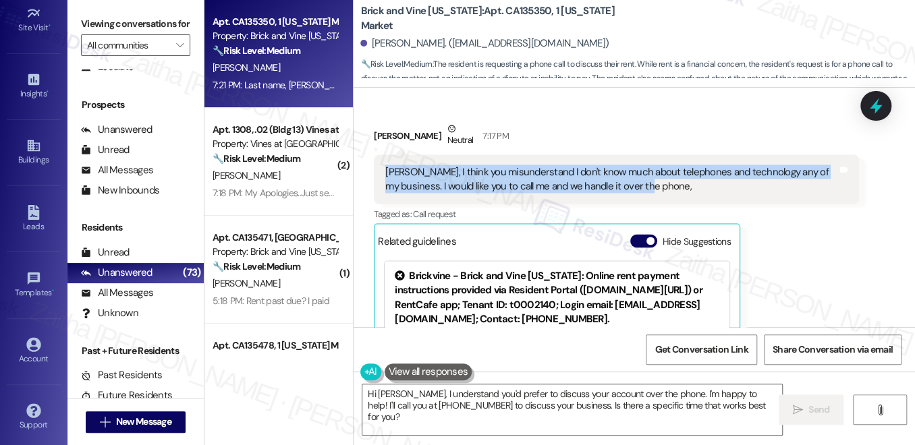
drag, startPoint x: 377, startPoint y: 126, endPoint x: 637, endPoint y: 146, distance: 260.4
click at [637, 154] on div "Sarah, I think you misunderstand I don't know much about telephones and technol…" at bounding box center [616, 178] width 484 height 49
copy div "Sarah, I think you misunderstand I don't know much about telephones and technol…"
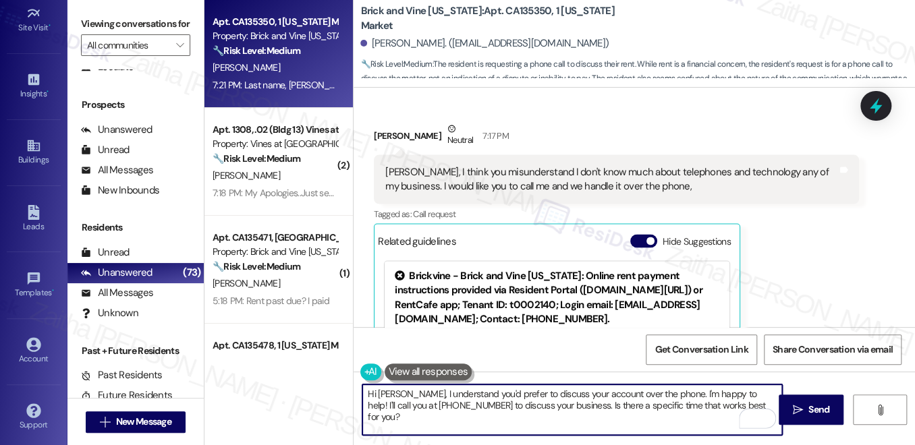
drag, startPoint x: 739, startPoint y: 393, endPoint x: 737, endPoint y: 404, distance: 11.0
click at [737, 404] on textarea "Hi Theodis, I understand you'd prefer to discuss your account over the phone. I…" at bounding box center [572, 409] width 420 height 51
click at [741, 395] on textarea "Hi Theodis, I understand you'd prefer to discuss your account over the phone. I…" at bounding box center [572, 409] width 420 height 51
click at [370, 393] on textarea "Hi Theodis, I understand you'd prefer to discuss your account over the phone. I…" at bounding box center [572, 409] width 420 height 51
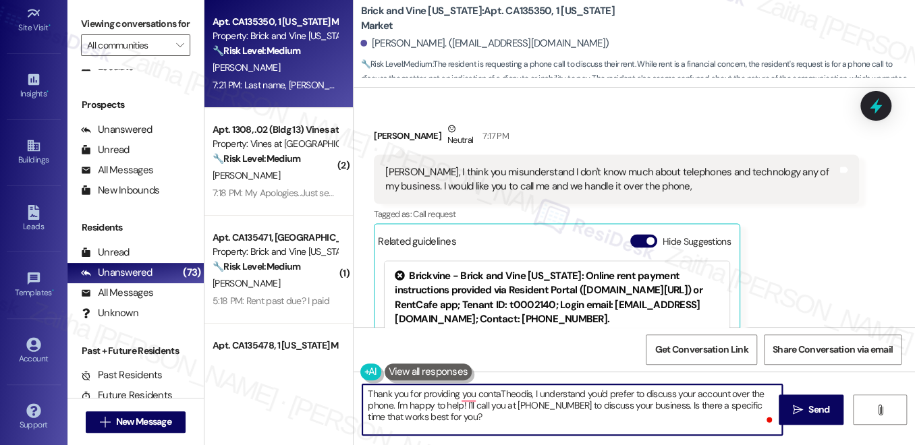
type textarea "Thank you for providing you contacTheodis, I understand you'd prefer to discuss…"
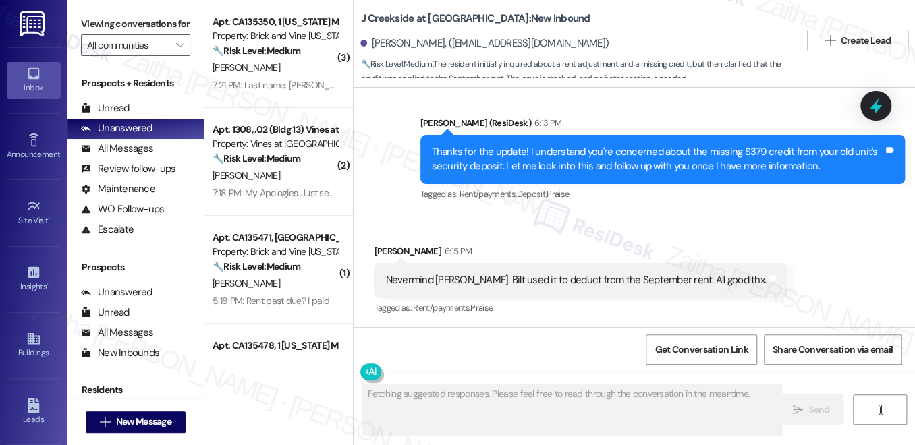
scroll to position [6237, 0]
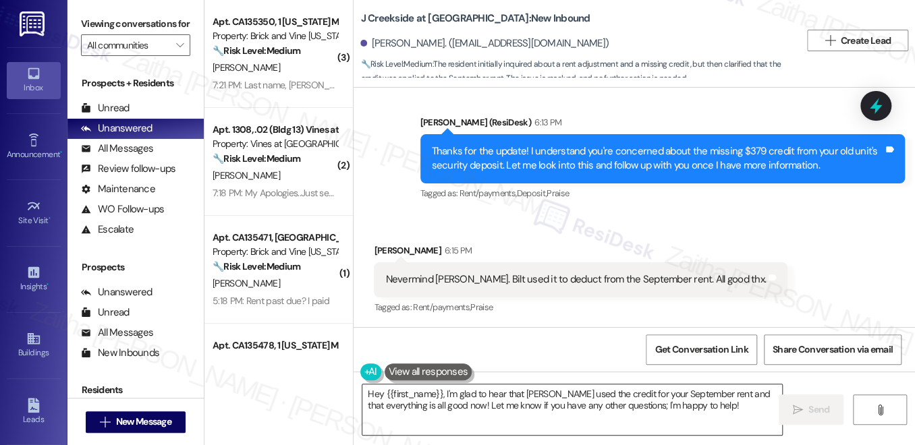
click at [370, 393] on textarea "Hey {{first_name}}, I'm glad to hear that [PERSON_NAME] used the credit for you…" at bounding box center [572, 409] width 420 height 51
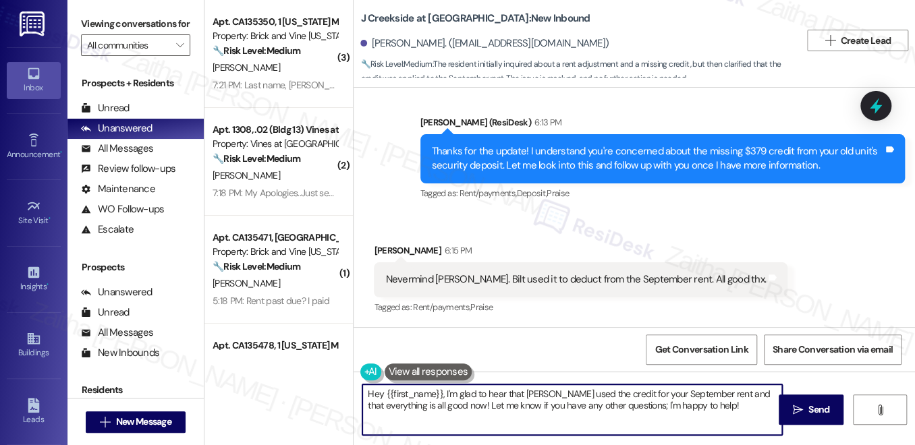
click at [370, 393] on textarea "Hey {{first_name}}, I'm glad to hear that [PERSON_NAME] used the credit for you…" at bounding box center [572, 409] width 420 height 51
type textarea "Thank you, {{first_name}}, I'm glad to hear that Bilt used the credit for your …"
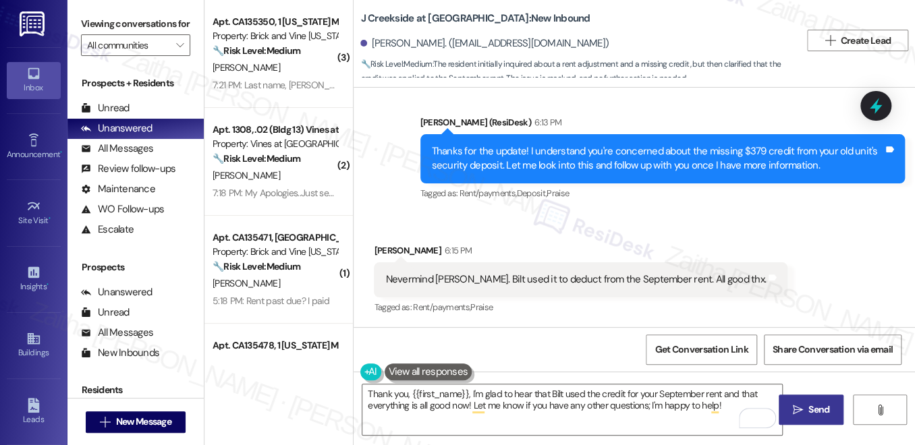
click at [819, 407] on span "Send" at bounding box center [818, 410] width 21 height 14
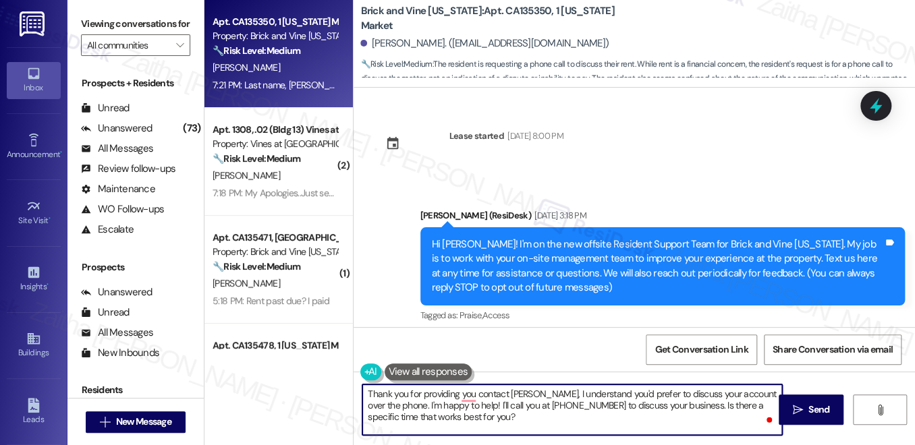
scroll to position [3686, 0]
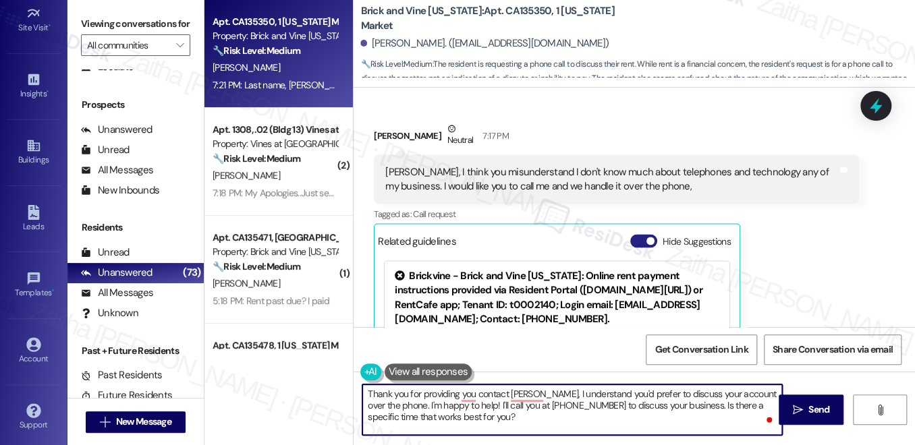
type textarea "Thank you for providing you contact [PERSON_NAME], I understand you'd prefer to…"
click at [631, 234] on button "Hide Suggestions" at bounding box center [643, 240] width 27 height 13
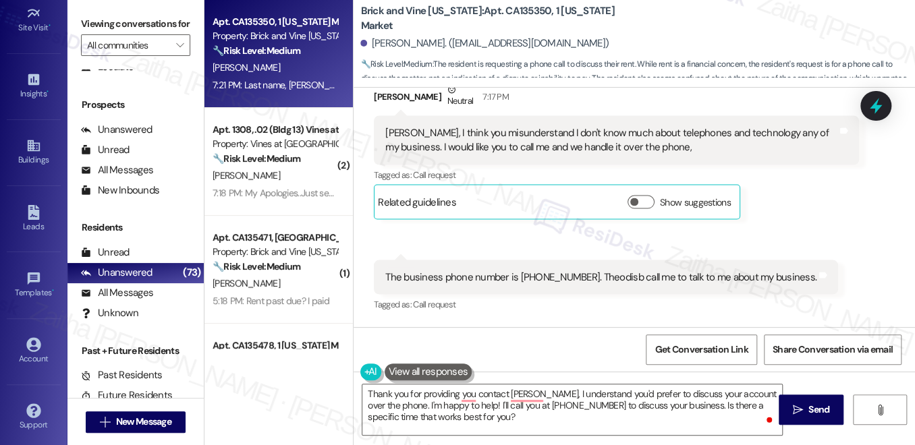
scroll to position [3754, 0]
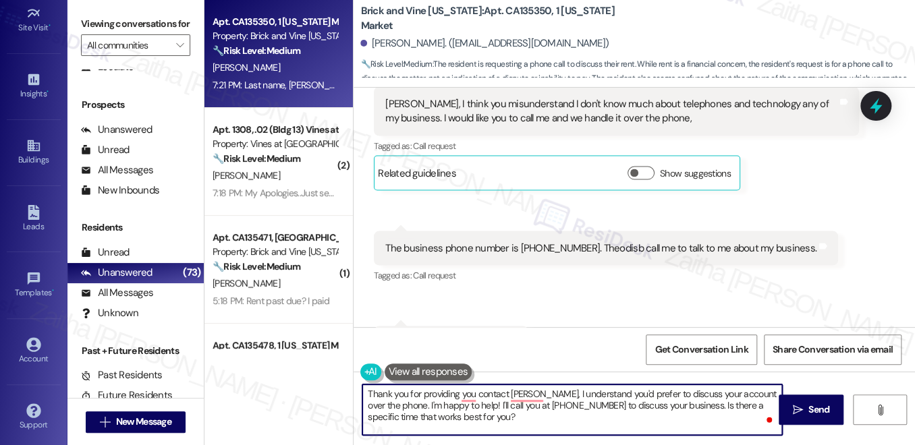
click at [487, 393] on textarea "Thank you for providing you contact [PERSON_NAME], I understand you'd prefer to…" at bounding box center [572, 409] width 420 height 51
drag, startPoint x: 498, startPoint y: 401, endPoint x: 536, endPoint y: 418, distance: 41.1
click at [536, 418] on textarea "Thank you for providing your phone number, [PERSON_NAME]. I understand you'd pr…" at bounding box center [572, 409] width 420 height 51
click at [675, 407] on textarea "Thank you for providing your phone number, [PERSON_NAME]. I understand you'd pr…" at bounding box center [572, 409] width 420 height 51
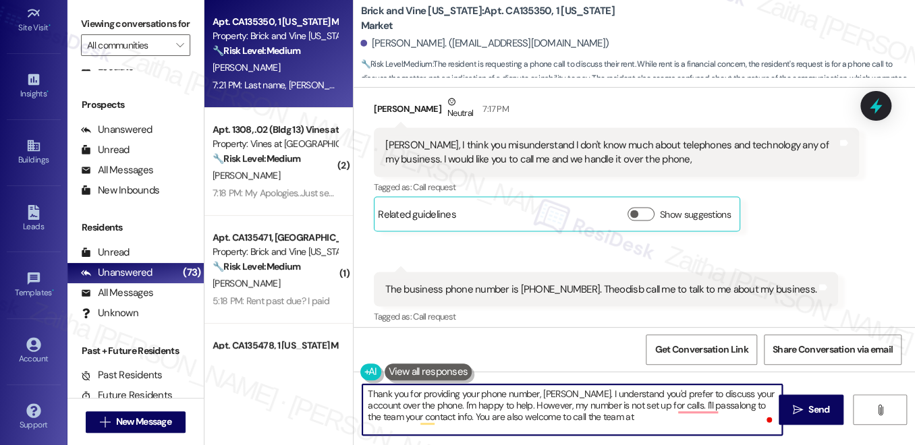
scroll to position [3631, 0]
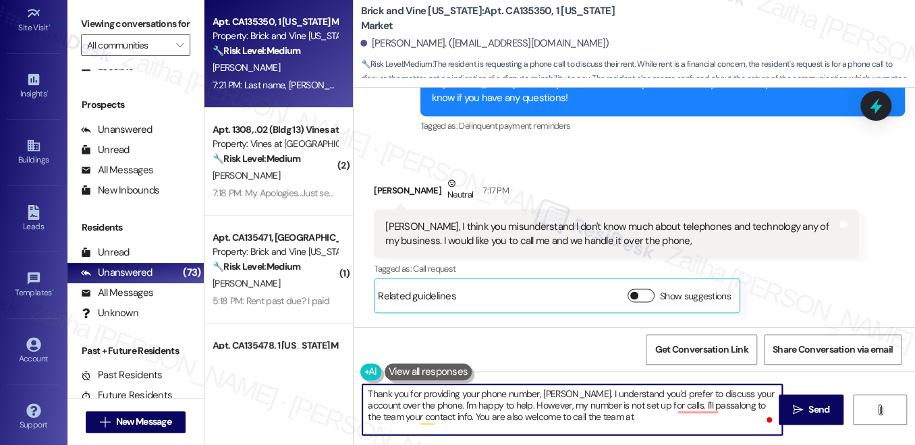
click at [638, 289] on button "Show suggestions" at bounding box center [640, 295] width 27 height 13
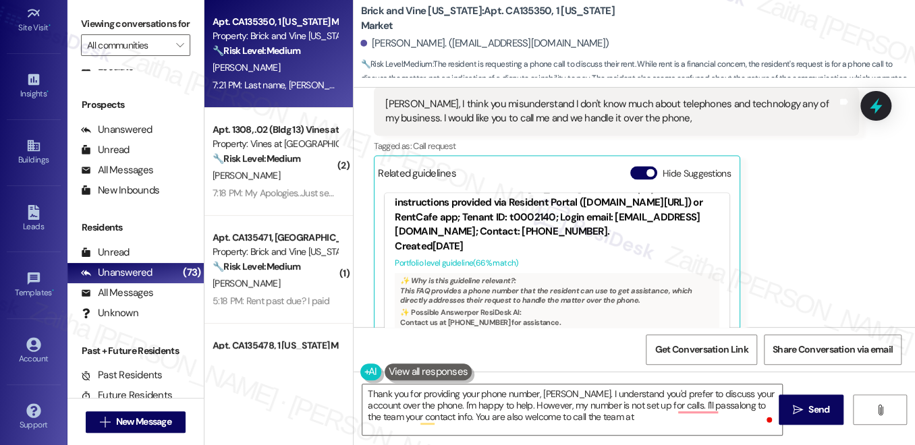
scroll to position [0, 0]
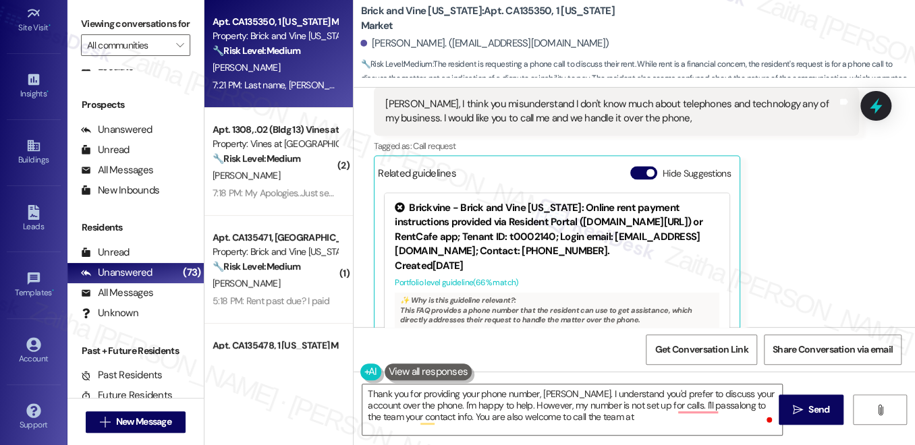
click at [660, 200] on div "Brickvine - Brick and Vine [US_STATE]: Online rent payment instructions provide…" at bounding box center [557, 229] width 324 height 58
drag, startPoint x: 664, startPoint y: 199, endPoint x: 678, endPoint y: 217, distance: 22.5
click at [678, 217] on div "Brickvine - Brick and Vine [US_STATE]: Online rent payment instructions provide…" at bounding box center [557, 229] width 324 height 58
click at [662, 258] on div "Created [DATE]" at bounding box center [557, 265] width 324 height 14
click at [666, 207] on div "Brickvine - Brick and Vine [US_STATE]: Online rent payment instructions provide…" at bounding box center [557, 229] width 324 height 58
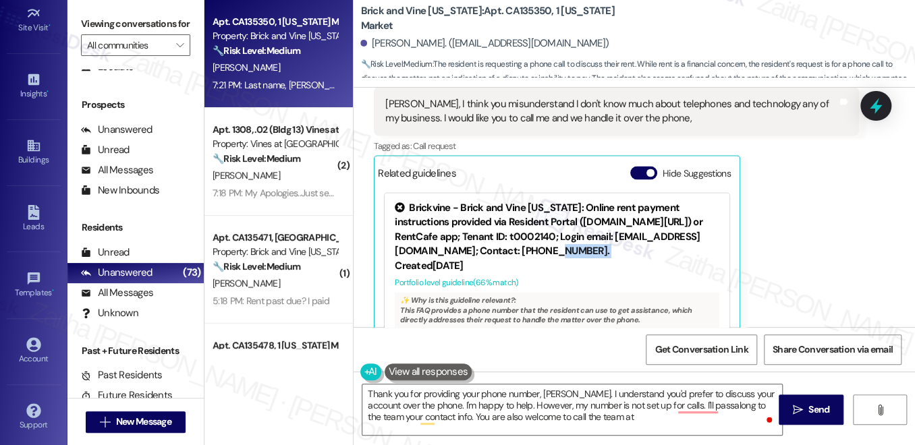
drag, startPoint x: 666, startPoint y: 207, endPoint x: 677, endPoint y: 221, distance: 18.2
click at [677, 221] on div "Brickvine - Brick and Vine [US_STATE]: Online rent payment instructions provide…" at bounding box center [557, 229] width 324 height 58
copy div "[PHONE_NUMBER]."
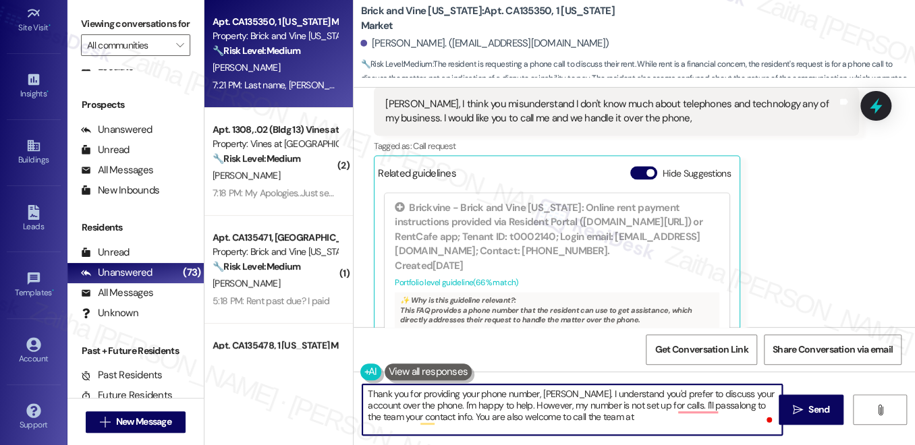
click at [610, 424] on textarea "Thank you for providing your phone number, [PERSON_NAME]. I understand you'd pr…" at bounding box center [572, 409] width 420 height 51
paste textarea "[PHONE_NUMBER]."
type textarea "Thank you for providing your phone number, [PERSON_NAME]. I understand you'd pr…"
drag, startPoint x: 673, startPoint y: 414, endPoint x: 353, endPoint y: 393, distance: 320.4
click at [355, 393] on div "Thank you for providing your phone number, [PERSON_NAME]. I understand you'd pr…" at bounding box center [565, 410] width 421 height 52
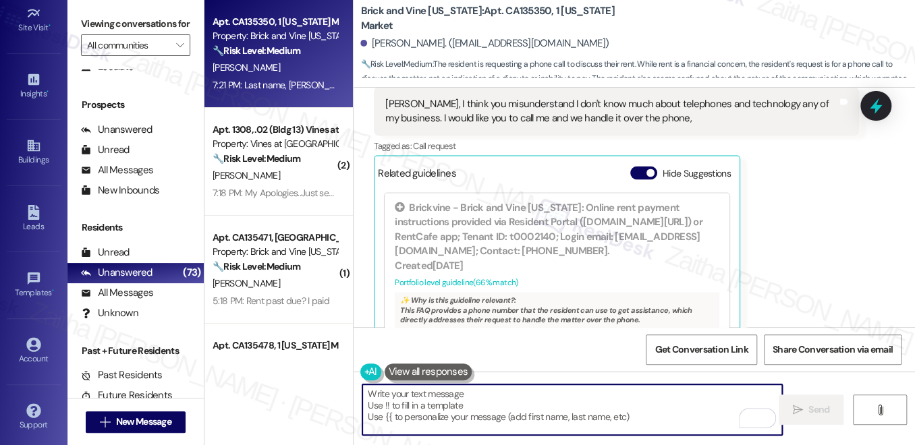
click at [490, 404] on textarea "To enrich screen reader interactions, please activate Accessibility in Grammarl…" at bounding box center [572, 409] width 420 height 51
paste textarea "Thank you for providing your phone number, Theodis. I understand you’d prefer t…"
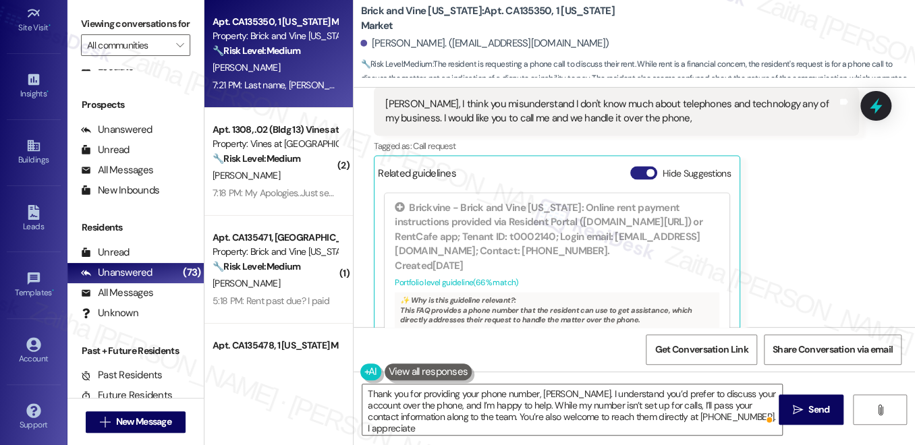
click at [635, 166] on button "Hide Suggestions" at bounding box center [643, 172] width 27 height 13
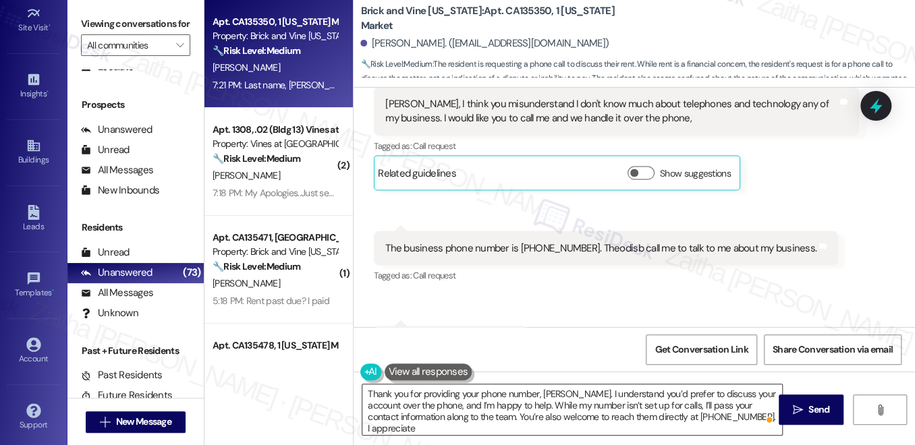
click at [627, 166] on button "Show suggestions" at bounding box center [640, 172] width 27 height 13
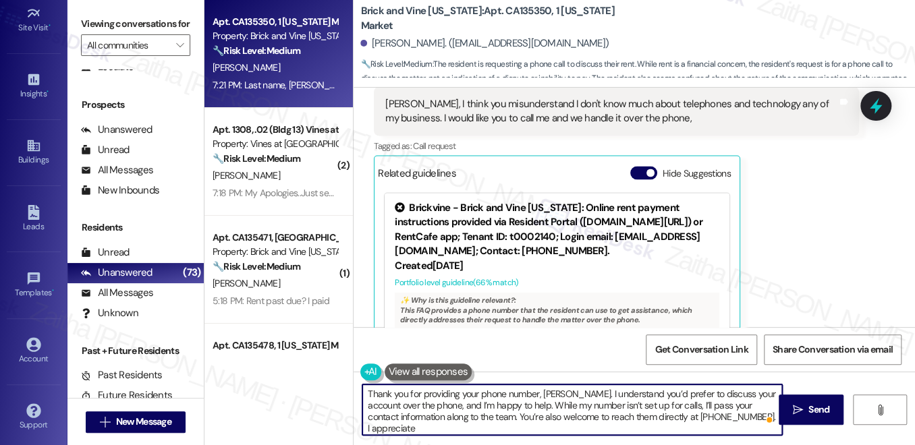
click at [660, 401] on textarea "Thank you for providing your phone number, Theodis. I understand you’d prefer t…" at bounding box center [572, 409] width 420 height 51
click at [745, 414] on textarea "Thank you for providing your phone number, Theodis. I understand you’d prefer t…" at bounding box center [572, 409] width 420 height 51
click at [727, 418] on textarea "Thank you for providing your phone number, Theodis. I understand you’d prefer t…" at bounding box center [572, 409] width 420 height 51
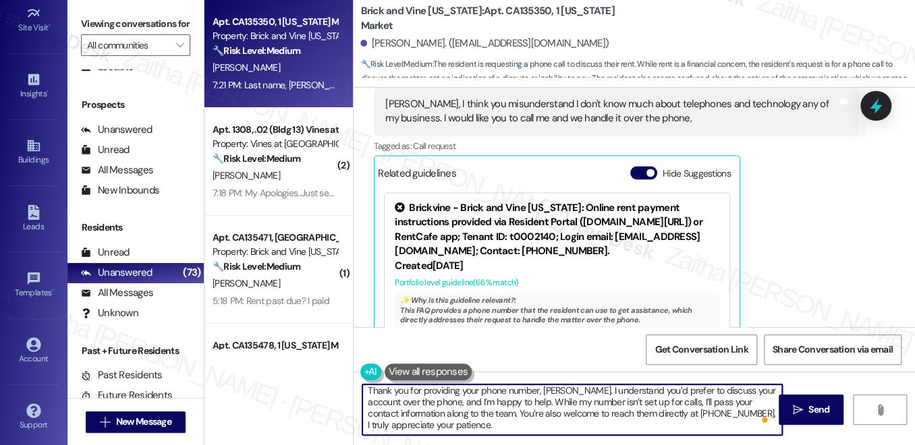
scroll to position [3, 0]
type textarea "Thank you for providing your phone number, Theodis. I understand you’d prefer t…"
drag, startPoint x: 809, startPoint y: 405, endPoint x: 789, endPoint y: 396, distance: 22.1
click at [808, 407] on span "Send" at bounding box center [818, 410] width 21 height 14
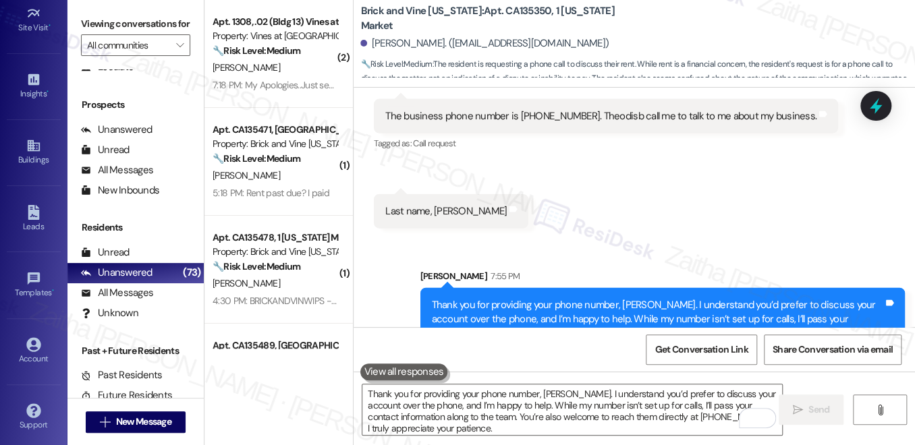
scroll to position [4069, 0]
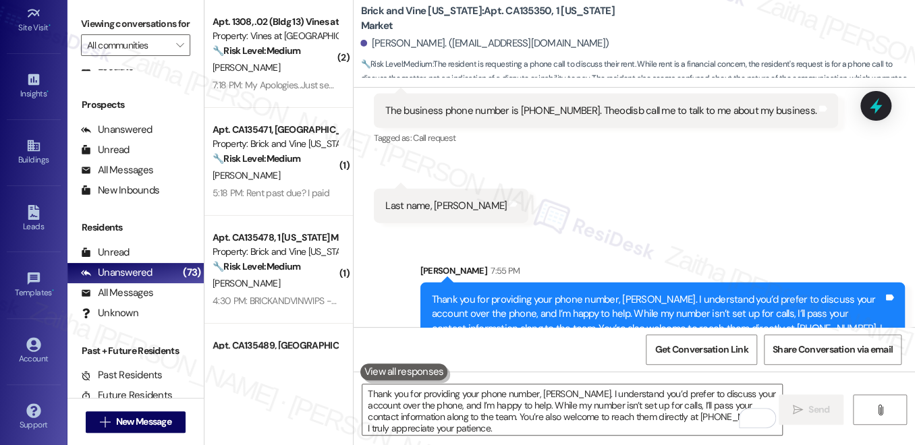
click at [870, 115] on icon at bounding box center [876, 106] width 18 height 18
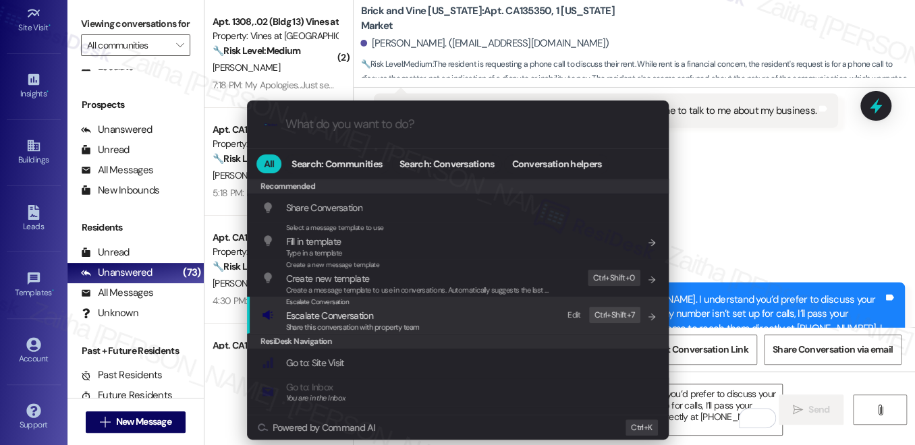
click at [332, 314] on span "Escalate Conversation" at bounding box center [329, 316] width 87 height 12
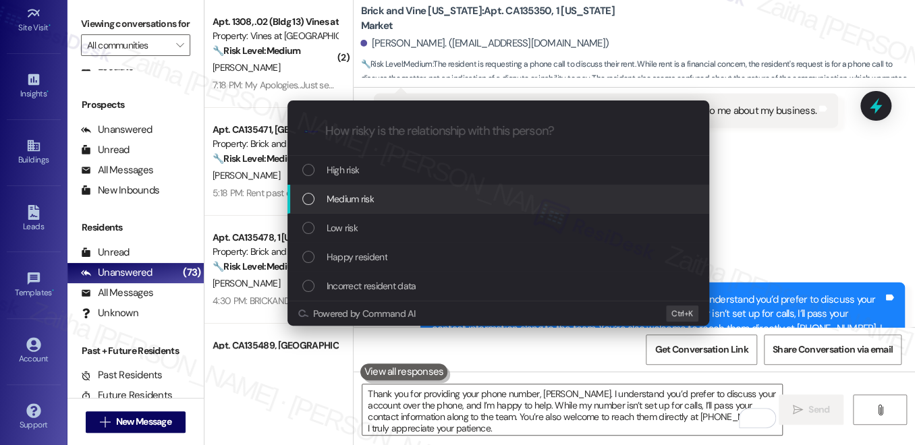
click at [341, 200] on span "Medium risk" at bounding box center [349, 199] width 47 height 15
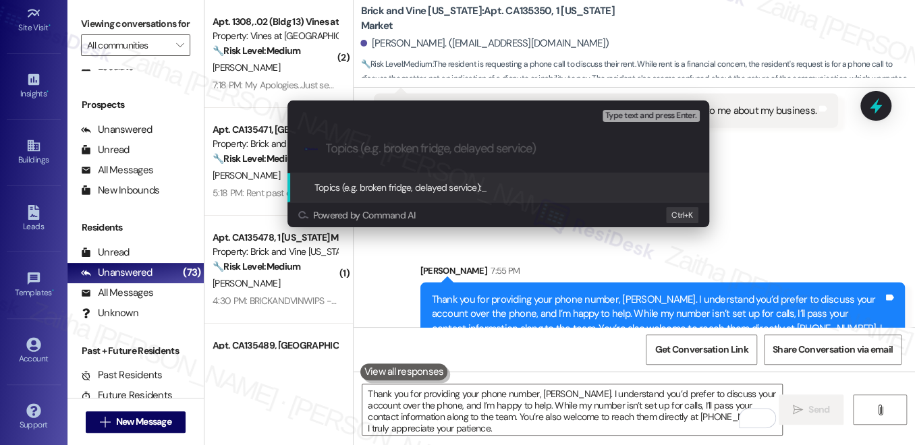
paste input "Phone Contact Request Regarding Account"
type input "Phone Contact Request Regarding Account"
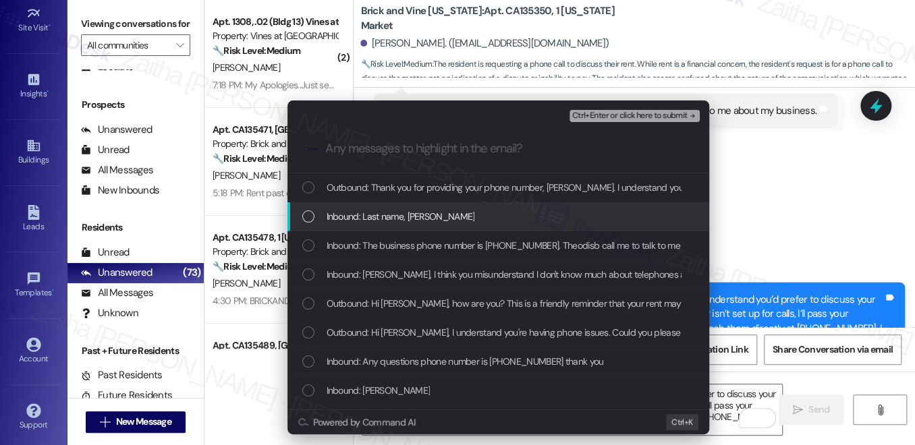
click at [445, 212] on div "Inbound: Last name, Briggs" at bounding box center [499, 216] width 395 height 15
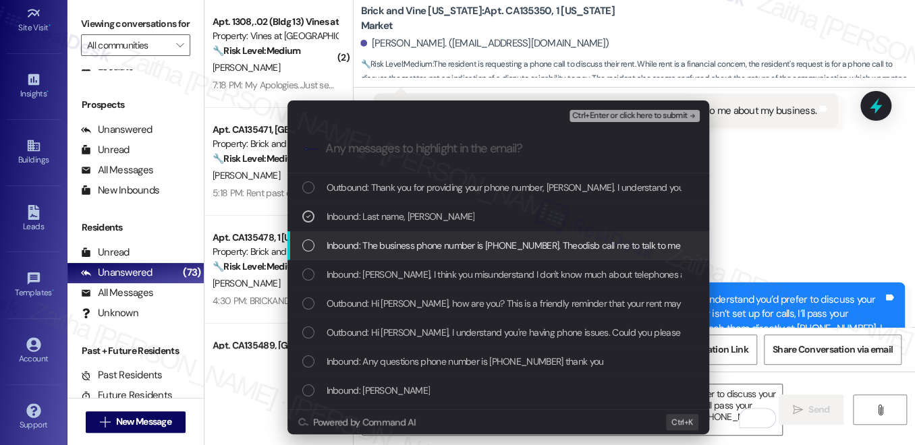
click at [457, 249] on span "Inbound: The business phone number is 323-679-6273. Theodisb call me to talk to…" at bounding box center [542, 245] width 432 height 15
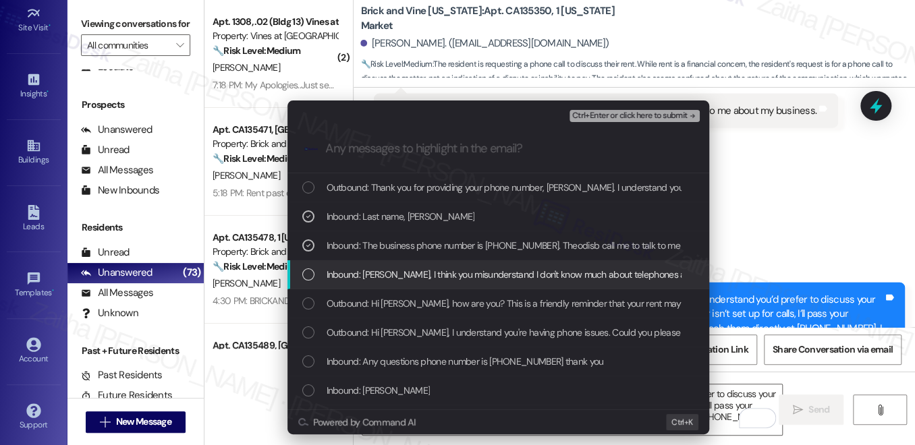
click at [484, 280] on span "Inbound: Sarah, I think you misunderstand I don't know much about telephones an…" at bounding box center [689, 274] width 726 height 15
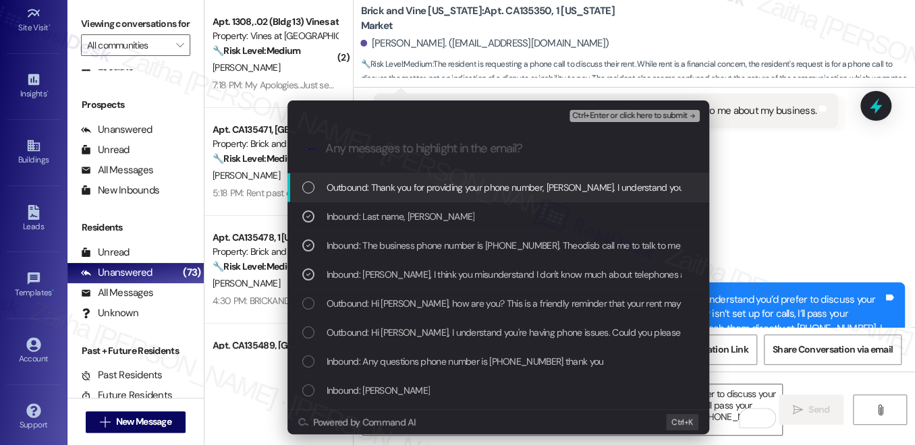
click at [613, 112] on span "Ctrl+Enter or click here to submit" at bounding box center [629, 115] width 115 height 9
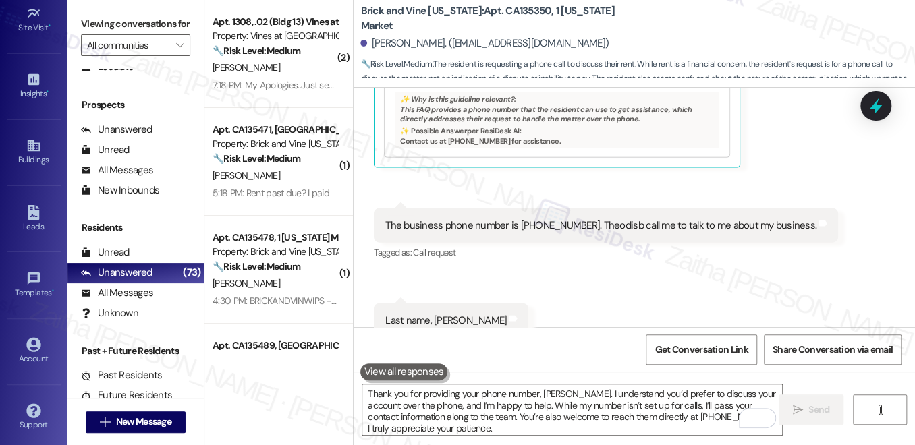
scroll to position [3931, 0]
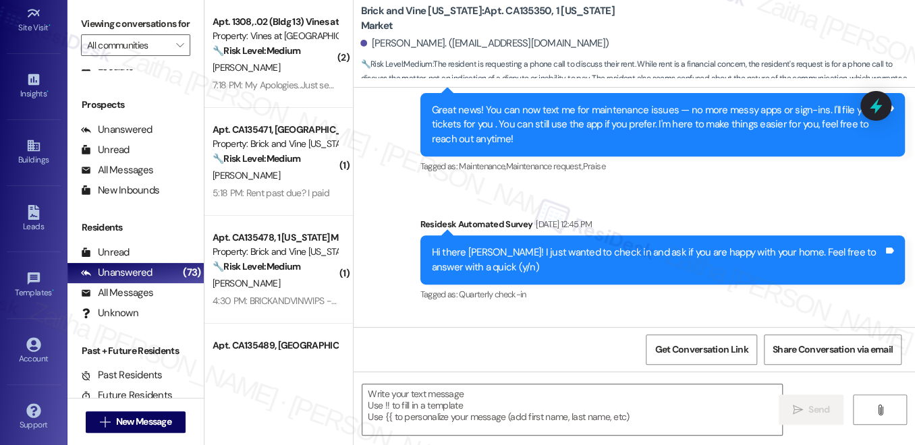
type textarea "Fetching suggested responses. Please feel free to read through the conversation…"
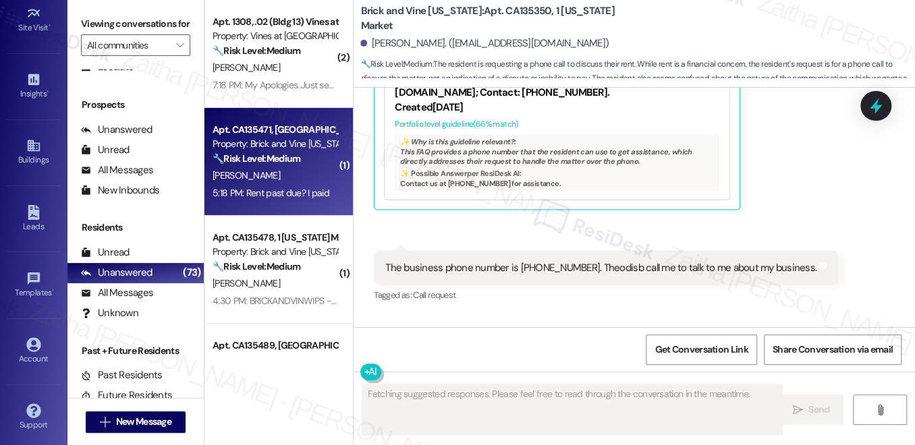
scroll to position [3951, 0]
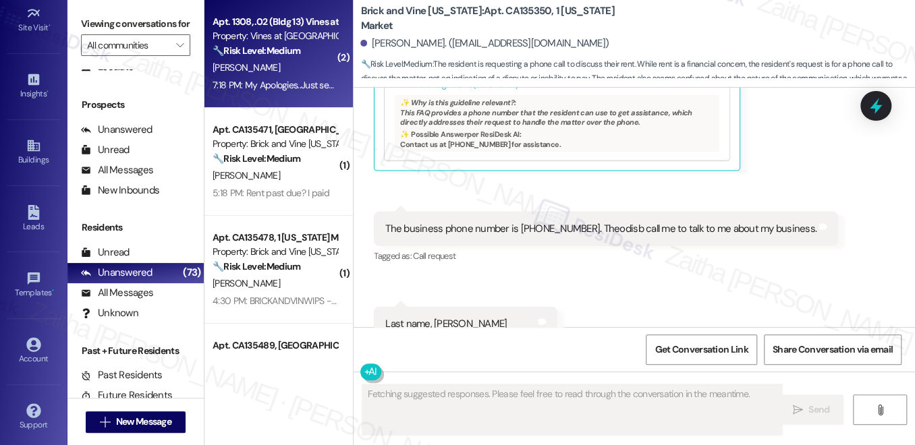
click at [305, 60] on div "[PERSON_NAME]" at bounding box center [274, 67] width 127 height 17
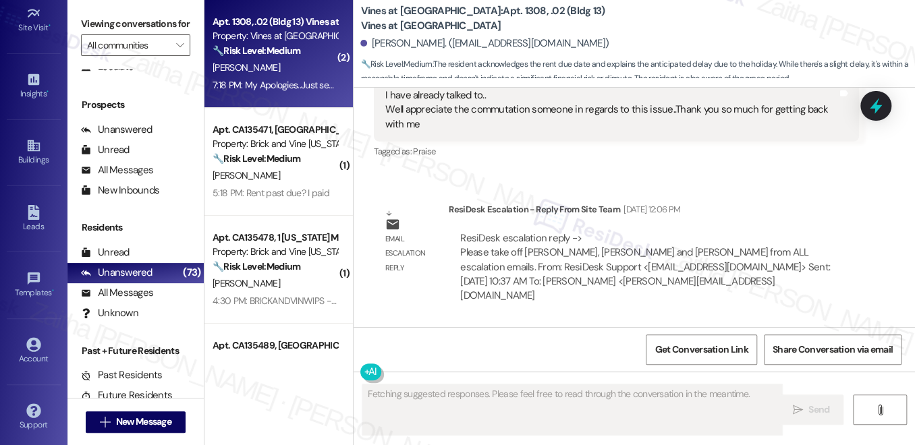
scroll to position [4151, 0]
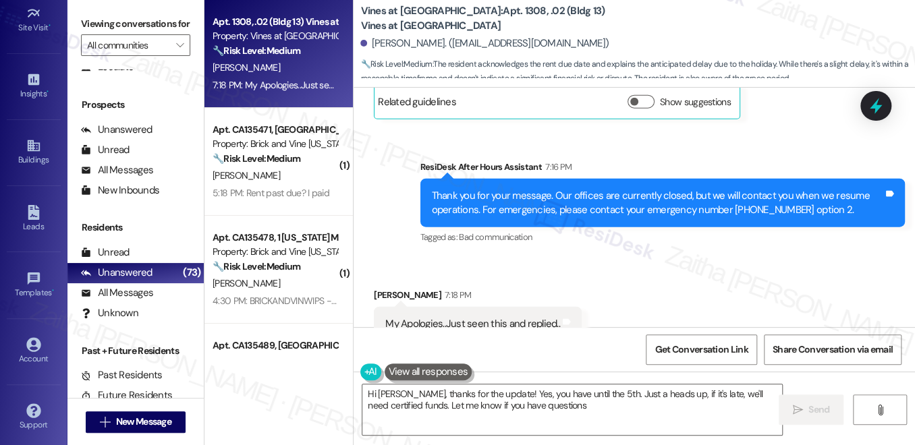
type textarea "Hi Amber, thanks for the update! Yes, you have until the 5th. Just a heads up, …"
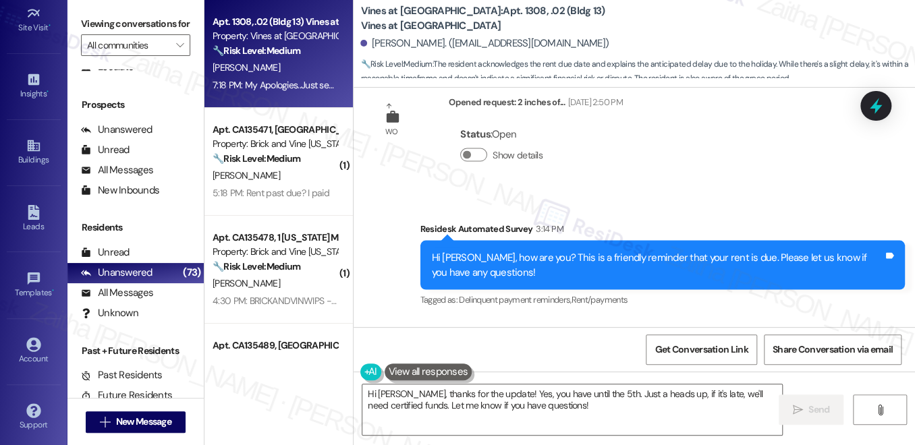
scroll to position [3906, 0]
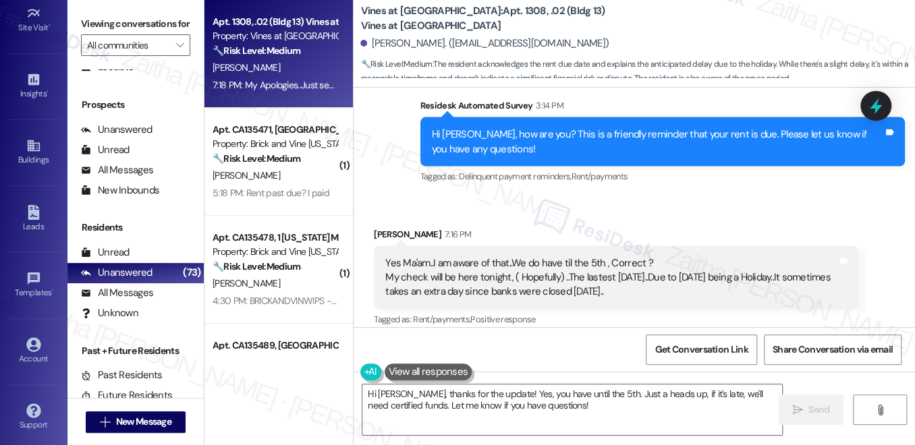
click at [642, 340] on button "Show suggestions" at bounding box center [640, 346] width 27 height 13
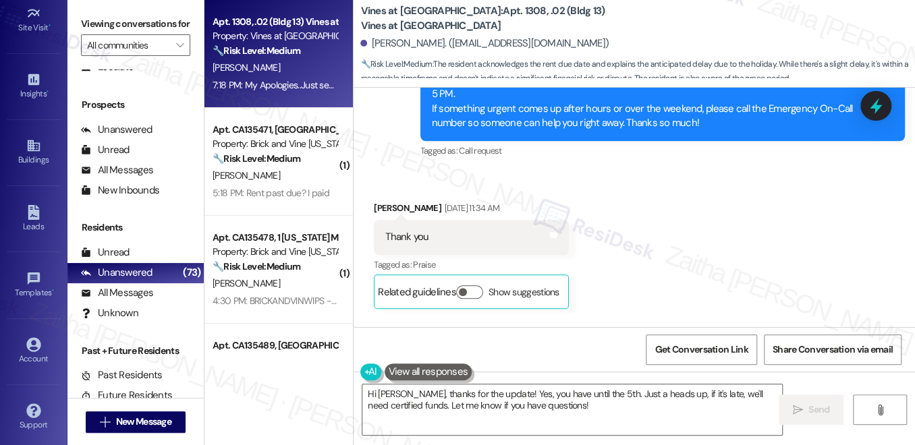
scroll to position [3109, 0]
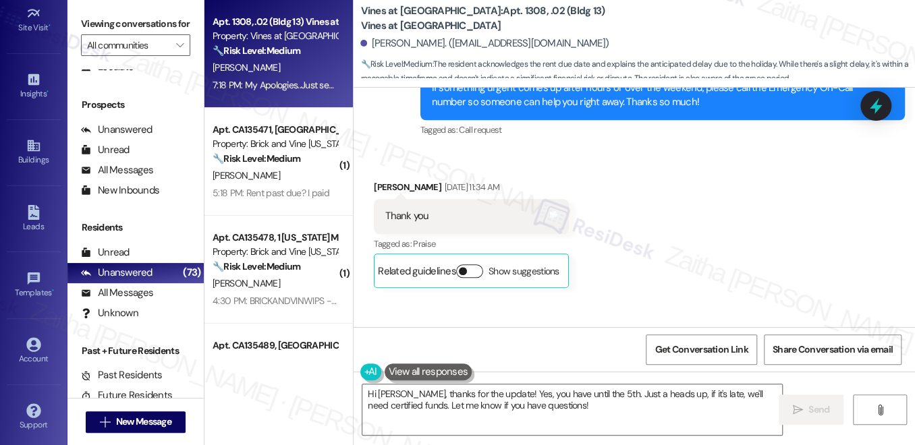
click at [471, 264] on button "Show suggestions" at bounding box center [469, 270] width 27 height 13
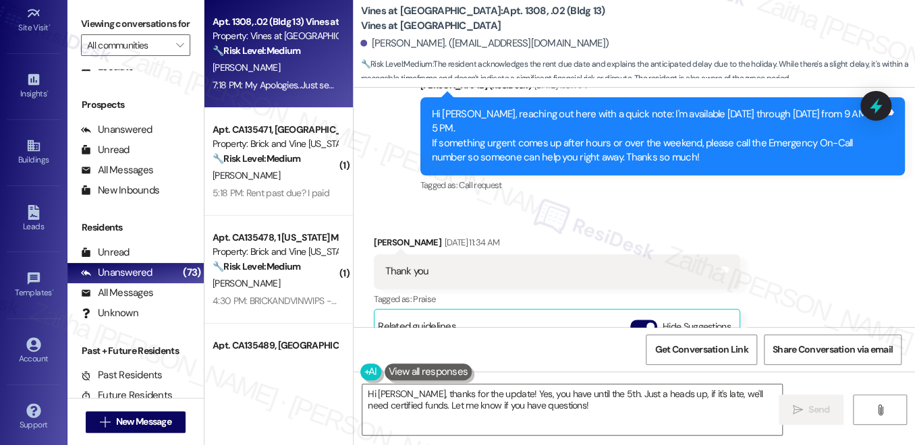
scroll to position [3048, 0]
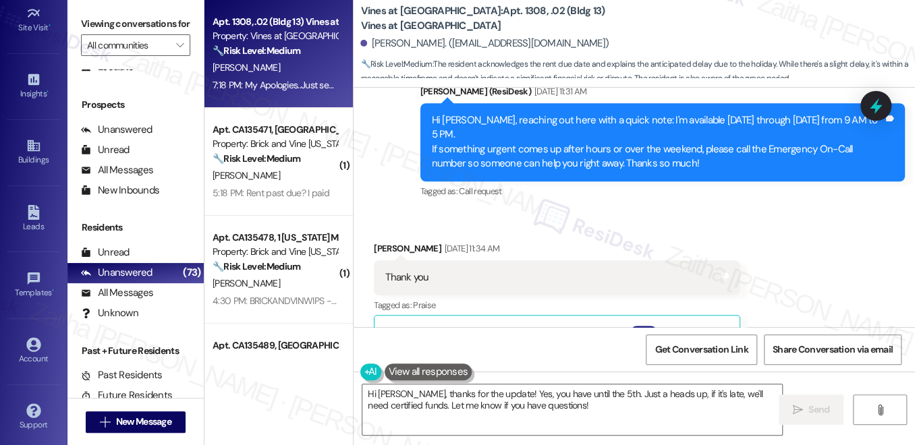
click at [634, 326] on button "Hide Suggestions" at bounding box center [643, 332] width 27 height 13
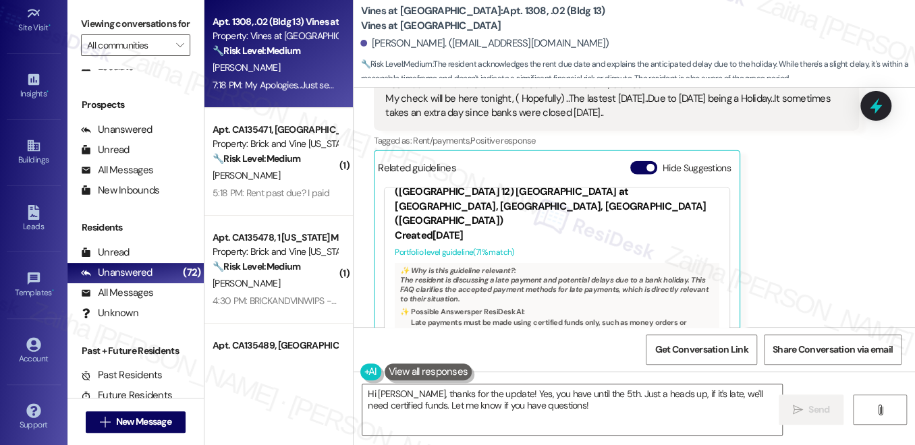
scroll to position [552, 0]
click at [634, 161] on button "Hide Suggestions" at bounding box center [643, 167] width 27 height 13
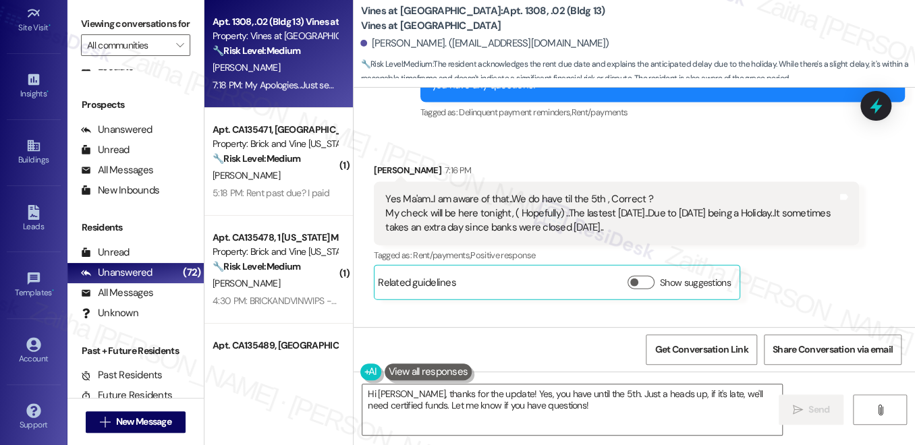
scroll to position [3968, 0]
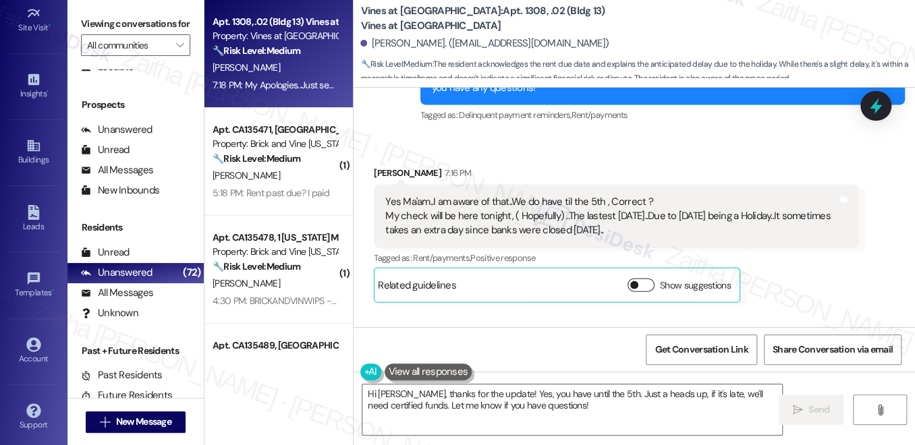
click at [650, 279] on button "Show suggestions" at bounding box center [640, 285] width 27 height 13
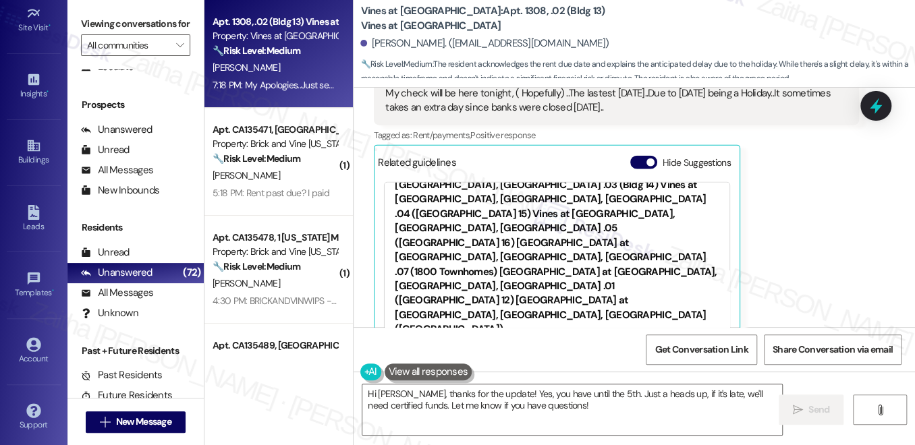
scroll to position [122, 0]
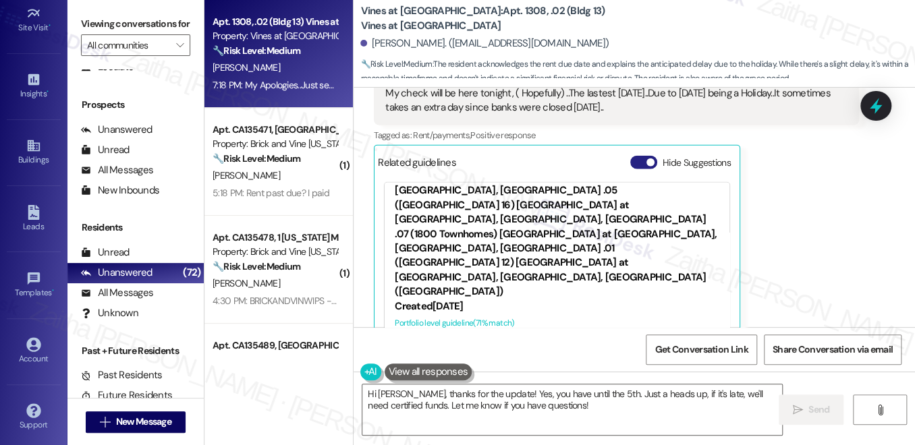
click at [631, 156] on button "Hide Suggestions" at bounding box center [643, 162] width 27 height 13
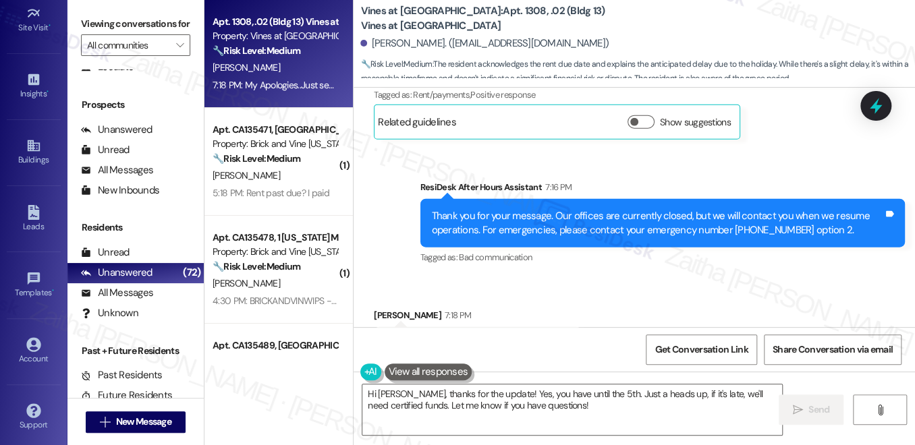
scroll to position [4151, 0]
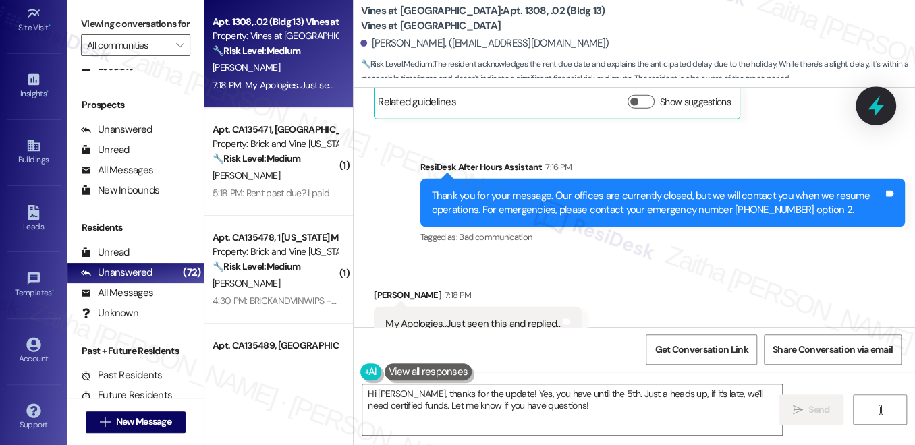
click at [871, 97] on icon at bounding box center [875, 105] width 23 height 23
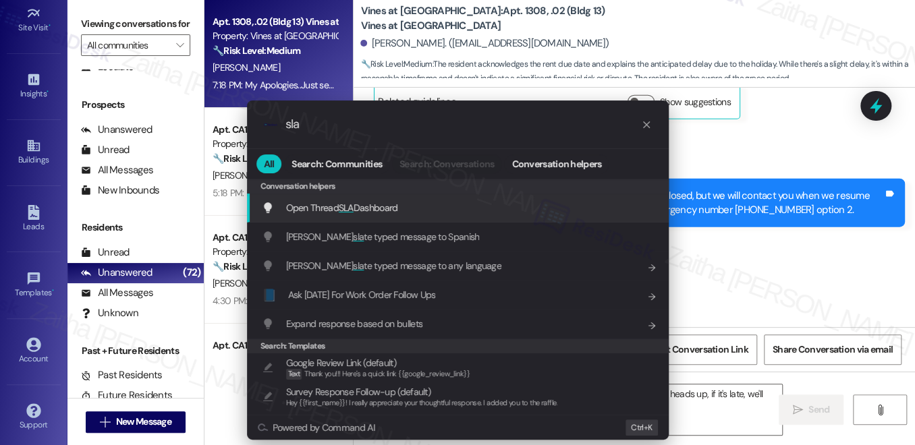
type input "sla"
click at [382, 202] on span "Open Thread SLA Dashboard" at bounding box center [342, 208] width 112 height 12
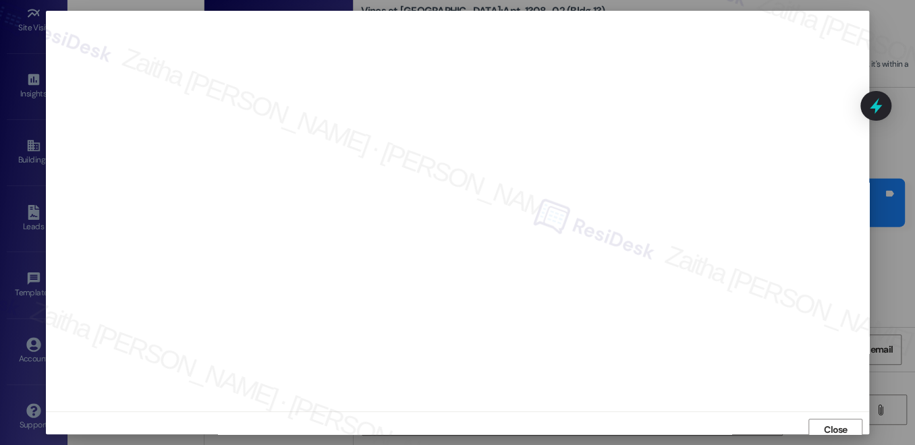
scroll to position [5, 0]
click at [839, 426] on span "Close" at bounding box center [836, 425] width 24 height 14
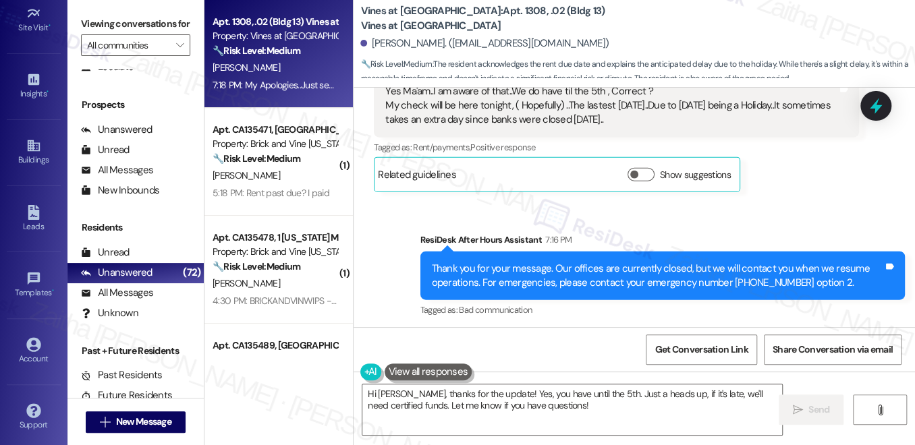
scroll to position [4151, 0]
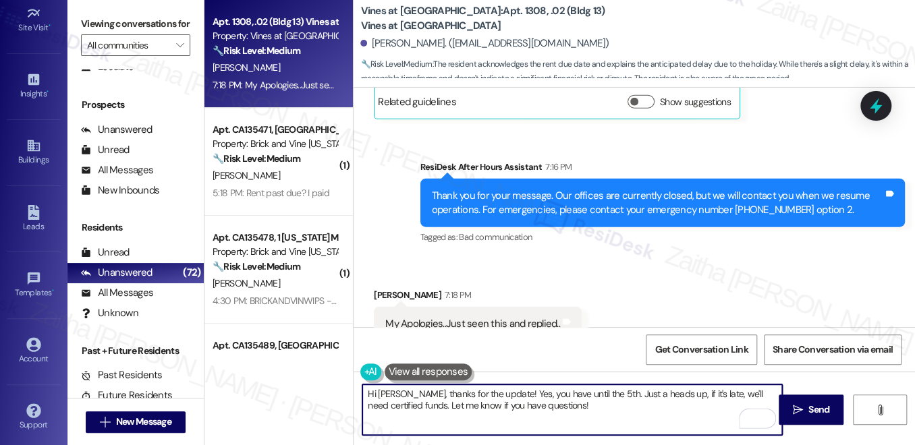
drag, startPoint x: 496, startPoint y: 394, endPoint x: 593, endPoint y: 391, distance: 97.2
click at [593, 391] on textarea "Hi Amber, thanks for the update! Yes, you have until the 5th. Just a heads up, …" at bounding box center [572, 409] width 420 height 51
type textarea "Hi Amber, thanks for the update! I'll confirm with the team your rent due. Just…"
drag, startPoint x: 364, startPoint y: 395, endPoint x: 621, endPoint y: 402, distance: 257.1
click at [621, 402] on textarea "Hi Amber, thanks for the update! I'll confirm with the team your rent due. Just…" at bounding box center [572, 409] width 420 height 51
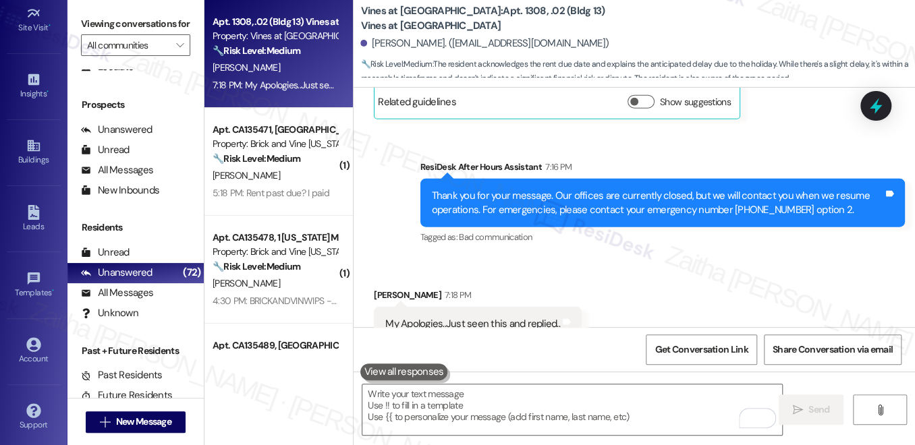
click at [387, 369] on button at bounding box center [404, 372] width 88 height 17
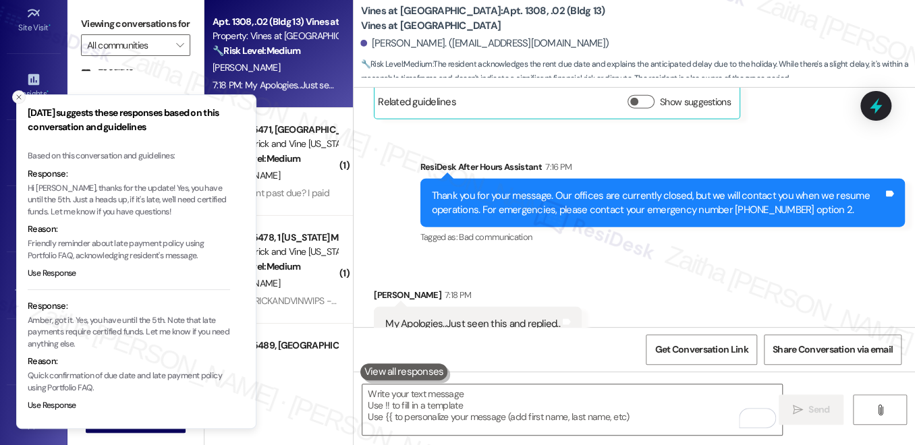
click at [16, 96] on icon "Close toast" at bounding box center [19, 97] width 8 height 8
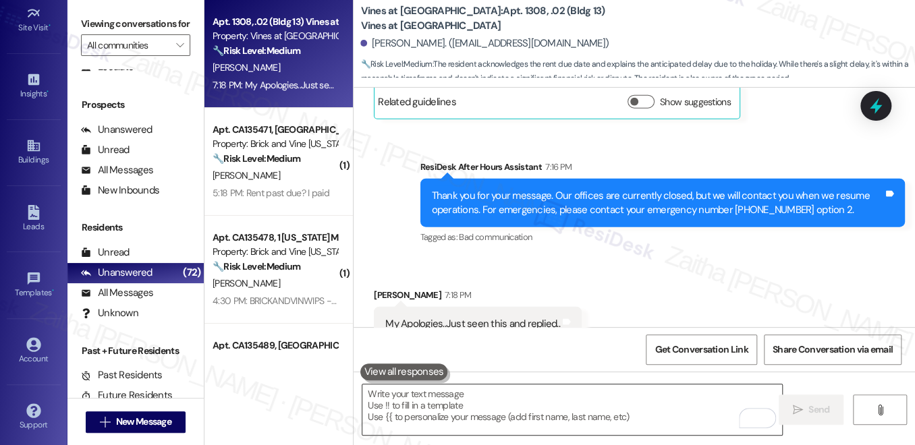
click at [486, 410] on textarea "To enrich screen reader interactions, please activate Accessibility in Grammarl…" at bounding box center [572, 409] width 420 height 51
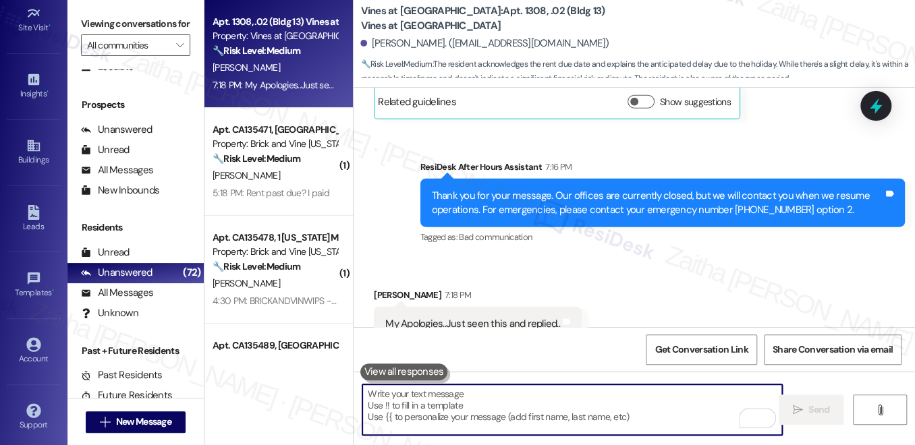
paste textarea "thank you for the update! I’ll confirm your rent due date with the team. Just a…"
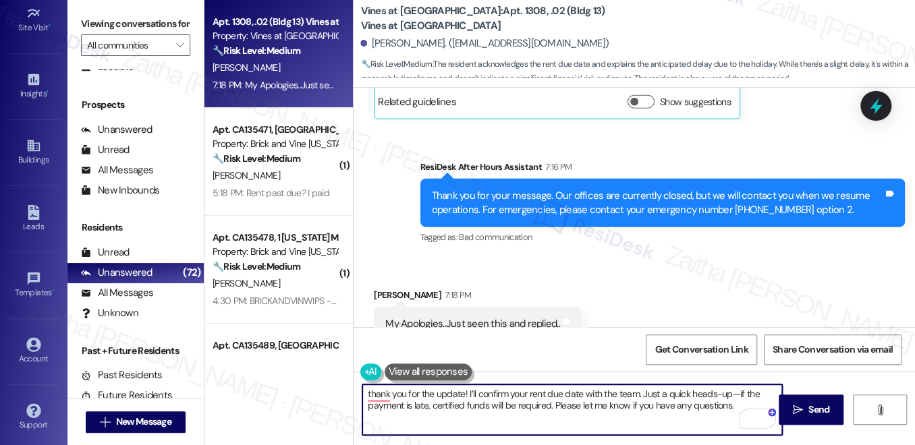
click at [446, 391] on textarea "thank you for the update! I’ll confirm your rent due date with the team. Just a…" at bounding box center [572, 409] width 420 height 51
click at [388, 288] on div "Amber Brennan 7:18 PM" at bounding box center [478, 297] width 208 height 19
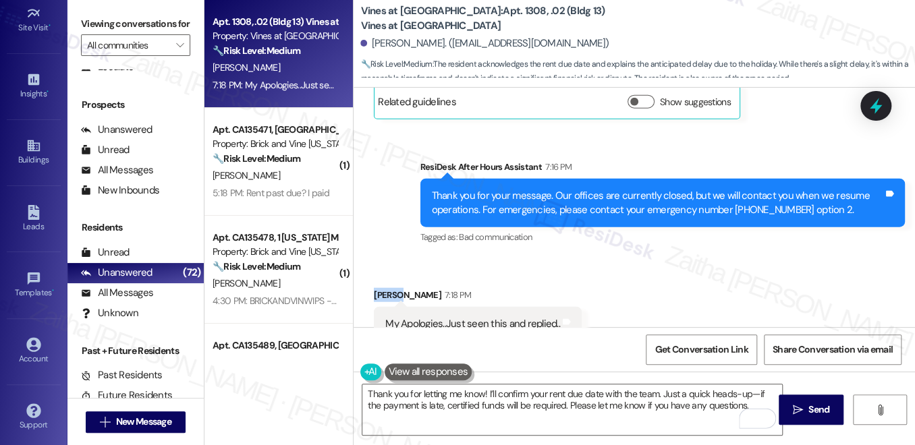
click at [388, 288] on div "Amber Brennan 7:18 PM" at bounding box center [478, 297] width 208 height 19
copy div "Amber"
click at [468, 383] on div "Thank you for letting me know! I’ll confirm your rent due date with the team. J…" at bounding box center [633, 422] width 561 height 101
click at [484, 397] on textarea "Thank you for letting me know! I’ll confirm your rent due date with the team. J…" at bounding box center [572, 409] width 420 height 51
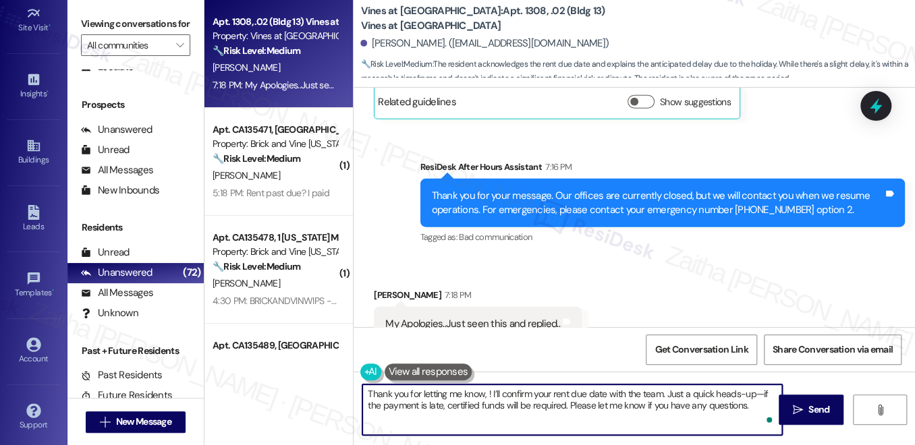
paste textarea "Amber"
type textarea "Thank you for letting me know, Amber! I’ll confirm your rent due date with the …"
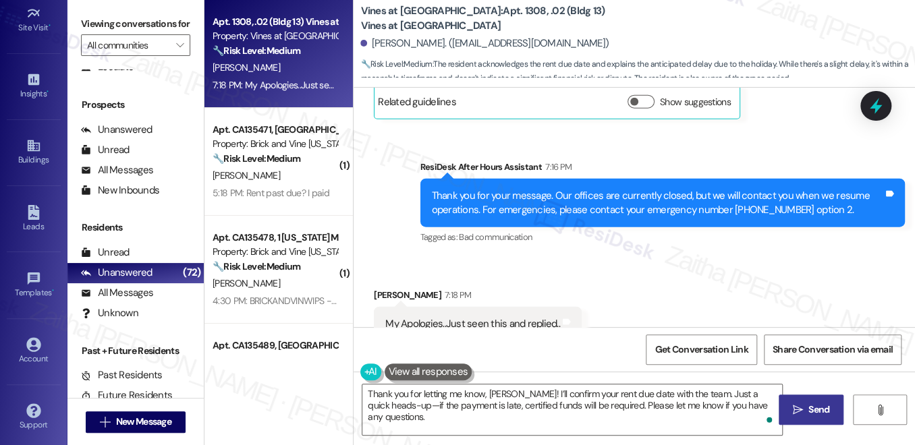
click at [803, 403] on span " Send" at bounding box center [811, 410] width 42 height 14
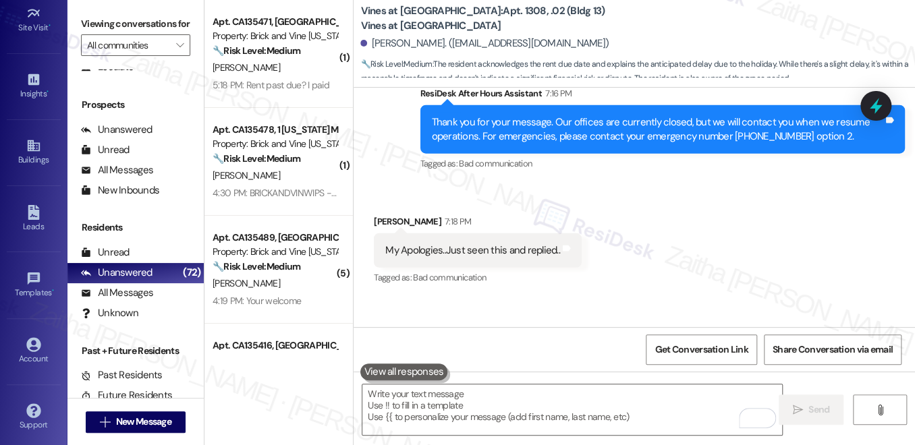
scroll to position [4260, 0]
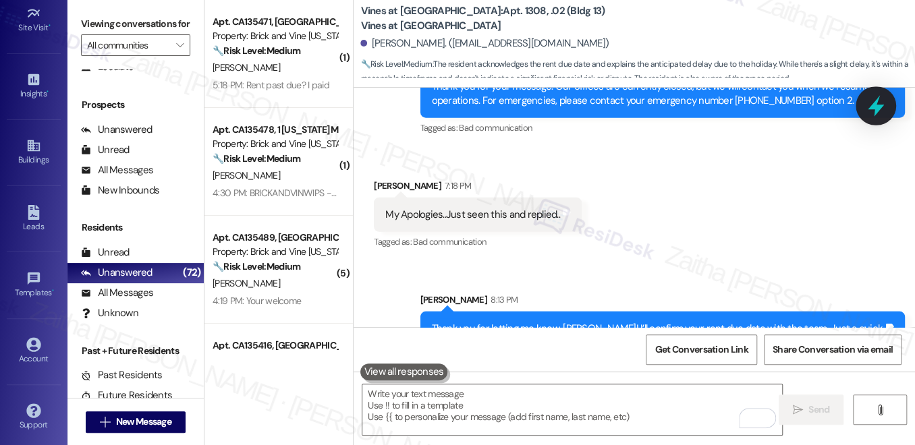
click at [879, 107] on icon at bounding box center [875, 106] width 16 height 21
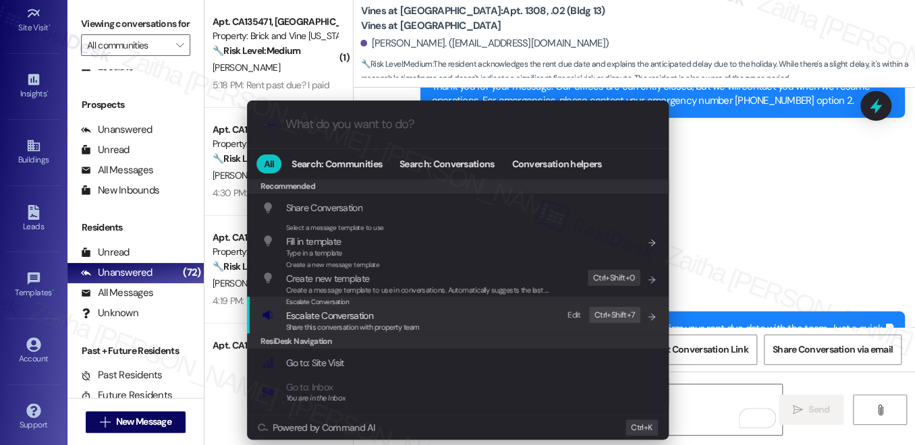
click at [335, 318] on span "Escalate Conversation" at bounding box center [329, 316] width 87 height 12
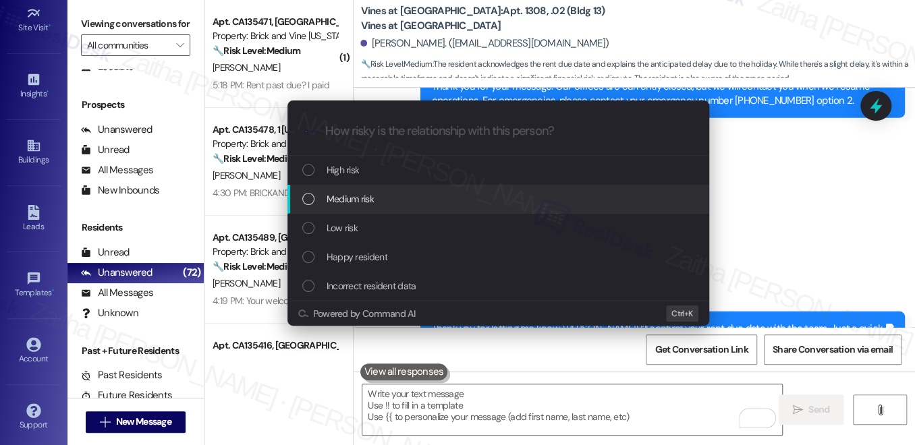
click at [379, 196] on div "Medium risk" at bounding box center [499, 199] width 395 height 15
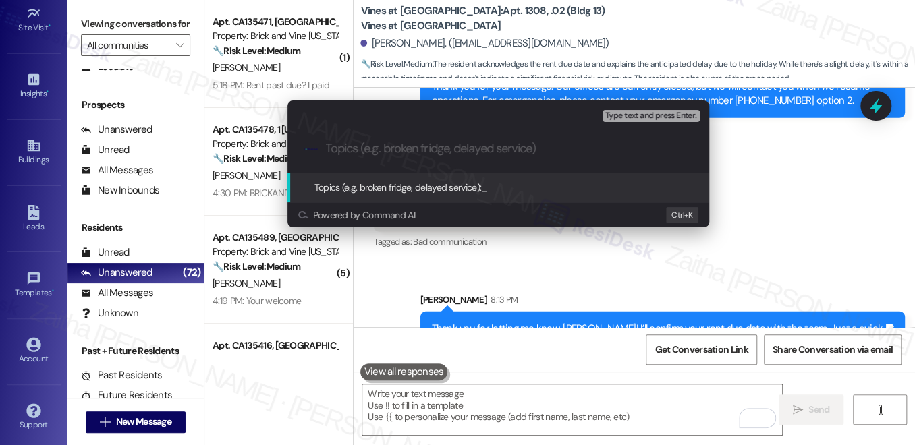
paste input "Confirmation of Rent Due Date"
type input "Confirmation of Rent Due Date"
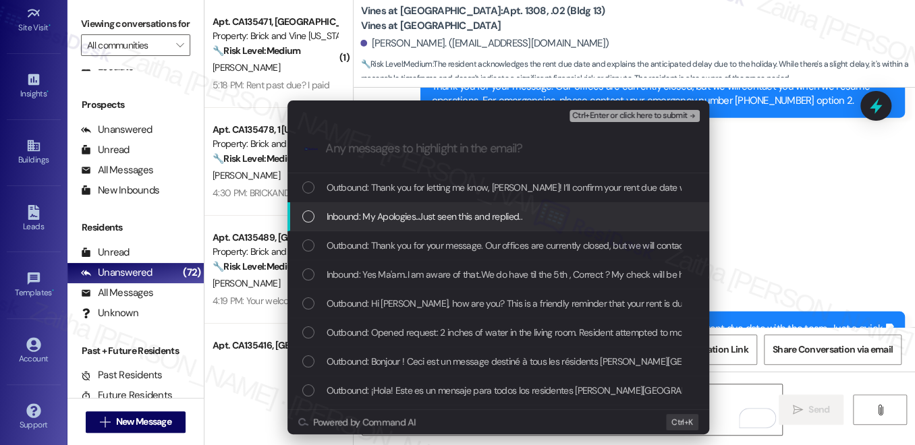
click at [460, 212] on span "Inbound: My Apologies..Just seen this and replied.." at bounding box center [424, 216] width 196 height 15
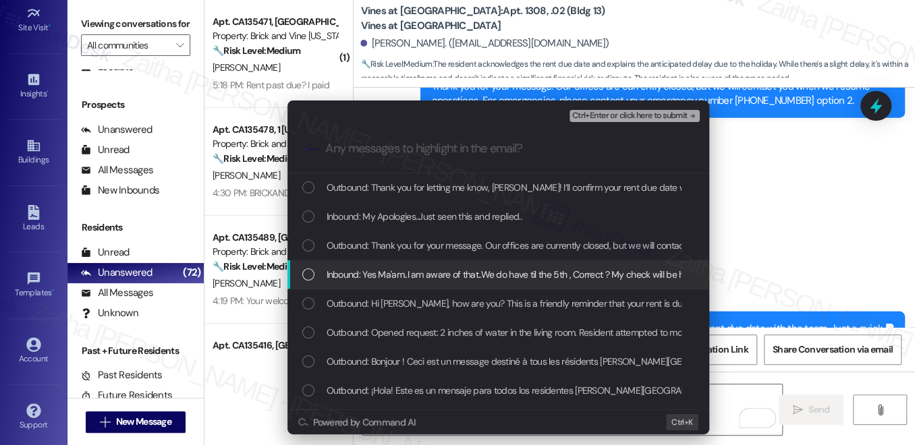
click at [467, 270] on span "Inbound: Yes Ma'am..I am aware of that..We do have til the 5th , Correct ? My c…" at bounding box center [776, 274] width 900 height 15
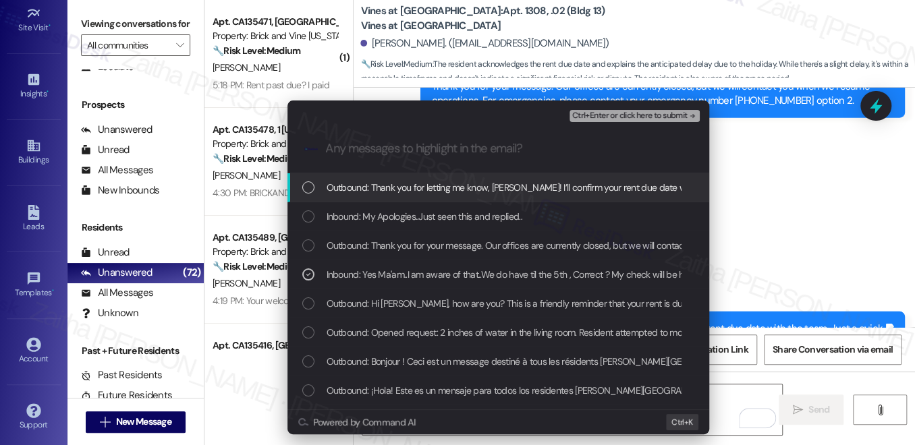
click at [626, 115] on span "Ctrl+Enter or click here to submit" at bounding box center [629, 115] width 115 height 9
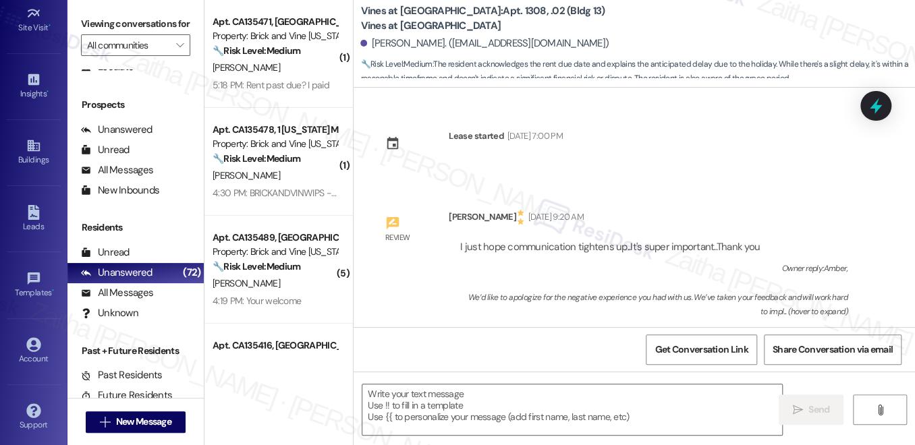
scroll to position [4151, 0]
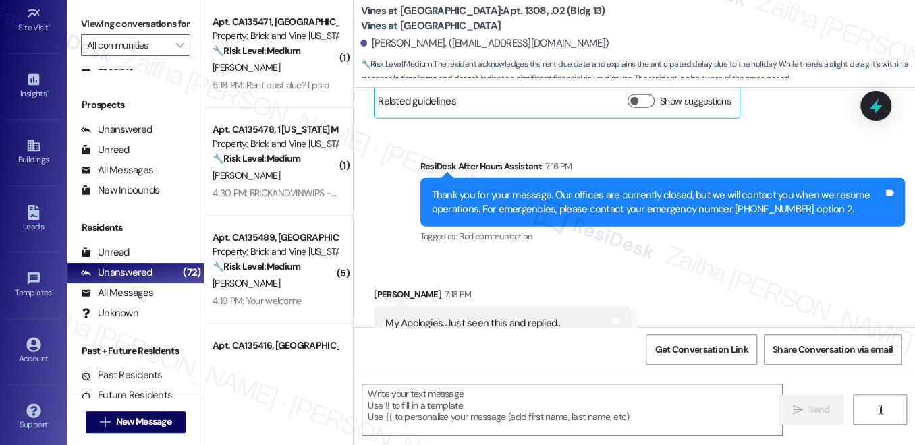
type textarea "Fetching suggested responses. Please feel free to read through the conversation…"
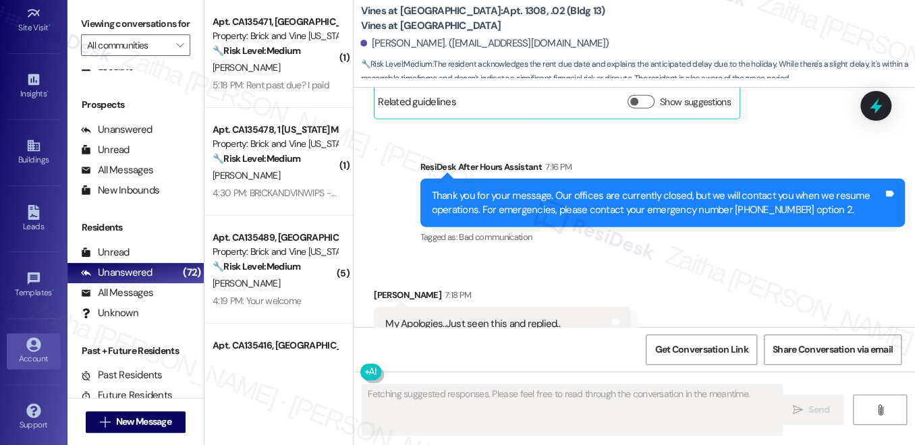
click at [21, 345] on link "Account" at bounding box center [34, 351] width 54 height 36
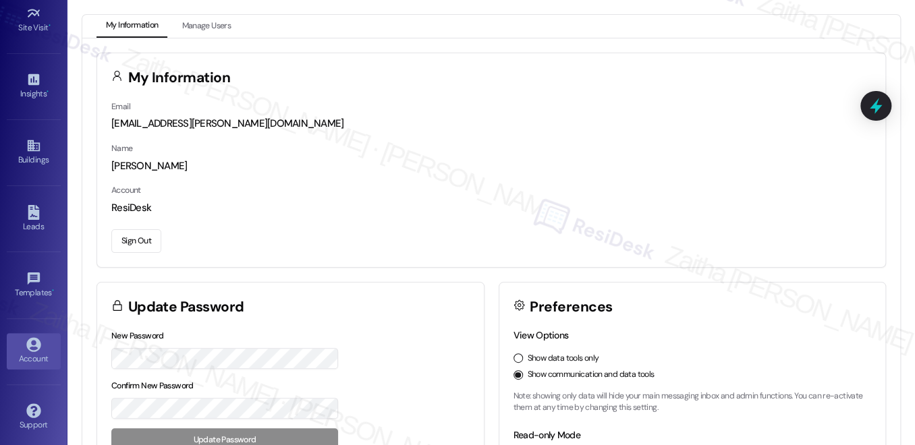
click at [134, 248] on button "Sign Out" at bounding box center [136, 241] width 50 height 24
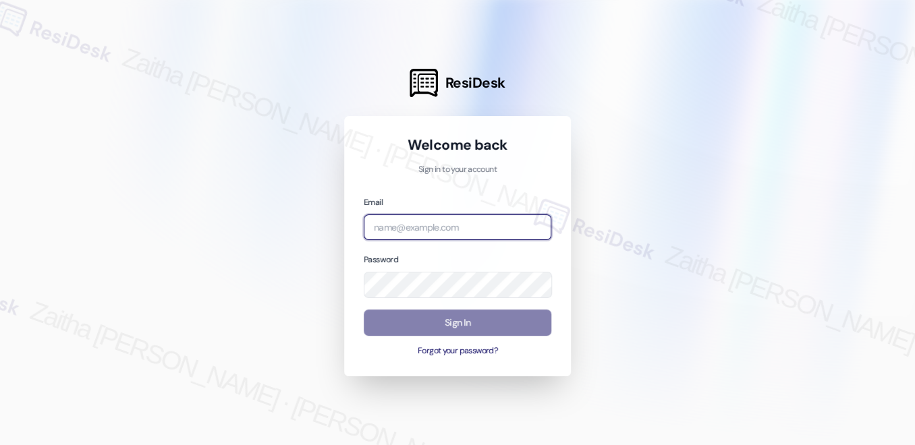
click at [451, 229] on input "email" at bounding box center [458, 228] width 188 height 26
type input "[EMAIL_ADDRESS][PERSON_NAME][DOMAIN_NAME]"
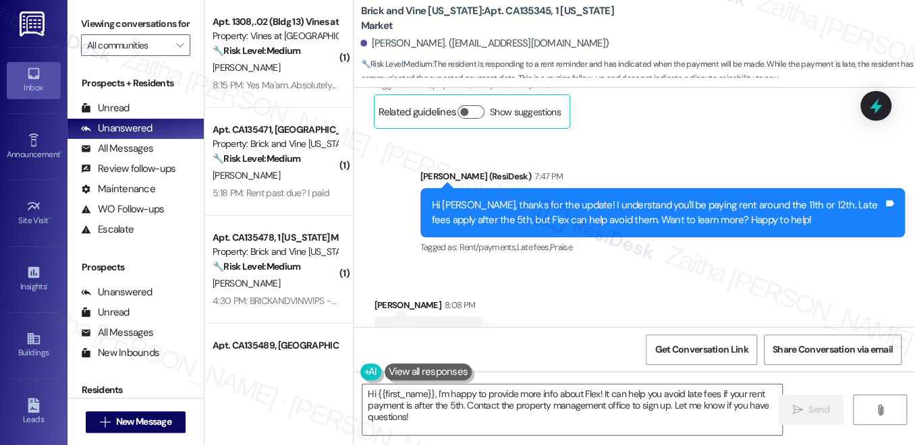
scroll to position [2390, 0]
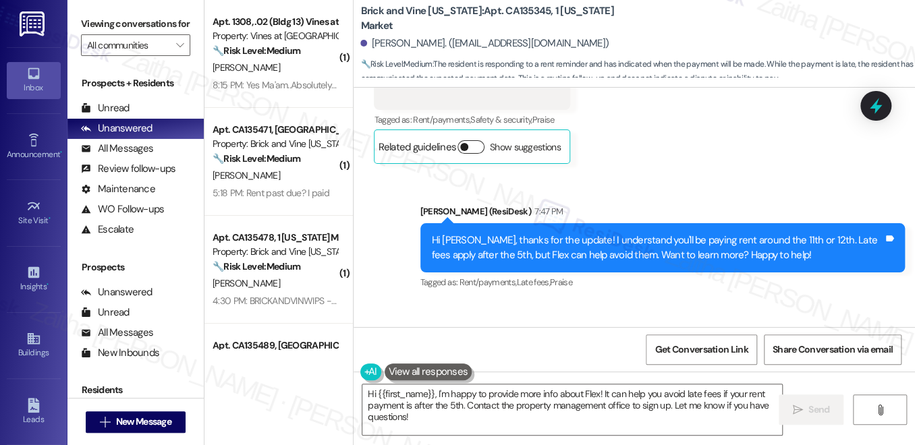
click at [484, 144] on button "Show suggestions" at bounding box center [470, 146] width 27 height 13
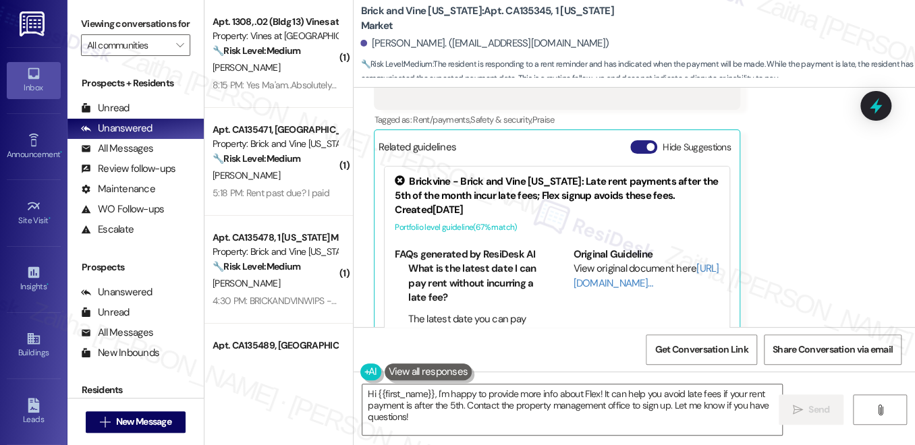
click at [635, 146] on button "Hide Suggestions" at bounding box center [643, 146] width 27 height 13
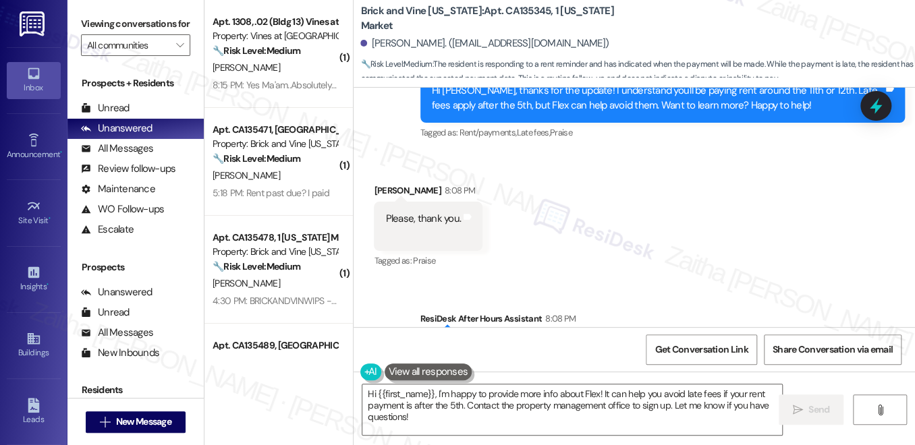
scroll to position [2513, 0]
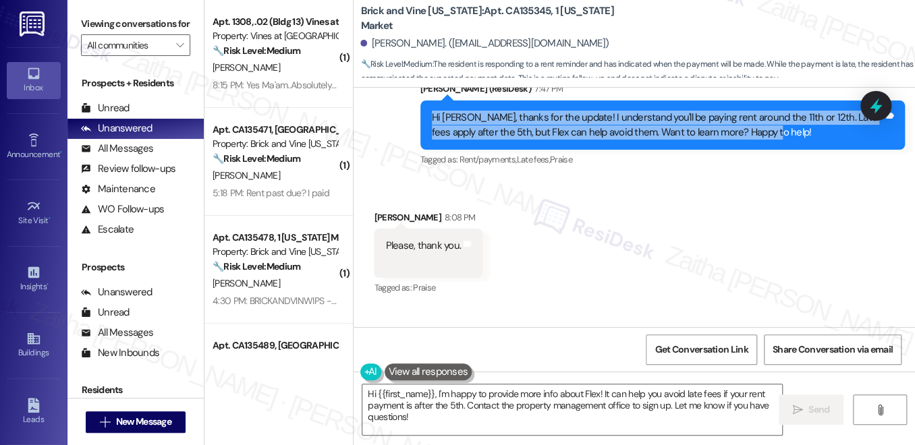
drag, startPoint x: 427, startPoint y: 112, endPoint x: 791, endPoint y: 134, distance: 364.9
click at [791, 134] on div "Hi [PERSON_NAME], thanks for the update! I understand you'll be paying rent aro…" at bounding box center [657, 125] width 454 height 29
copy div "Hi [PERSON_NAME], thanks for the update! I understand you'll be paying rent aro…"
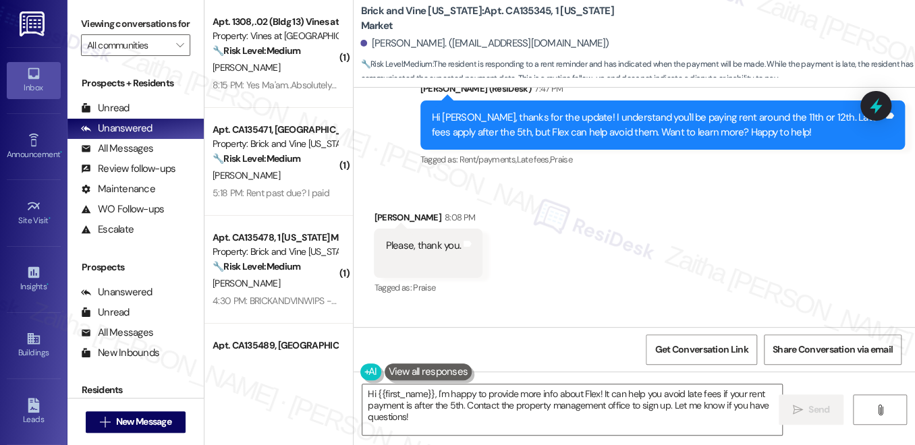
click at [619, 193] on div "Received via SMS [PERSON_NAME] 8:08 PM Please, thank you. Tags and notes Tagged…" at bounding box center [633, 244] width 561 height 128
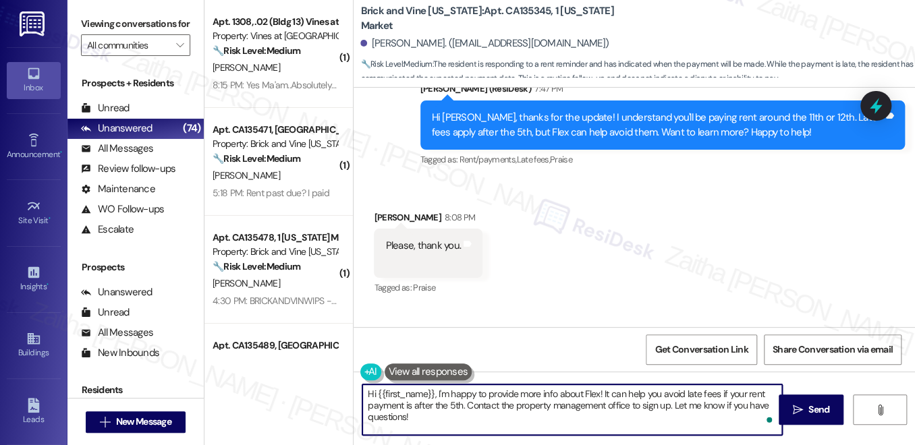
drag, startPoint x: 433, startPoint y: 396, endPoint x: 343, endPoint y: 396, distance: 89.7
click at [343, 396] on div "( 1 ) Apt. 1308, .02 (Bldg 13) Vines at [GEOGRAPHIC_DATA] Property: Vines at [G…" at bounding box center [559, 222] width 710 height 445
drag, startPoint x: 535, startPoint y: 393, endPoint x: 731, endPoint y: 405, distance: 196.7
click at [731, 405] on textarea "I'm happy to provide more info about Flex! It can help you avoid late fees if y…" at bounding box center [572, 409] width 420 height 51
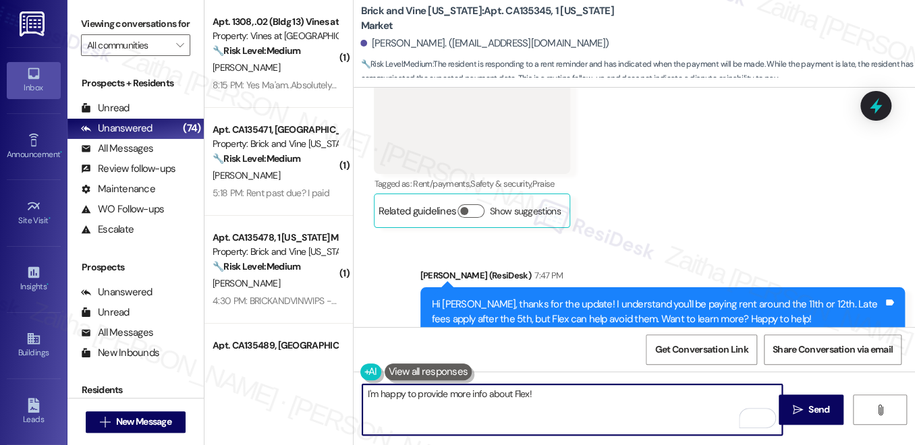
scroll to position [2329, 0]
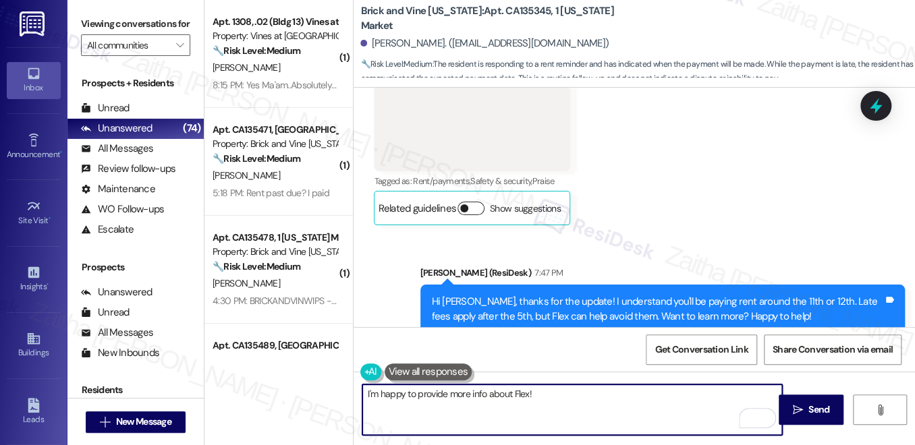
click at [484, 205] on button "Show suggestions" at bounding box center [470, 208] width 27 height 13
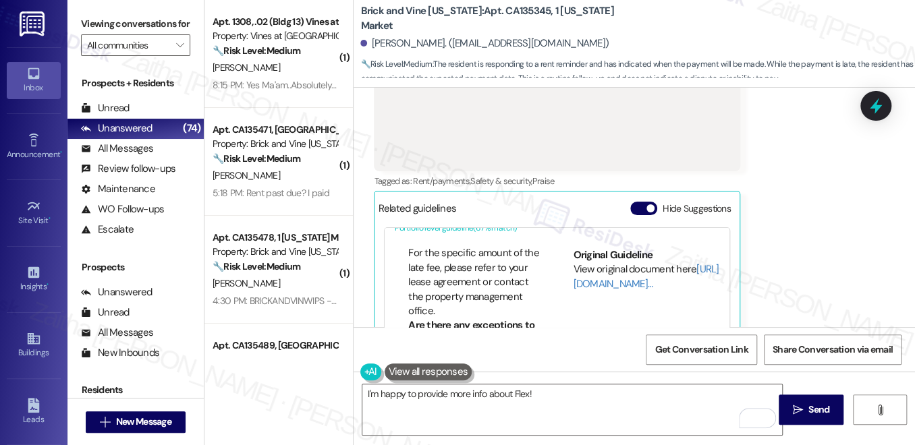
scroll to position [368, 0]
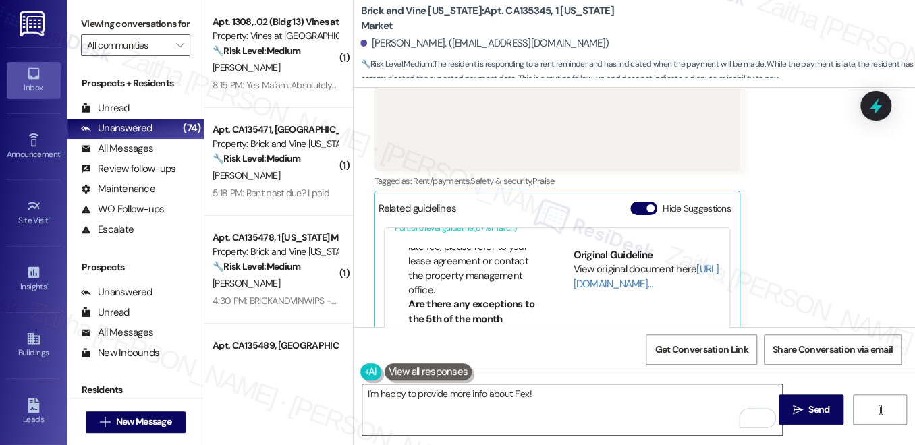
click at [553, 393] on textarea "I'm happy to provide more info about Flex!" at bounding box center [572, 409] width 420 height 51
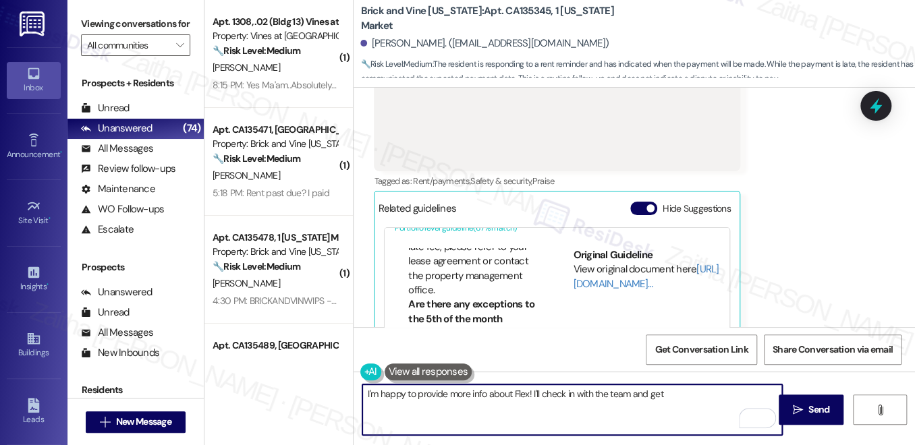
click at [371, 394] on textarea "I'm happy to provide more info about Flex! I'll check in with the team and get" at bounding box center [572, 409] width 420 height 51
click at [683, 397] on textarea "We are happy to provide more info about Flex! I'll check in with the team and g…" at bounding box center [572, 409] width 420 height 51
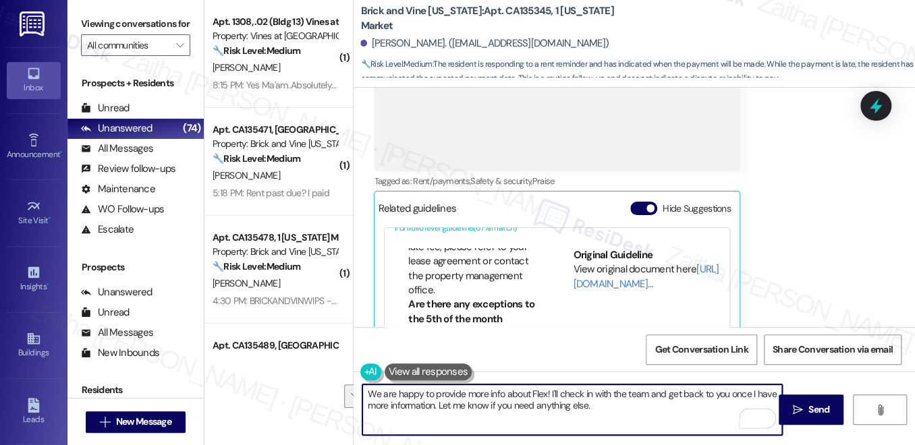
drag, startPoint x: 364, startPoint y: 395, endPoint x: 622, endPoint y: 409, distance: 258.1
click at [622, 409] on textarea "We are happy to provide more info about Flex! I'll check in with the team and g…" at bounding box center [572, 409] width 420 height 51
type textarea "We are happy to provide more info about Flex! I'll check in with the team and g…"
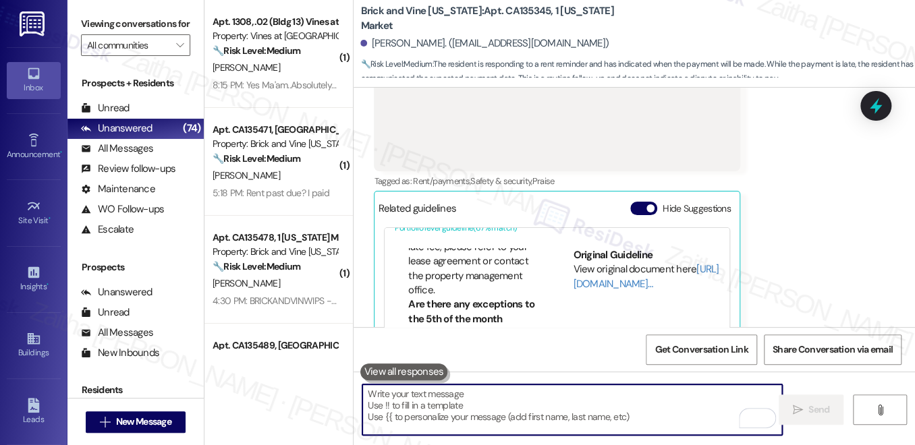
paste textarea "We’d be happy to provide more information about Flex! I’ll check in with the te…"
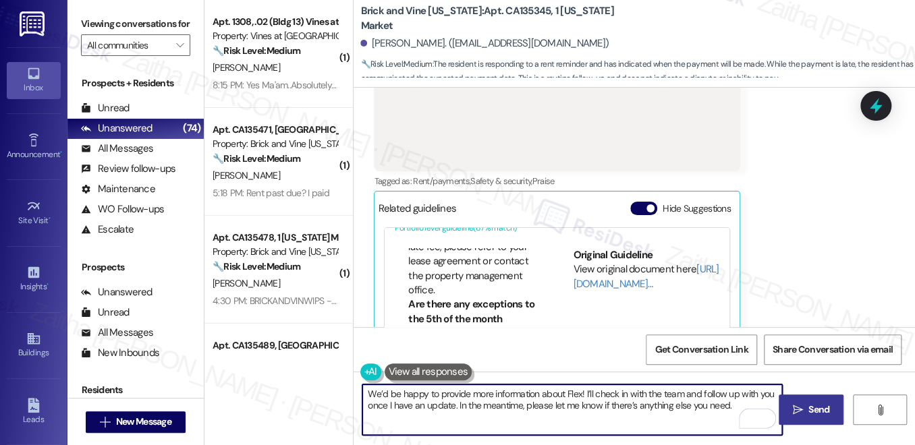
type textarea "We’d be happy to provide more information about Flex! I’ll check in with the te…"
click at [820, 412] on span "Send" at bounding box center [818, 410] width 21 height 14
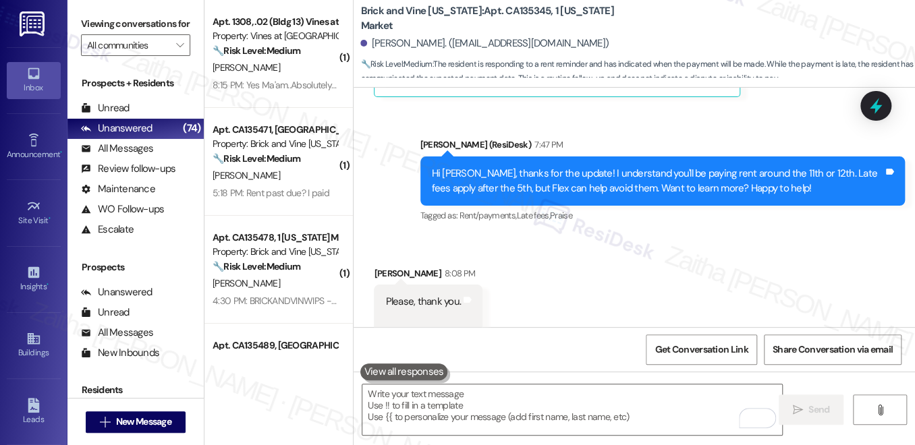
scroll to position [2670, 0]
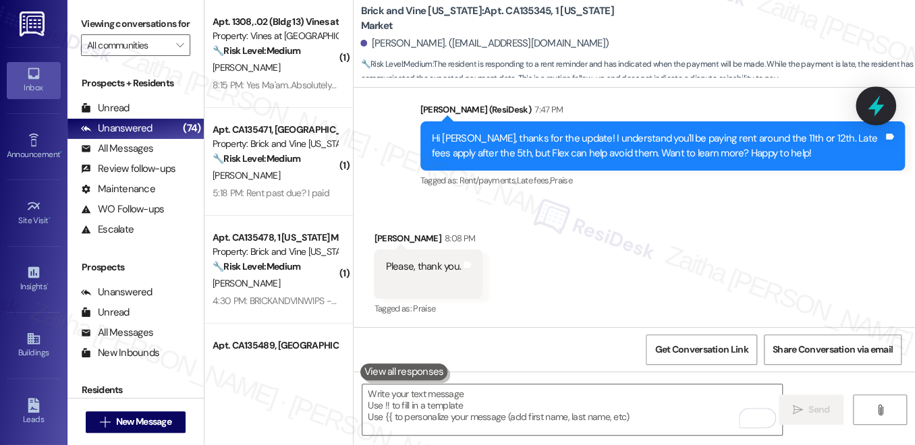
click at [876, 115] on icon at bounding box center [875, 105] width 23 height 23
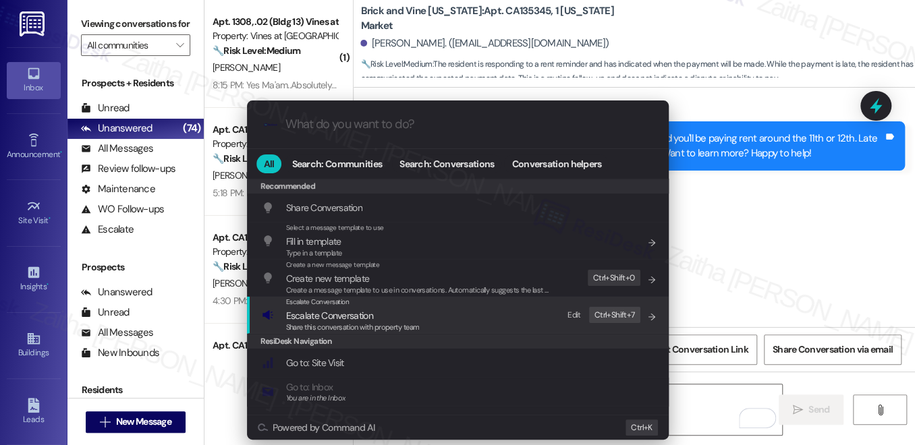
click at [306, 318] on span "Escalate Conversation" at bounding box center [329, 316] width 87 height 12
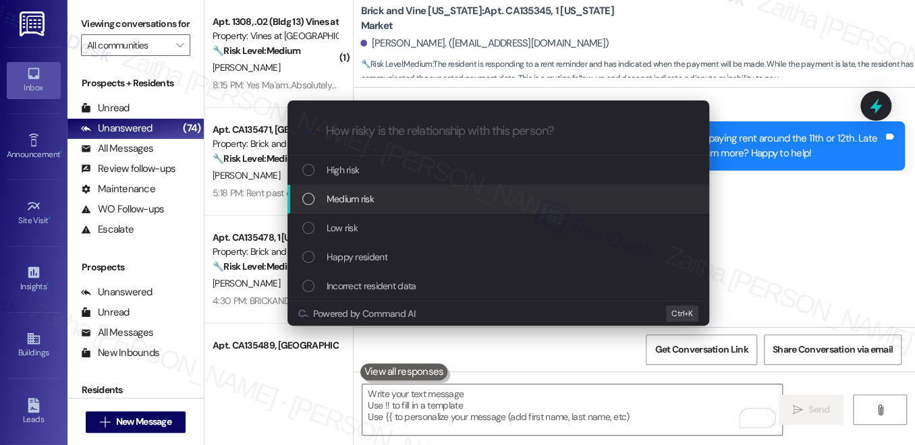
click at [362, 200] on span "Medium risk" at bounding box center [349, 199] width 47 height 15
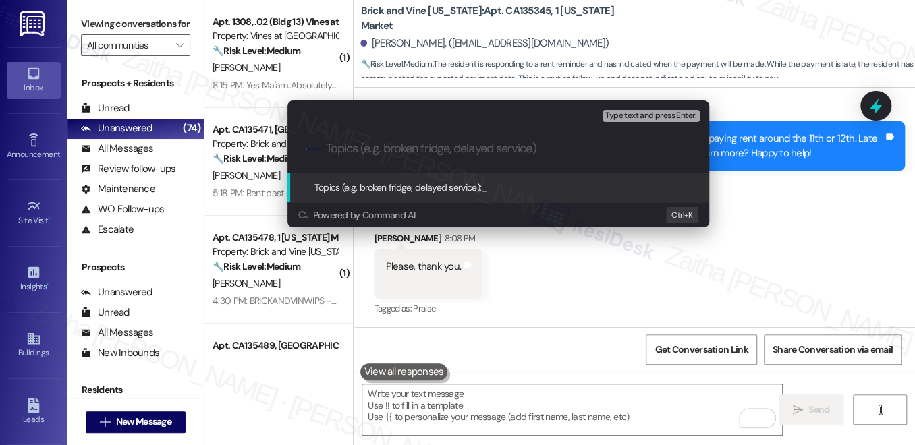
paste input "Rent Payment Timing & Flex Option"
type input "Rent Payment Timing & Flex Option"
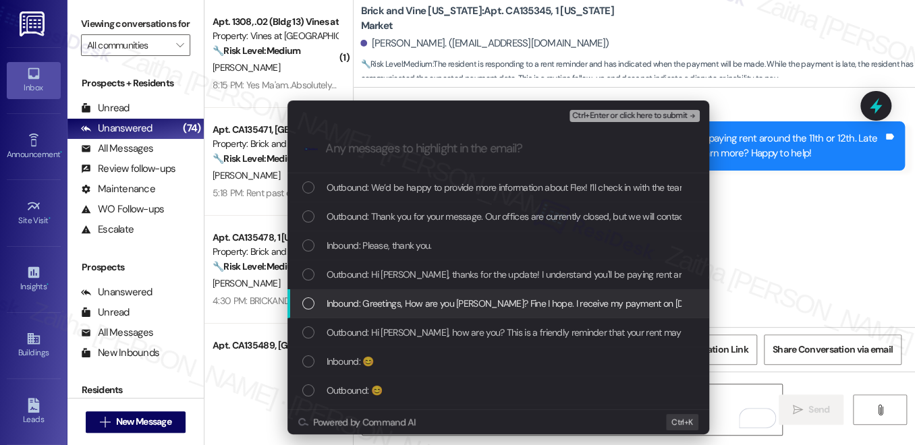
click at [465, 308] on span "Inbound: Greetings, How are you [PERSON_NAME]? Fine I hope. I receive my paymen…" at bounding box center [747, 303] width 842 height 15
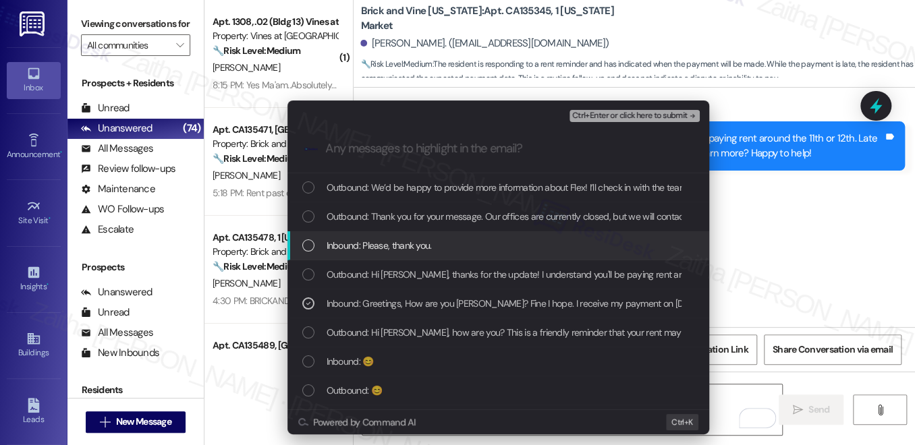
click at [488, 242] on div "Inbound: Please, thank you." at bounding box center [499, 245] width 395 height 15
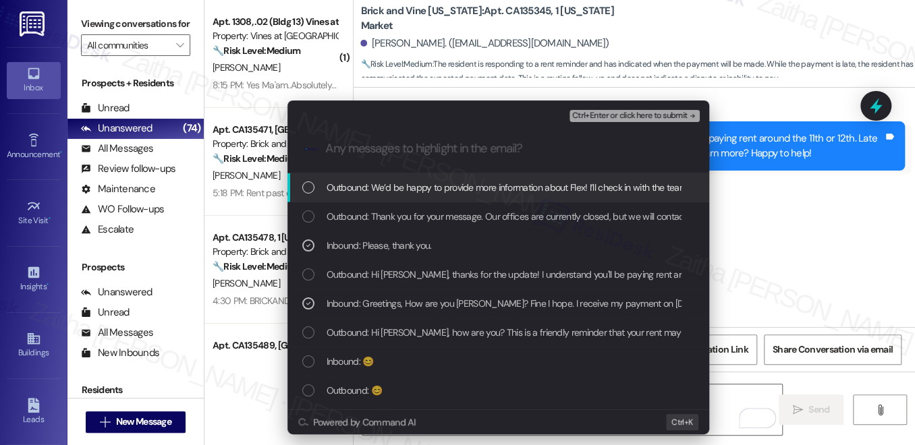
click at [602, 109] on div "Ctrl+Enter or click here to submit" at bounding box center [635, 116] width 133 height 18
click at [600, 117] on span "Ctrl+Enter or click here to submit" at bounding box center [629, 115] width 115 height 9
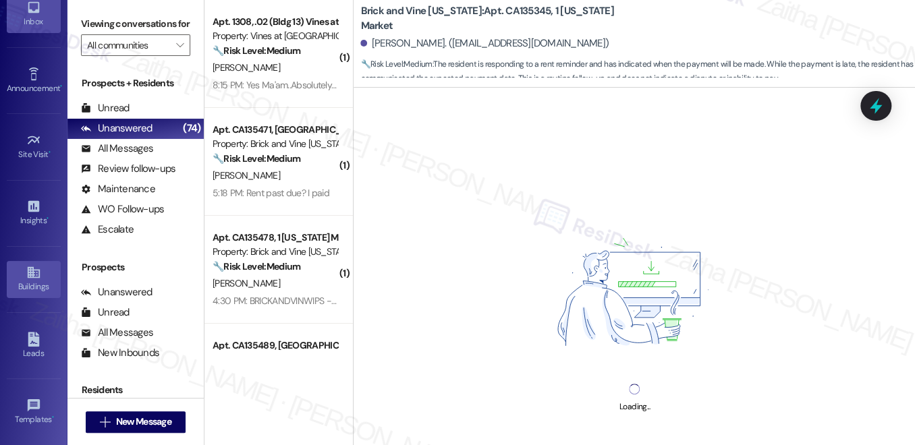
scroll to position [193, 0]
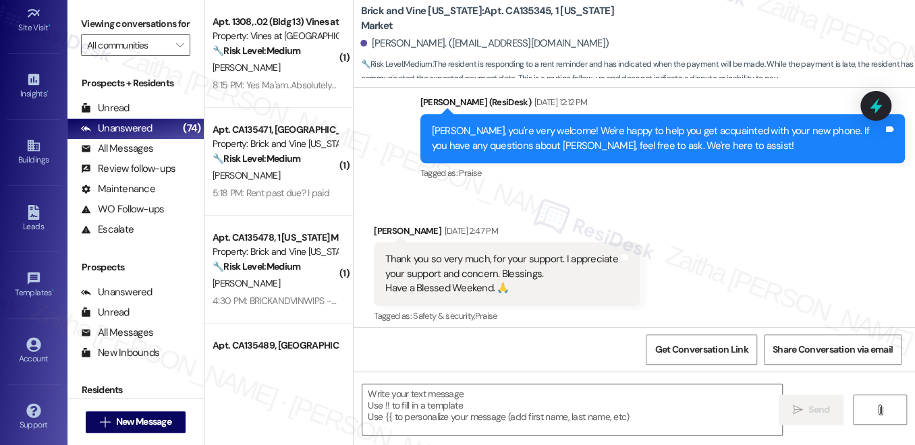
type textarea "Fetching suggested responses. Please feel free to read through the conversation…"
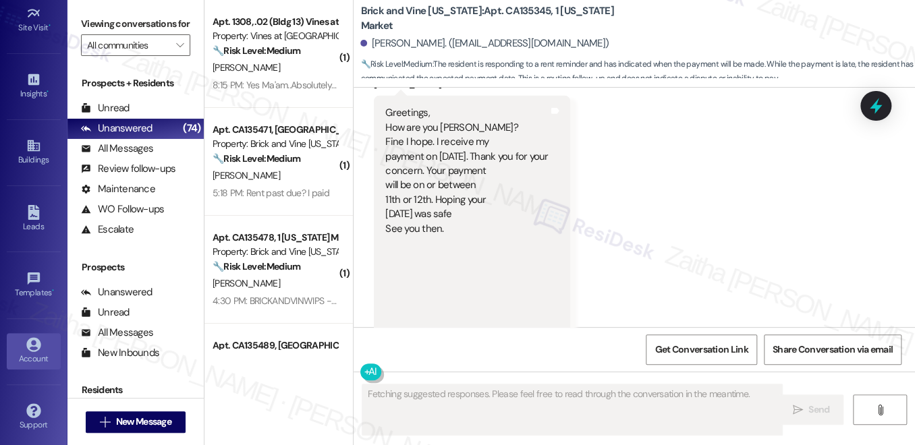
scroll to position [2447, 0]
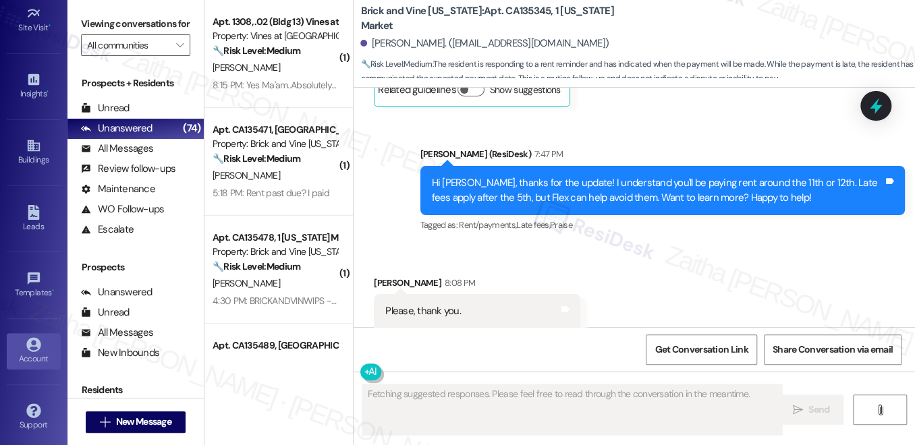
click at [35, 352] on div "Account" at bounding box center [33, 358] width 67 height 13
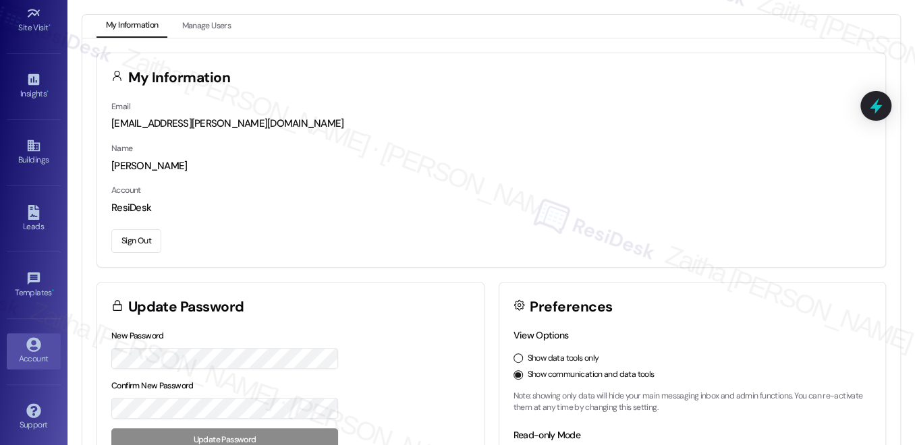
click at [143, 237] on button "Sign Out" at bounding box center [136, 241] width 50 height 24
